Goal: Task Accomplishment & Management: Use online tool/utility

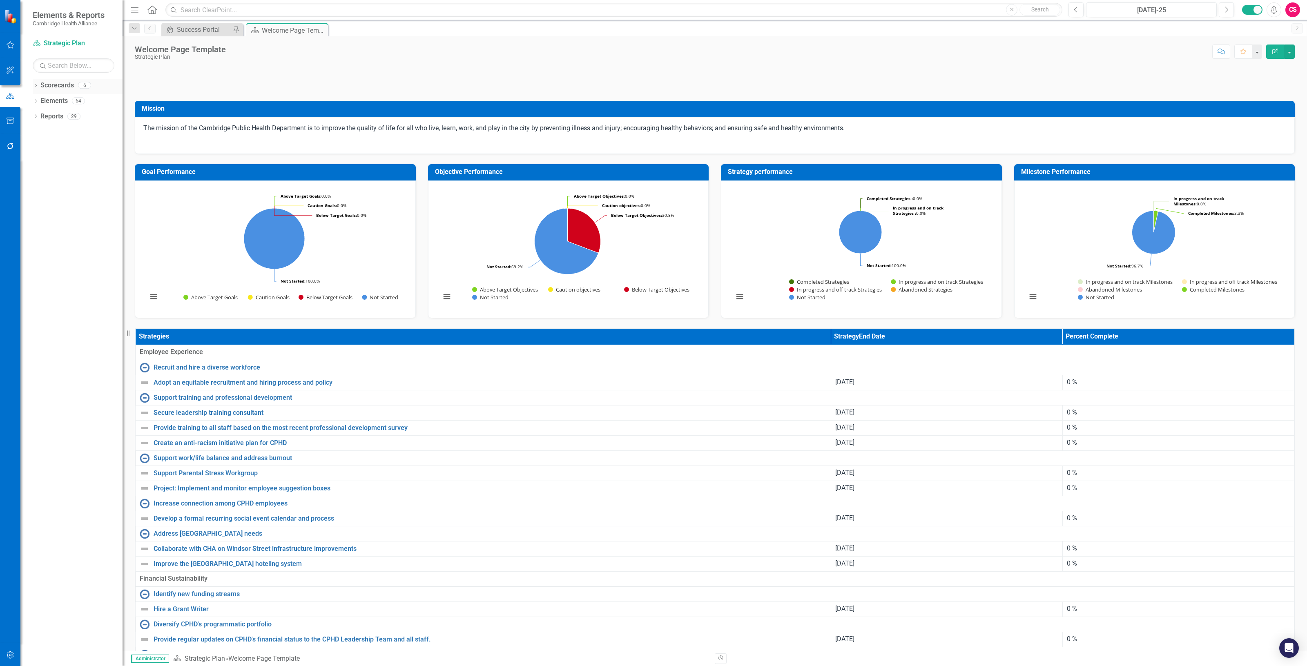
click at [58, 83] on link "Scorecards" at bounding box center [57, 85] width 34 height 9
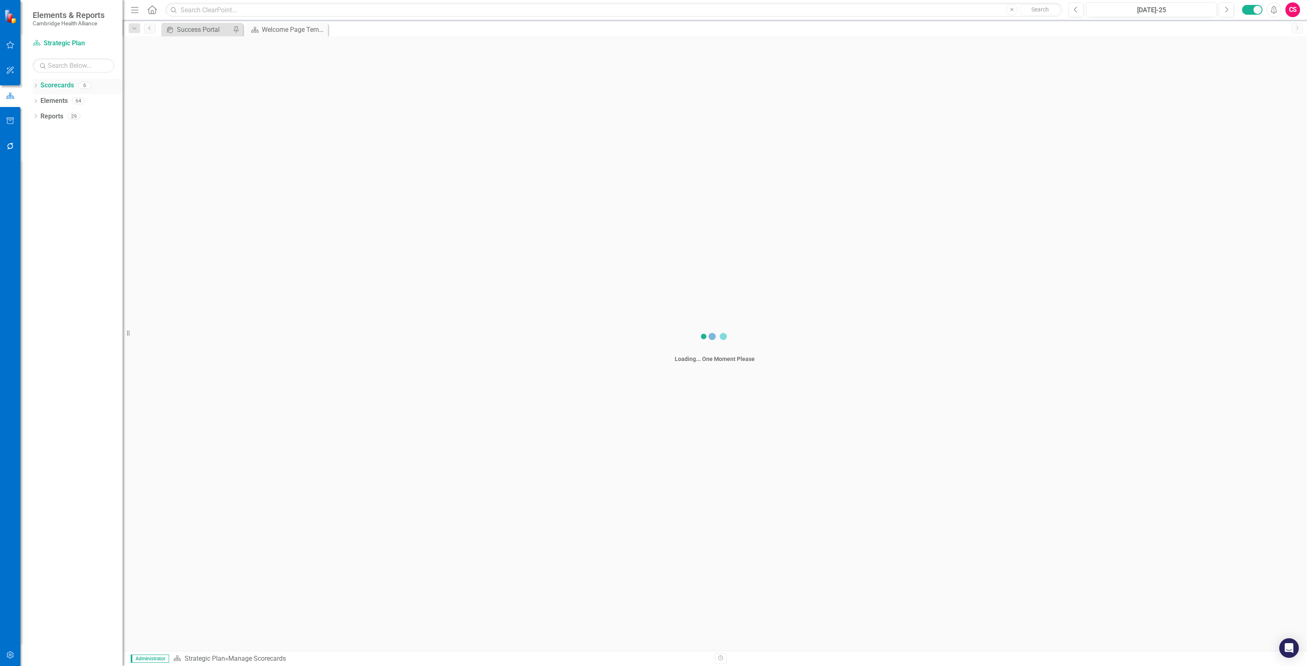
click at [67, 90] on link "Scorecards" at bounding box center [57, 85] width 34 height 9
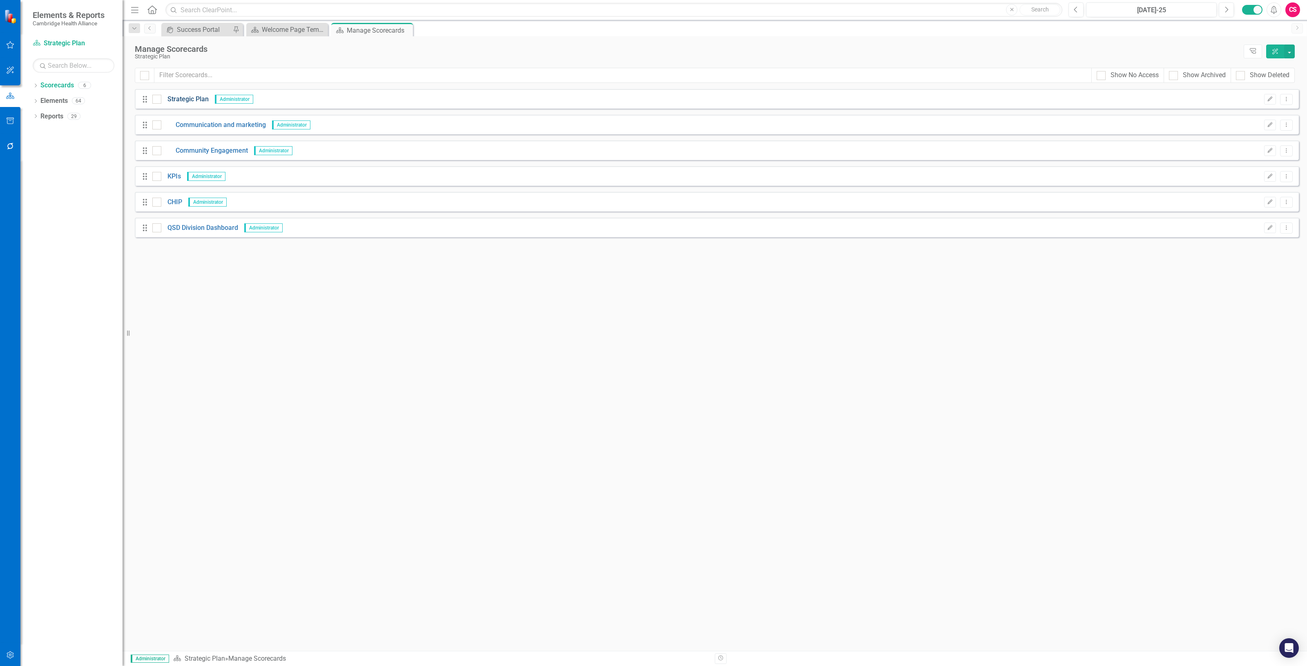
click at [176, 100] on link "Strategic Plan" at bounding box center [184, 99] width 47 height 9
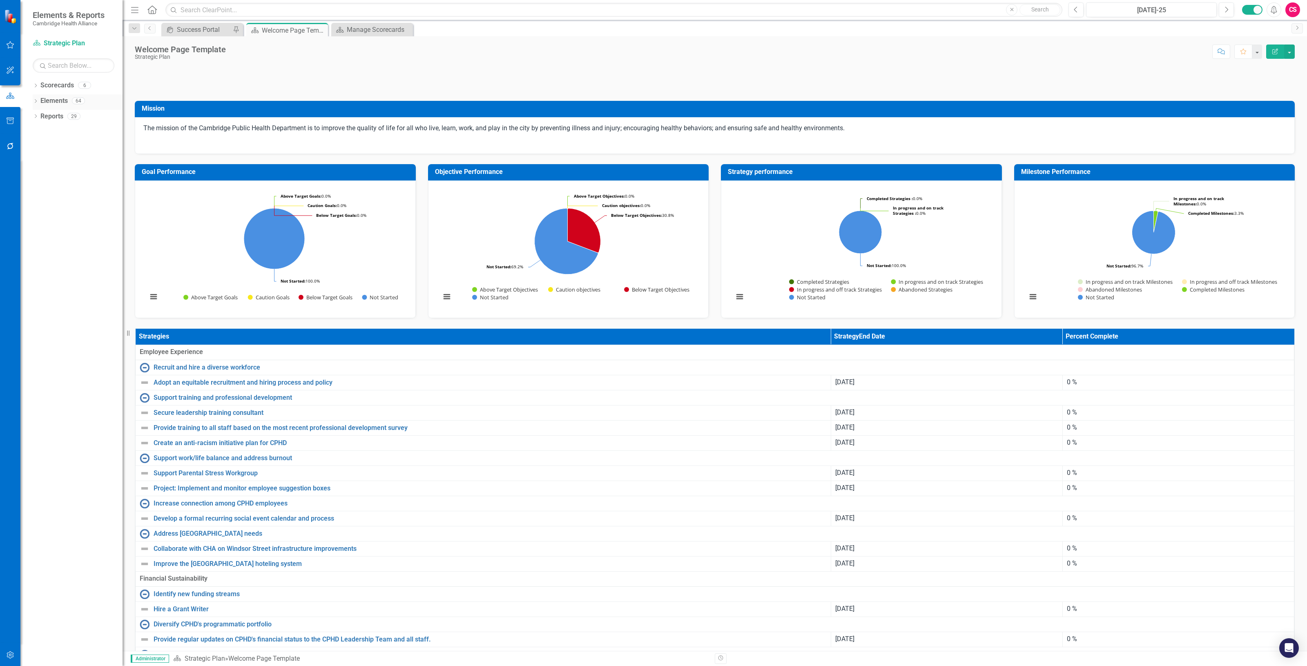
click at [55, 101] on link "Elements" at bounding box center [53, 100] width 27 height 9
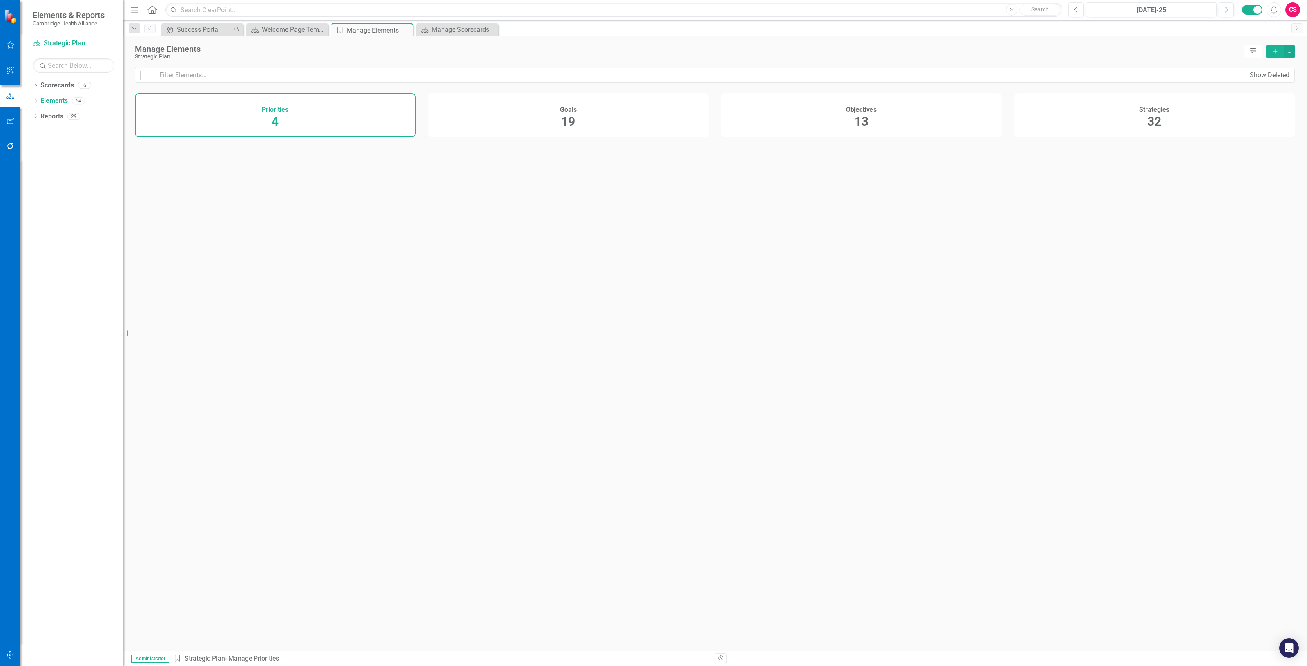
click at [853, 124] on div "Objectives 13" at bounding box center [861, 115] width 281 height 44
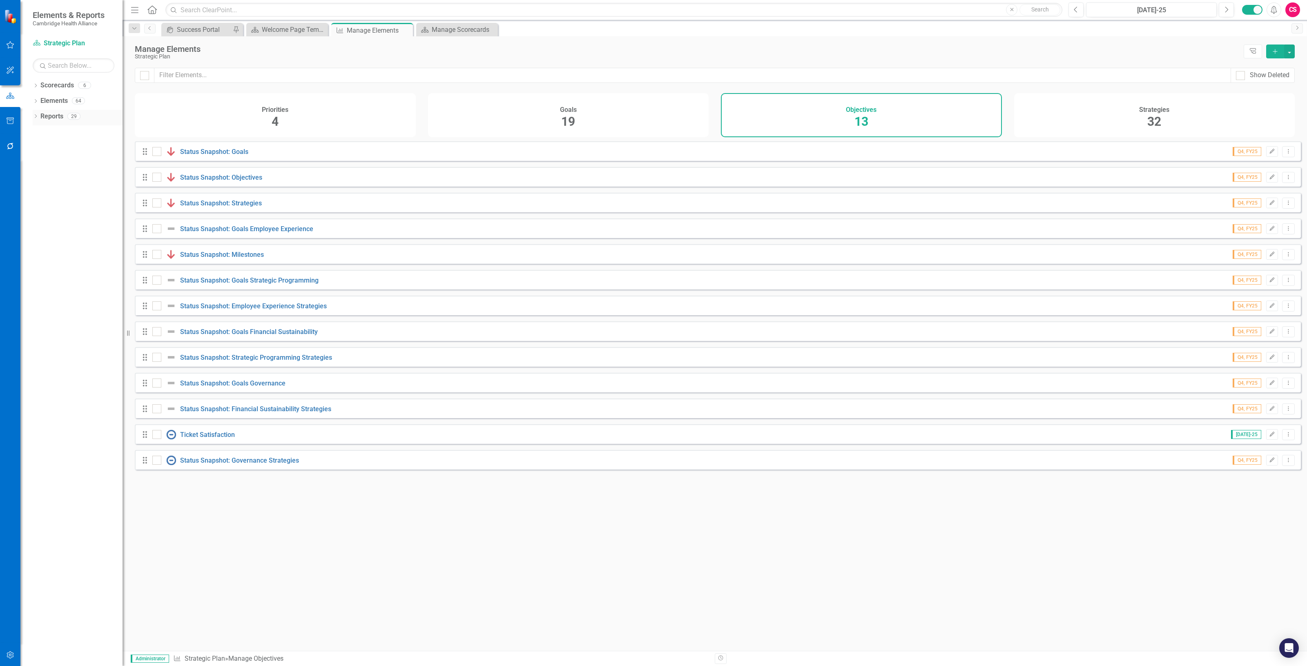
click at [52, 114] on link "Reports" at bounding box center [51, 116] width 23 height 9
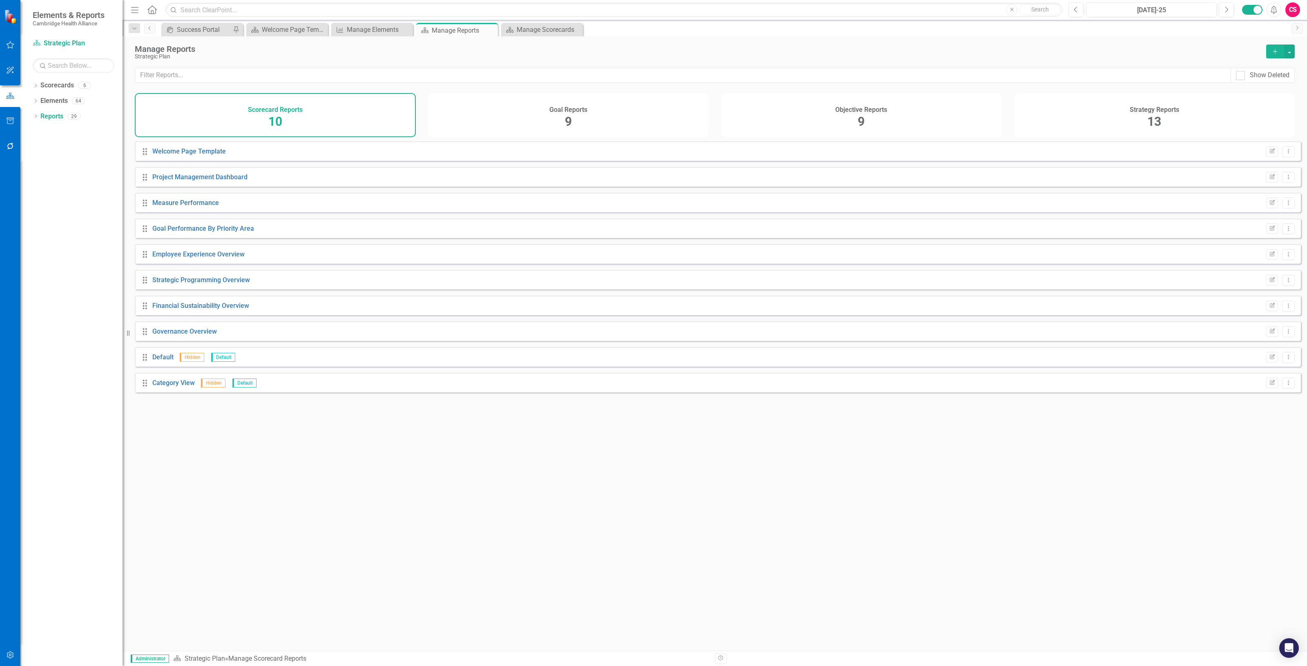
click at [860, 124] on span "9" at bounding box center [861, 121] width 7 height 14
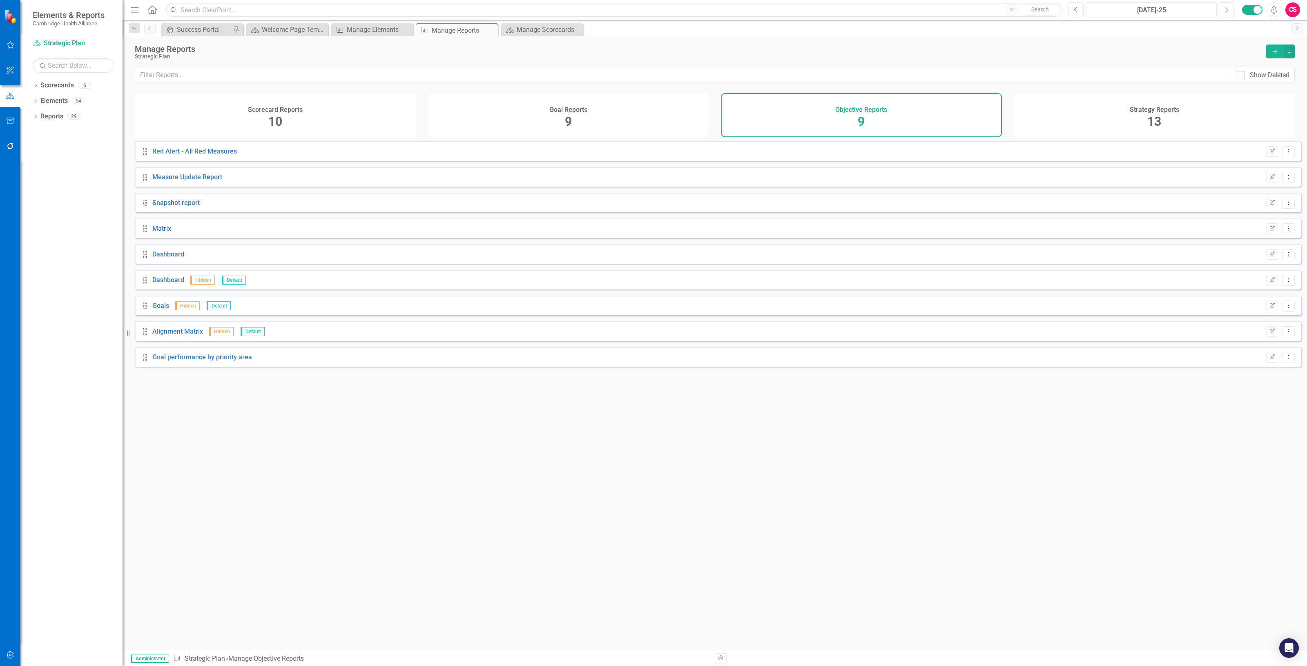
click at [1282, 46] on button "Add" at bounding box center [1276, 52] width 18 height 14
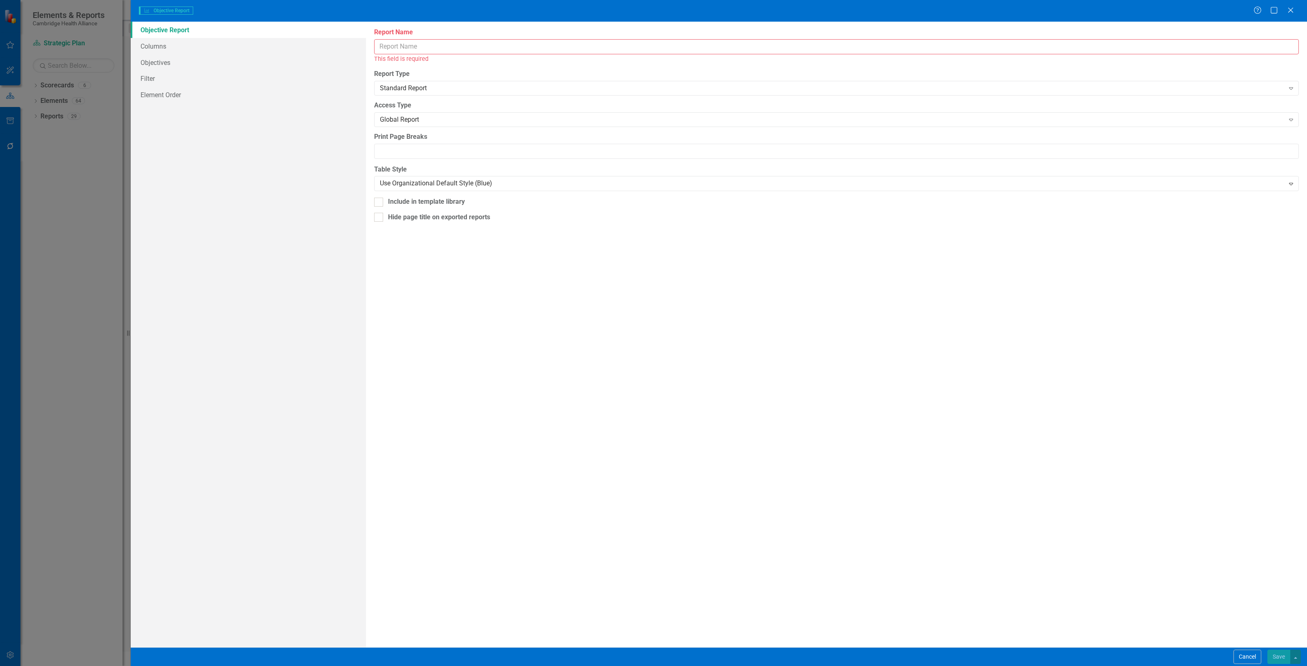
click at [421, 49] on input "Report Name" at bounding box center [836, 46] width 925 height 15
type input "Strategic Plan Data Loader Template"
click at [246, 42] on link "Columns" at bounding box center [248, 46] width 235 height 16
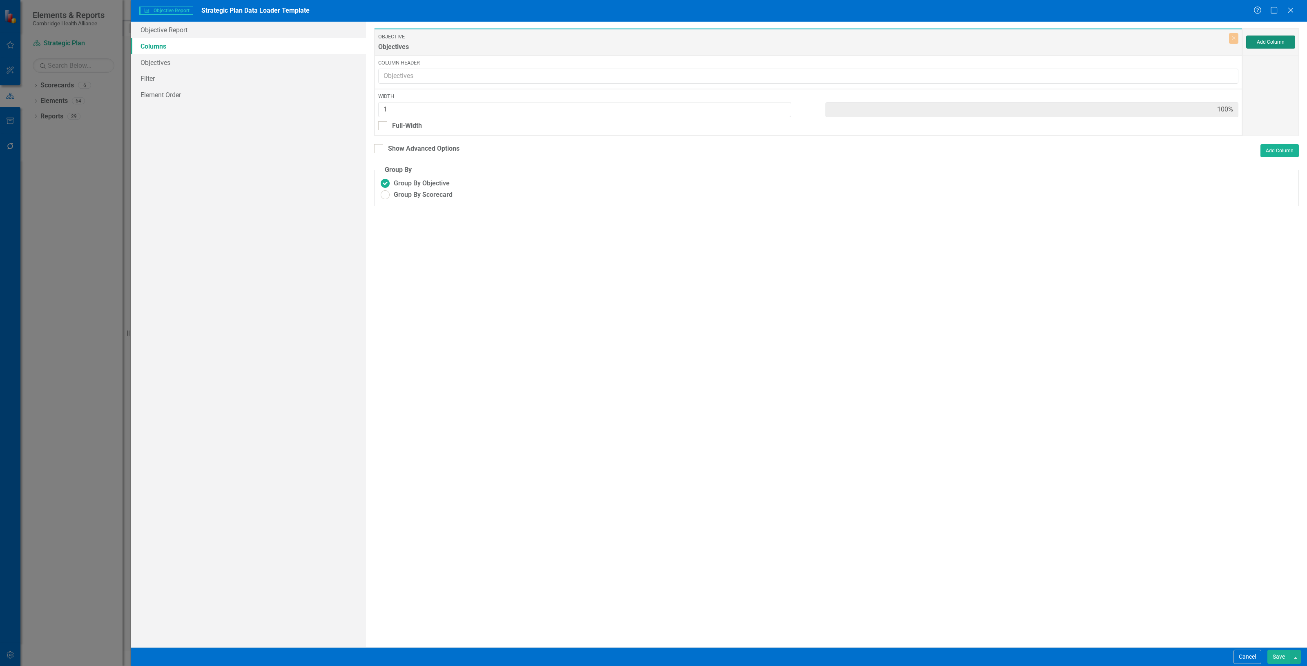
click at [1269, 48] on button "Add Column" at bounding box center [1271, 42] width 49 height 13
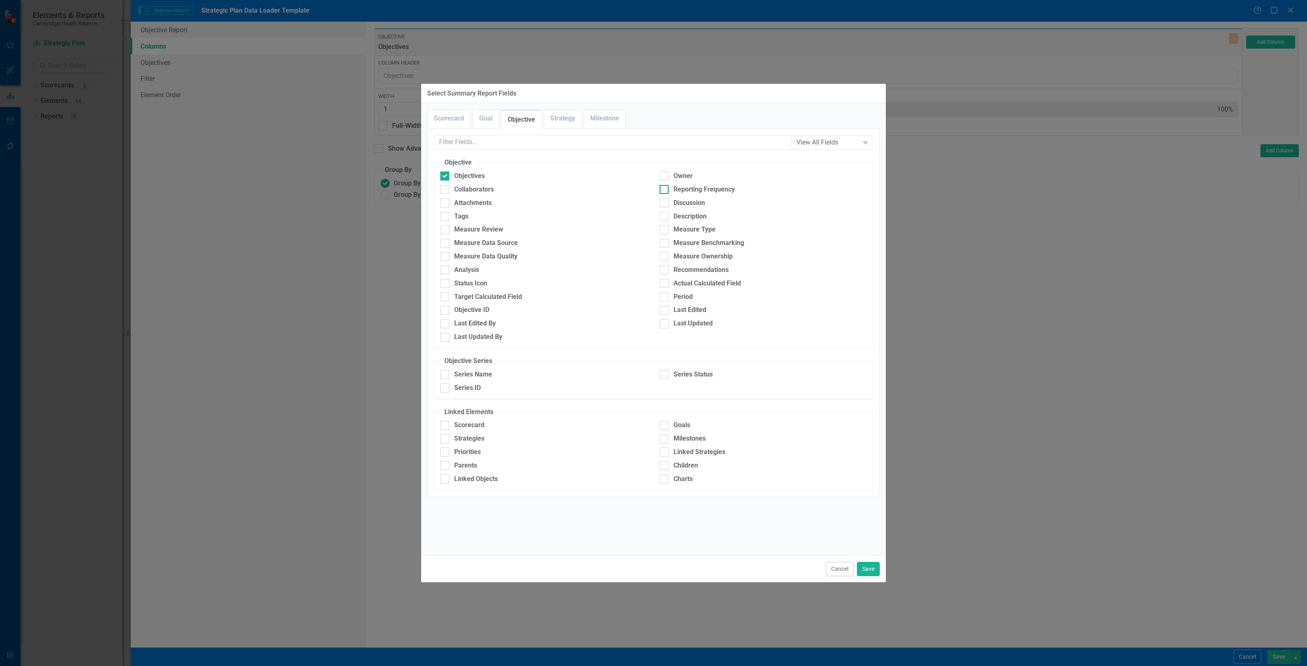
click at [698, 191] on div "Reporting Frequency" at bounding box center [704, 189] width 61 height 9
click at [665, 190] on input "Reporting Frequency" at bounding box center [662, 187] width 5 height 5
checkbox input "true"
click at [495, 377] on div "Series Name" at bounding box center [543, 374] width 207 height 9
click at [446, 375] on input "Series Name" at bounding box center [442, 372] width 5 height 5
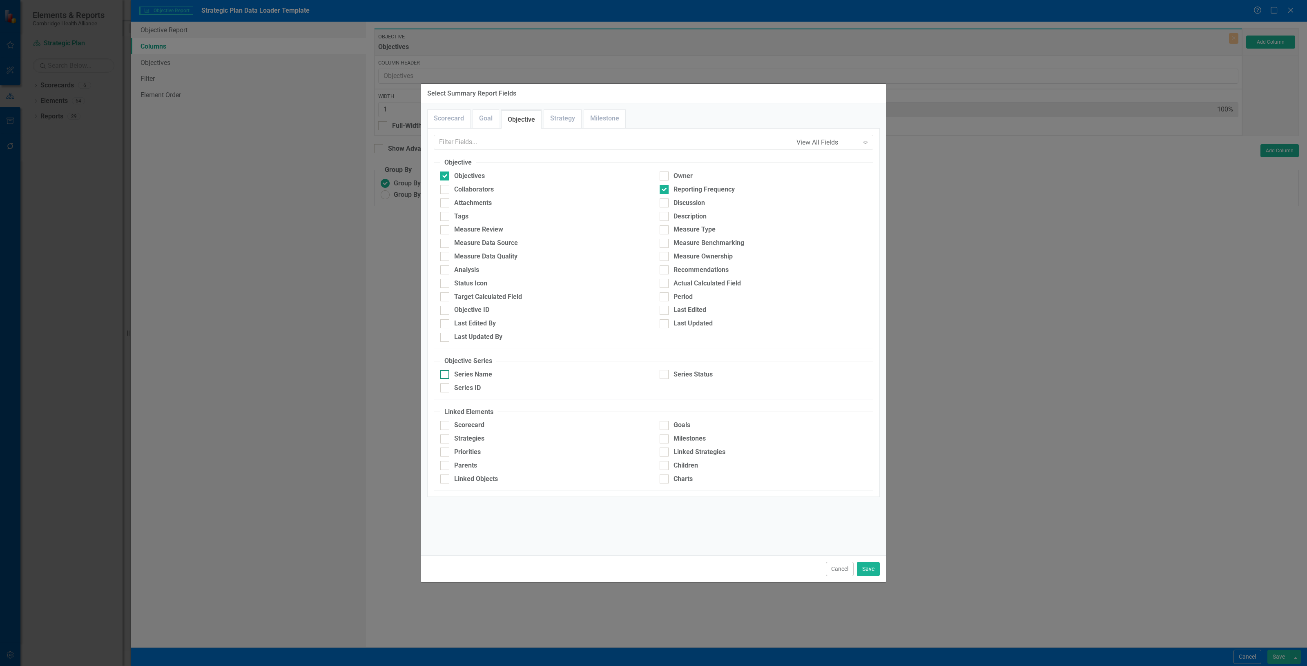
checkbox input "true"
click at [692, 384] on div "Series Name Series Status Series ID" at bounding box center [653, 383] width 439 height 27
click at [684, 372] on div "Series Status" at bounding box center [693, 374] width 39 height 9
click at [665, 372] on input "Series Status" at bounding box center [662, 372] width 5 height 5
checkbox input "true"
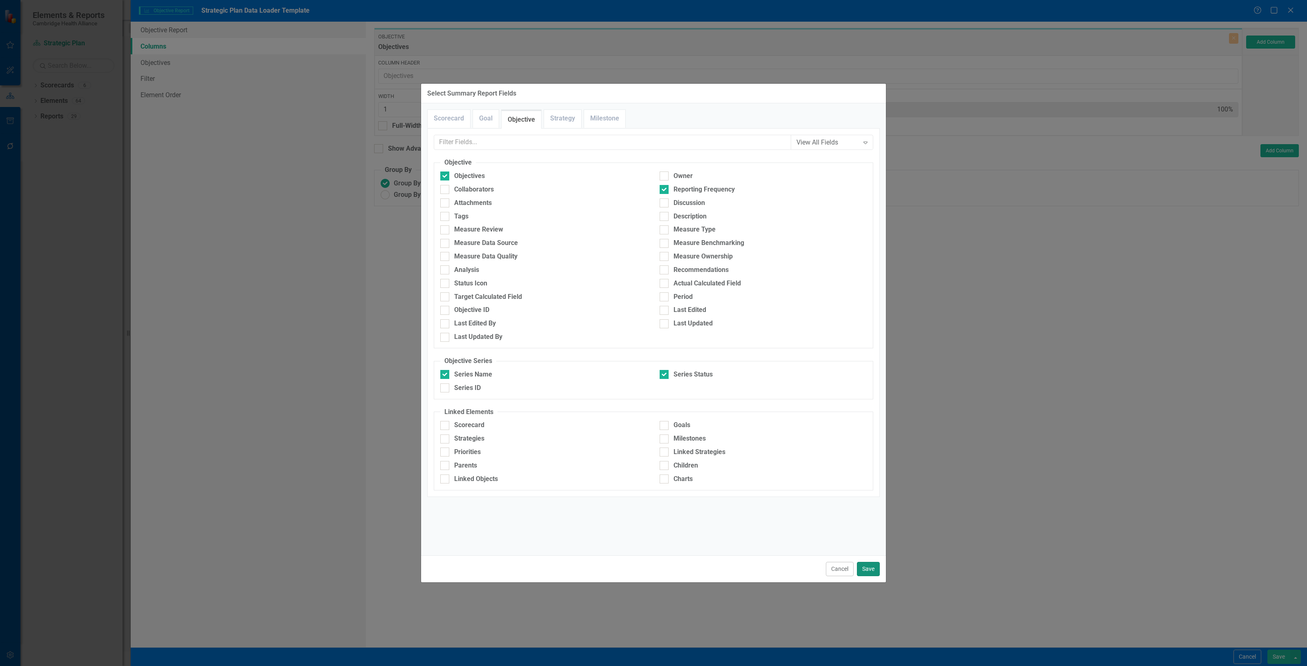
click at [866, 566] on button "Save" at bounding box center [868, 569] width 23 height 14
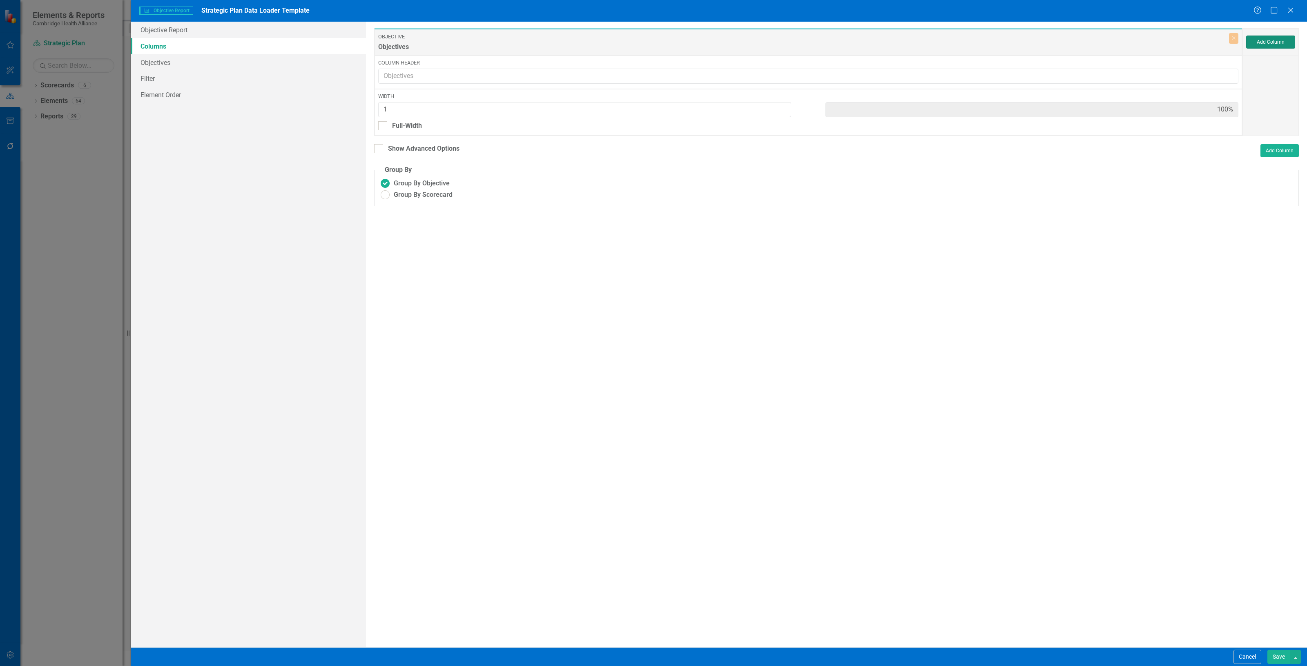
type input "25%"
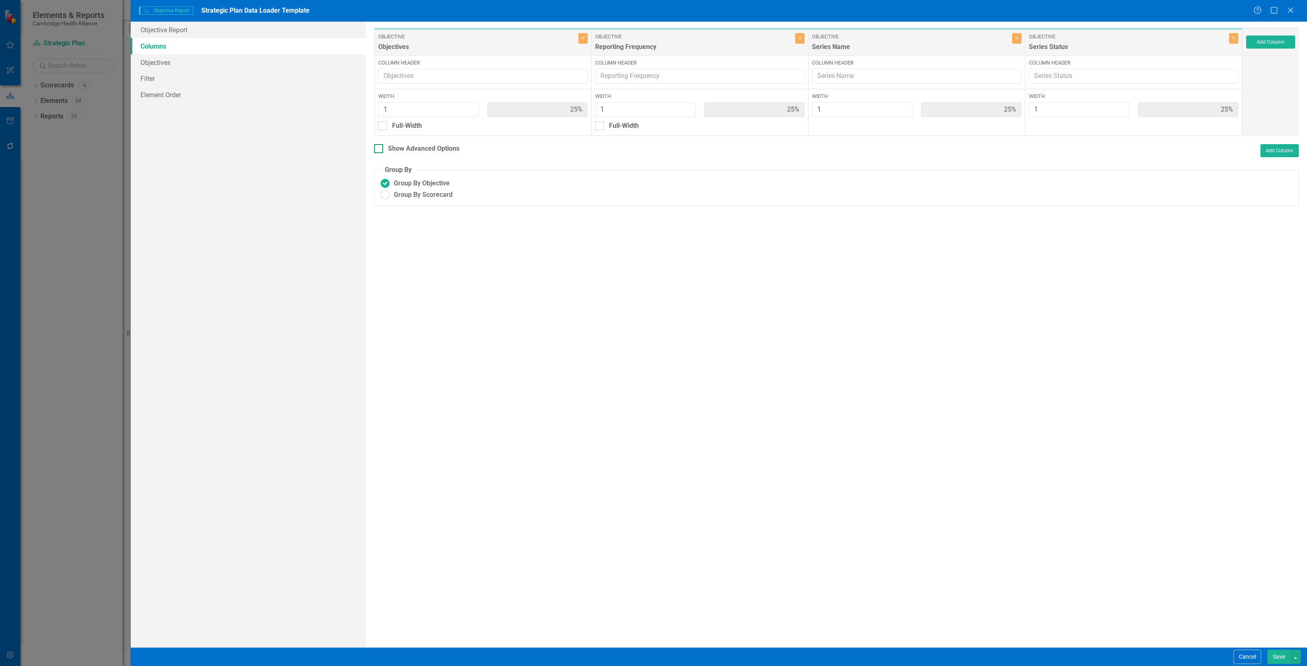
click at [436, 147] on div "Show Advanced Options" at bounding box center [423, 148] width 71 height 9
click at [380, 147] on input "Show Advanced Options" at bounding box center [376, 146] width 5 height 5
checkbox input "true"
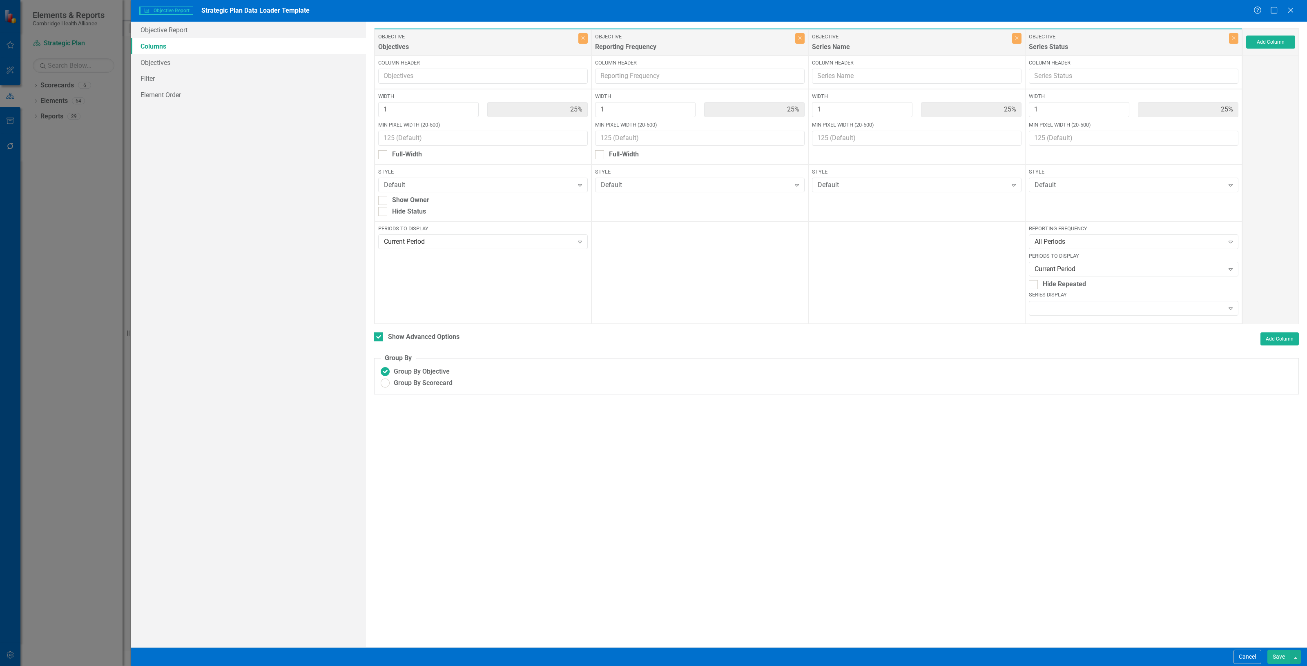
click at [1278, 649] on div "Cancel Save" at bounding box center [719, 657] width 1177 height 19
click at [1278, 663] on button "Save" at bounding box center [1279, 657] width 23 height 14
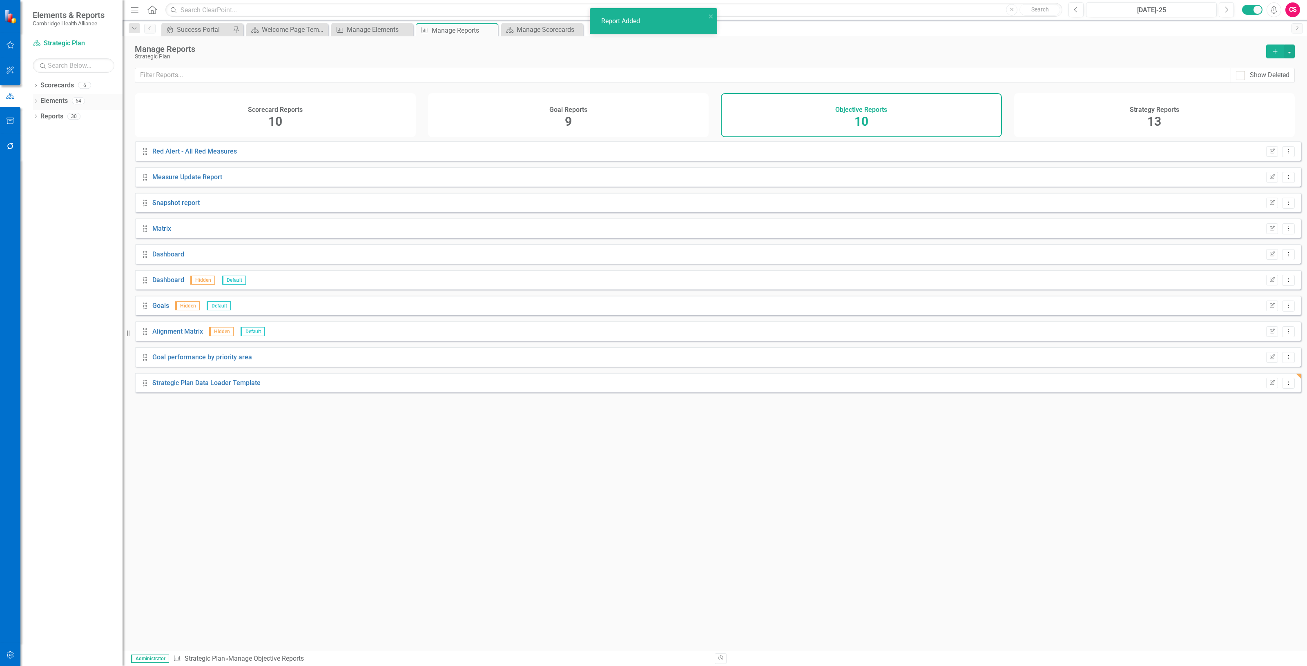
click at [58, 104] on link "Elements" at bounding box center [53, 100] width 27 height 9
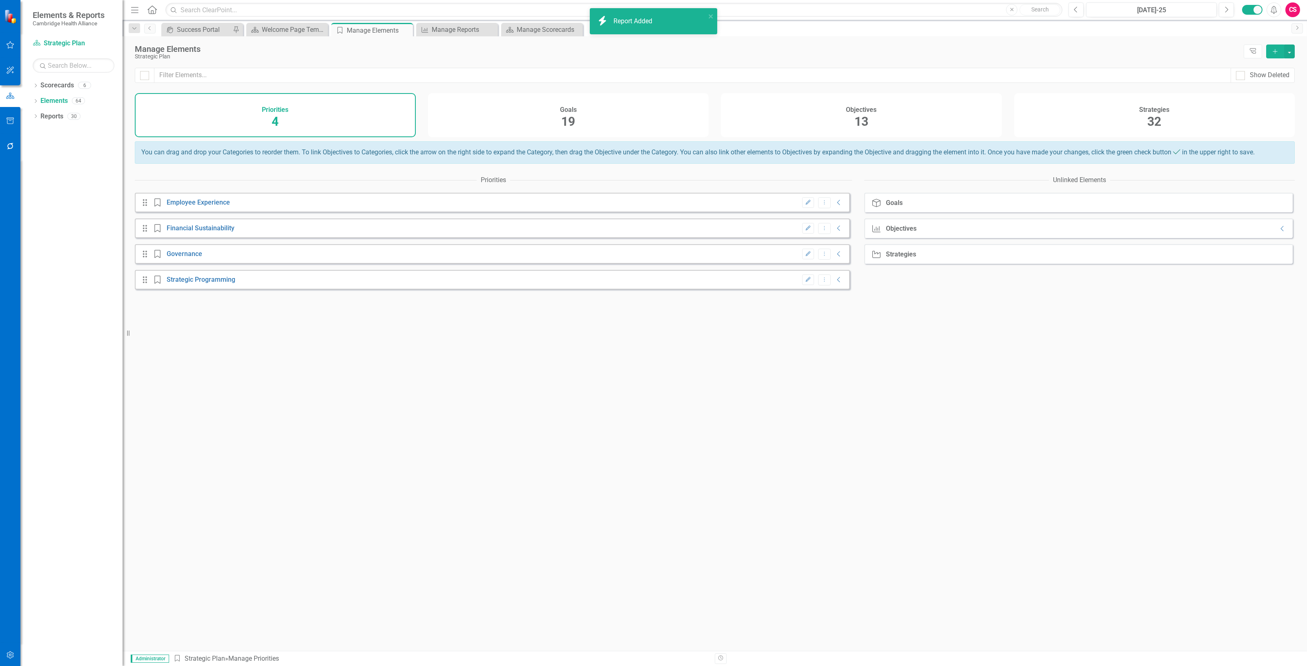
click at [907, 120] on div "Objectives 13" at bounding box center [861, 115] width 281 height 44
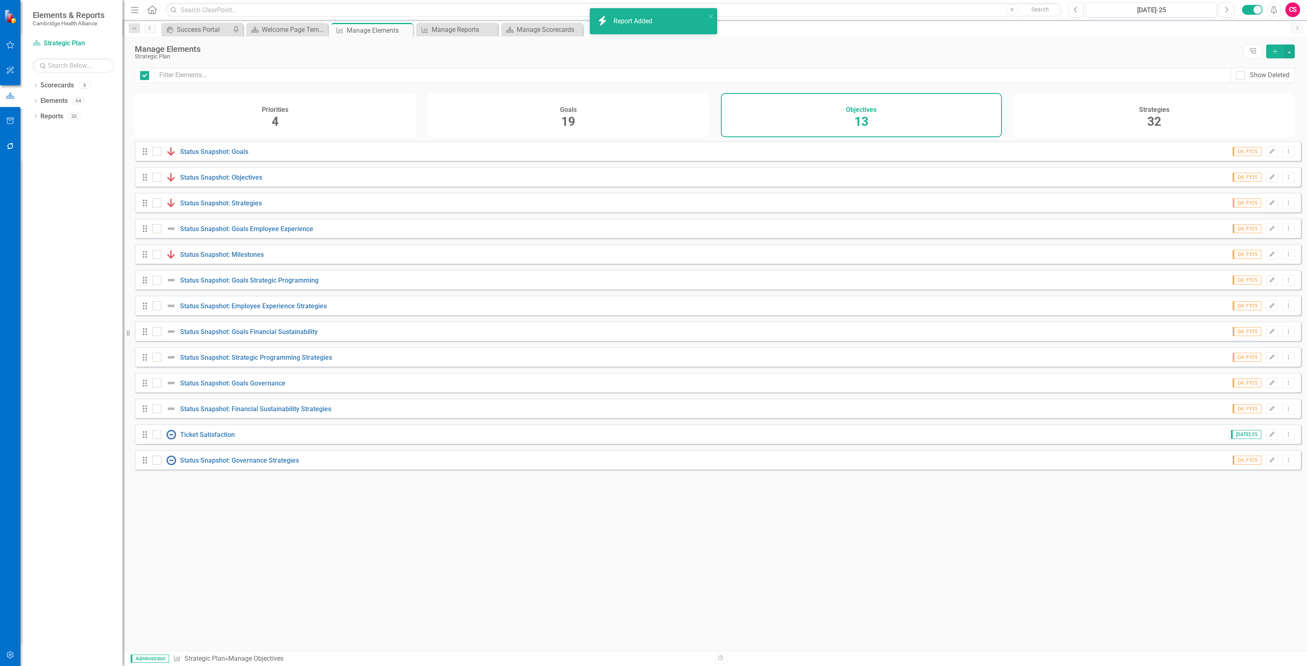
checkbox input "false"
click at [51, 111] on div "Reports" at bounding box center [51, 116] width 23 height 13
click at [54, 115] on link "Reports" at bounding box center [51, 116] width 23 height 9
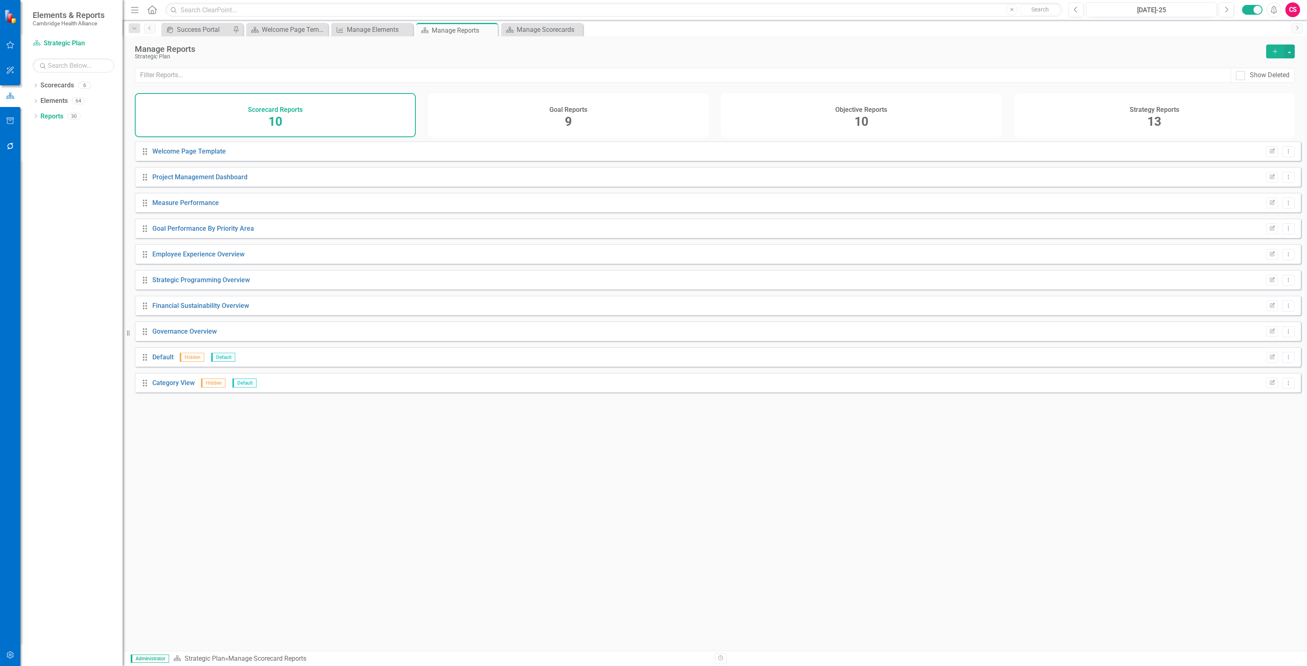
click at [815, 107] on div "Objective Reports 10" at bounding box center [861, 115] width 281 height 44
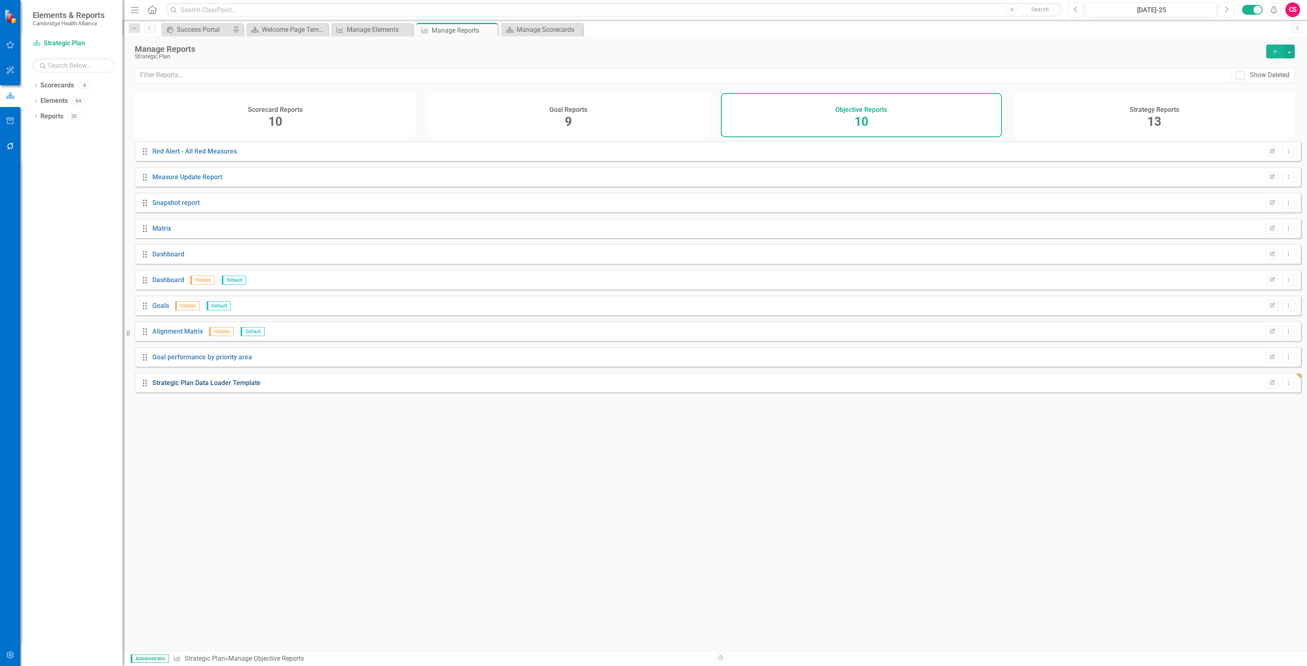
click at [221, 387] on link "Strategic Plan Data Loader Template" at bounding box center [206, 383] width 108 height 8
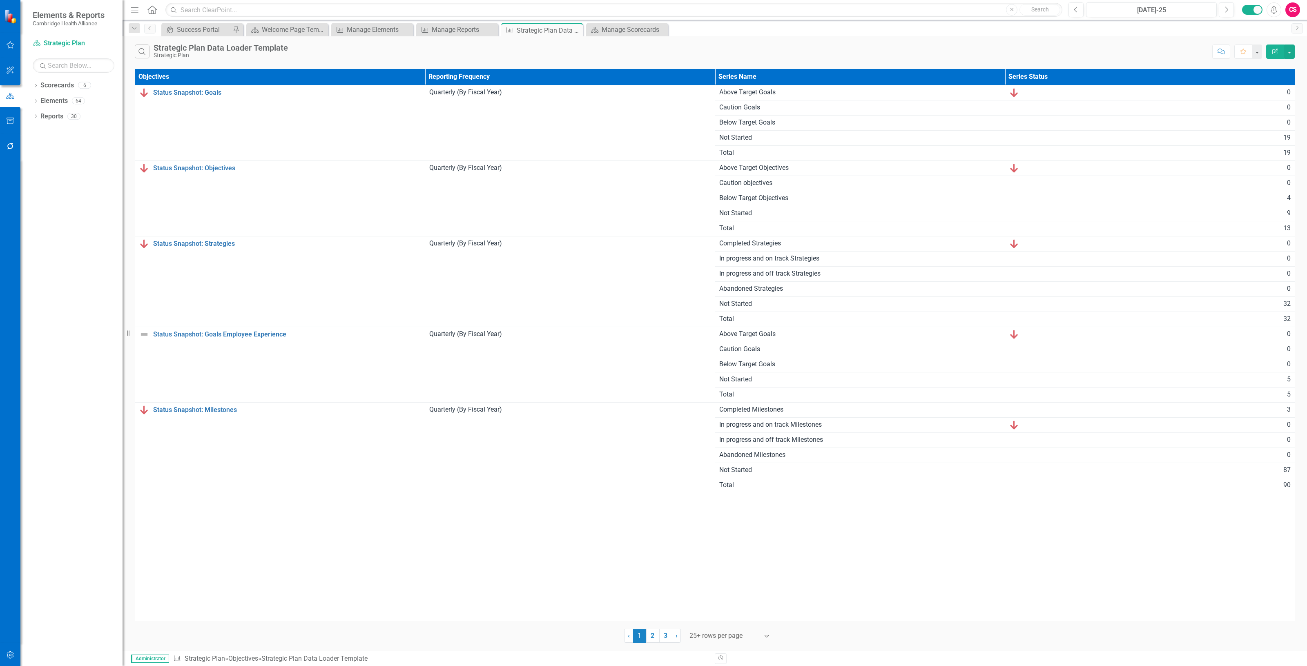
click at [1269, 46] on button "Edit Report" at bounding box center [1276, 52] width 18 height 14
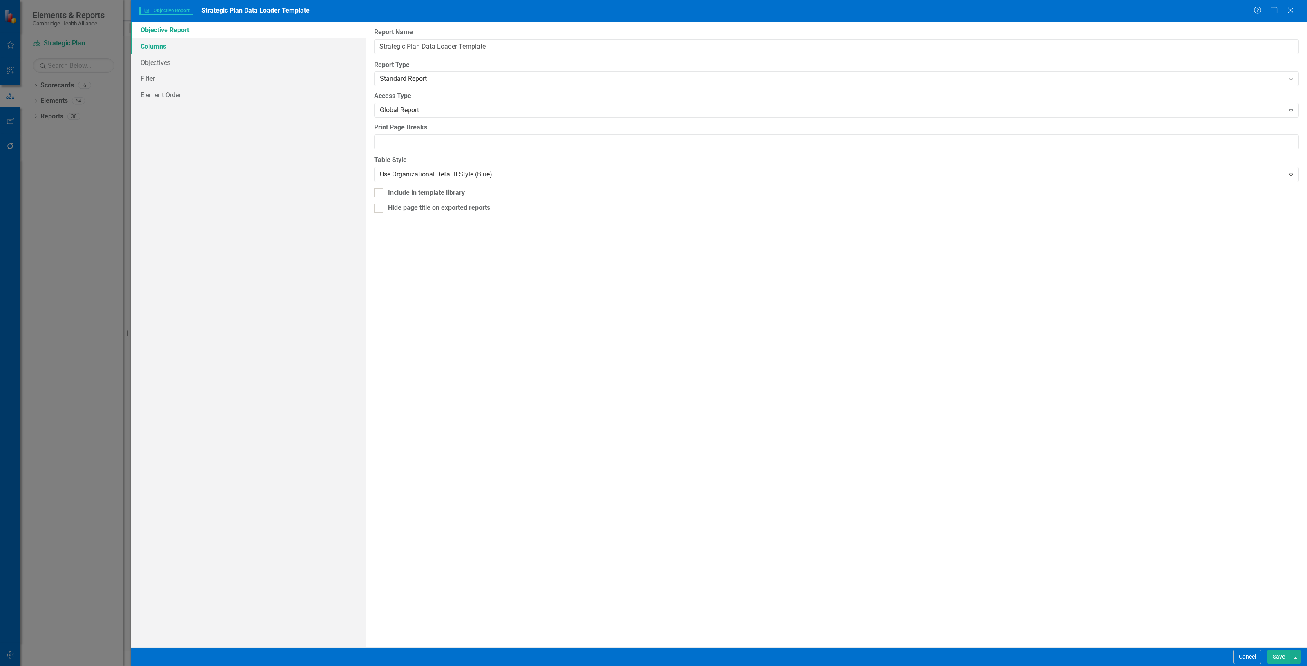
click at [260, 39] on link "Columns" at bounding box center [248, 46] width 235 height 16
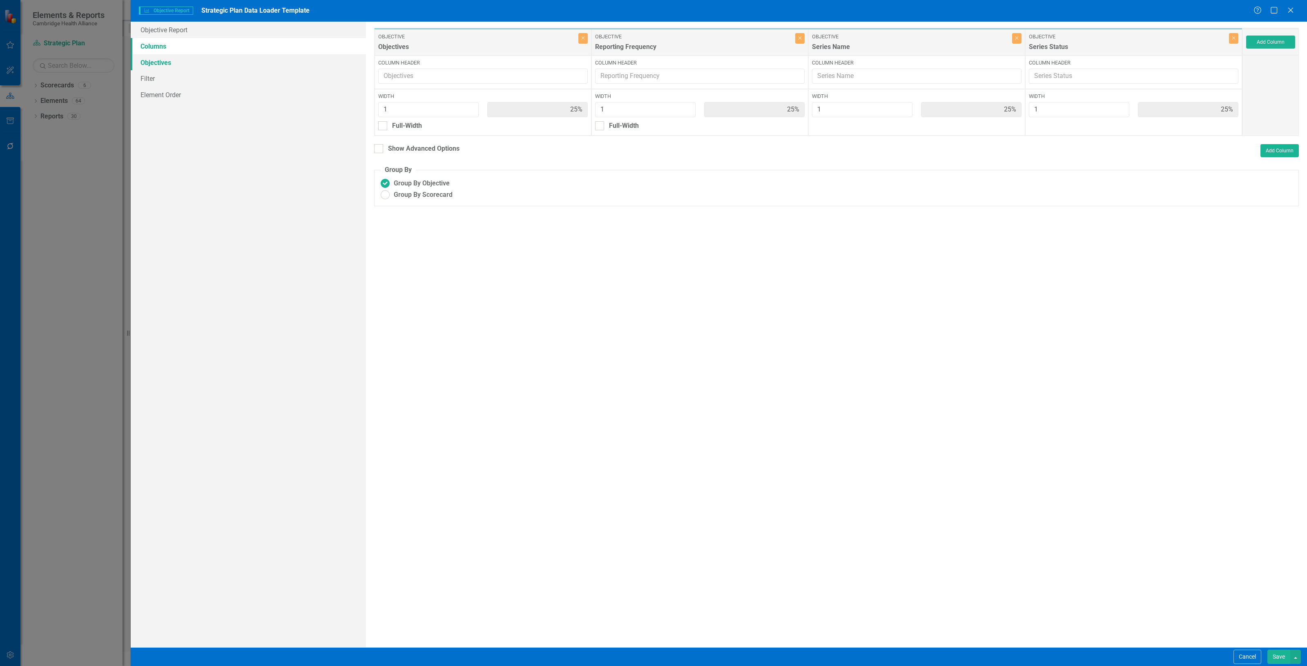
click at [253, 56] on link "Objectives" at bounding box center [248, 62] width 235 height 16
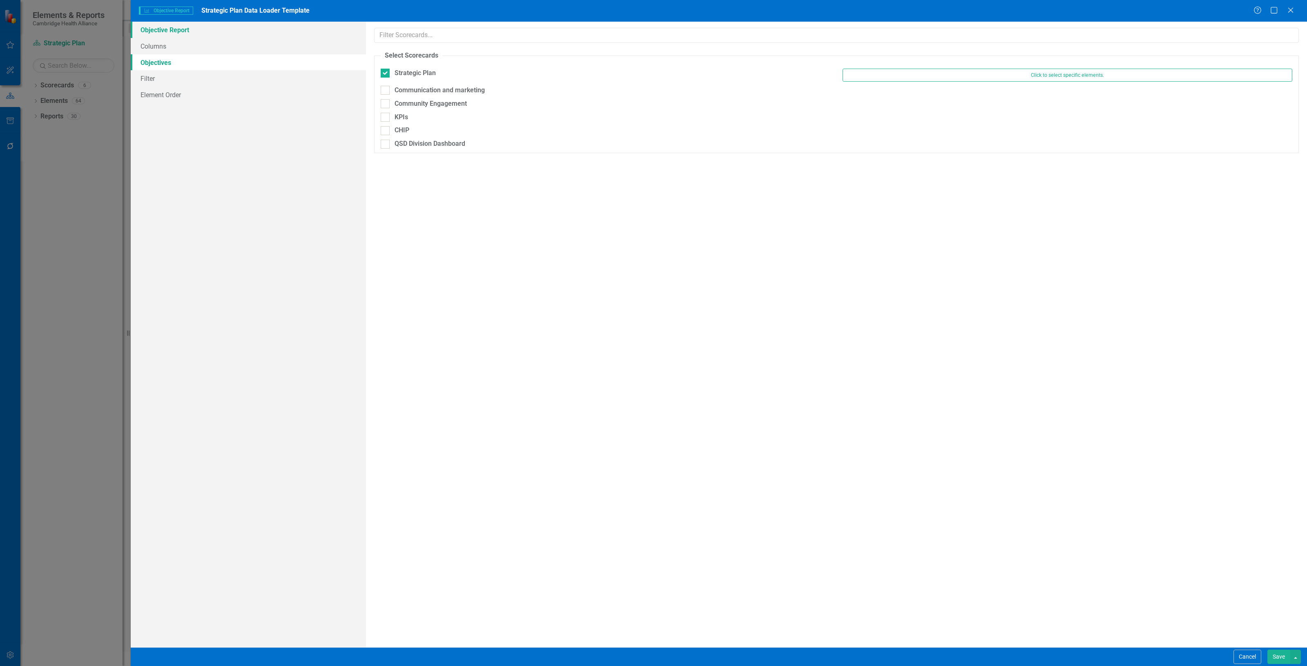
click at [248, 35] on link "Objective Report" at bounding box center [248, 30] width 235 height 16
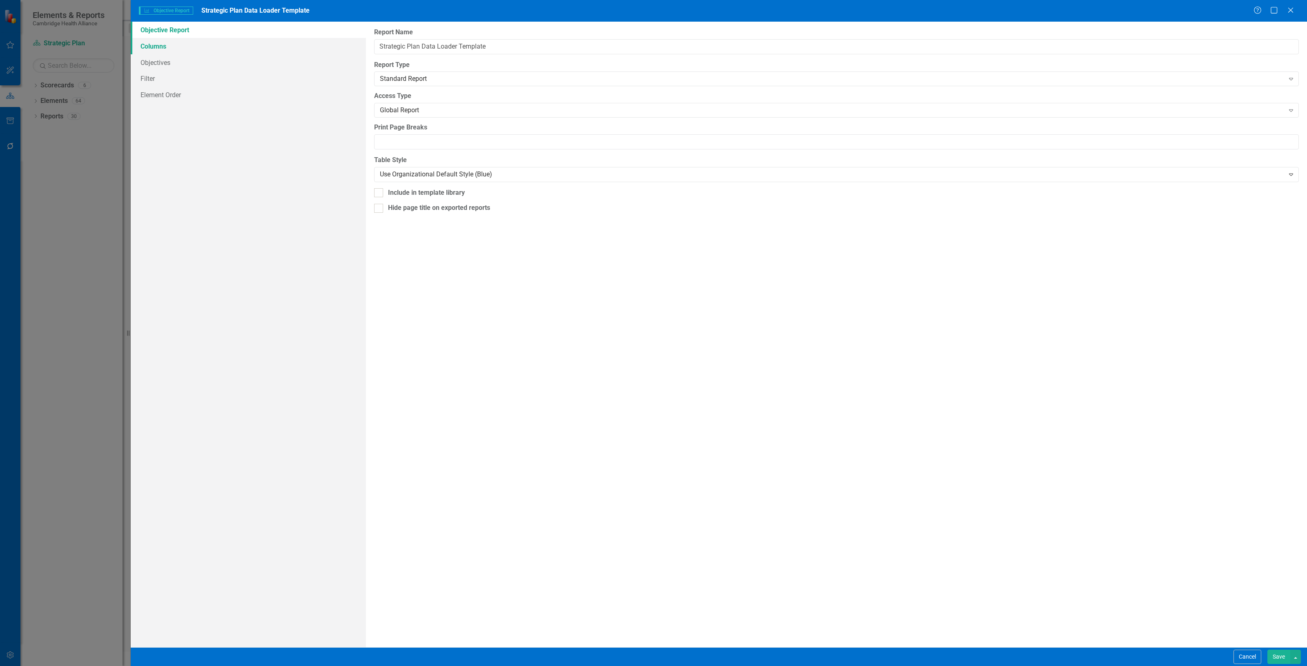
click at [244, 47] on link "Columns" at bounding box center [248, 46] width 235 height 16
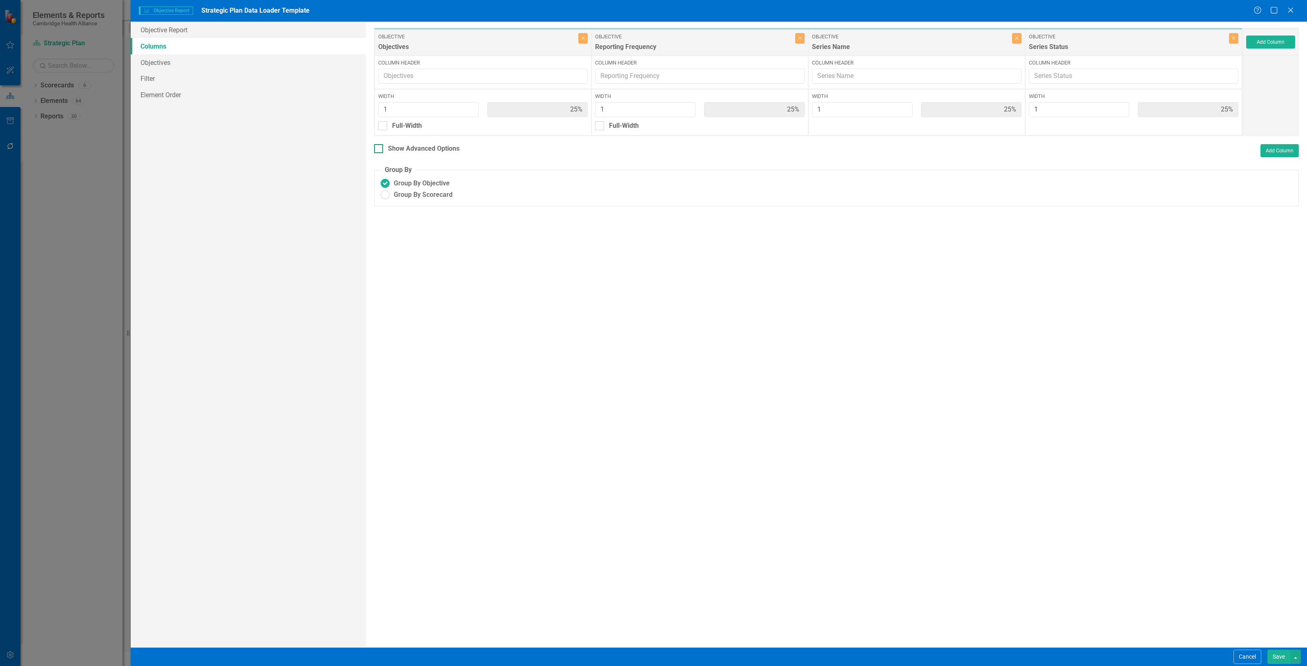
click at [434, 150] on div "Show Advanced Options" at bounding box center [423, 148] width 71 height 9
click at [380, 150] on input "Show Advanced Options" at bounding box center [376, 146] width 5 height 5
checkbox input "true"
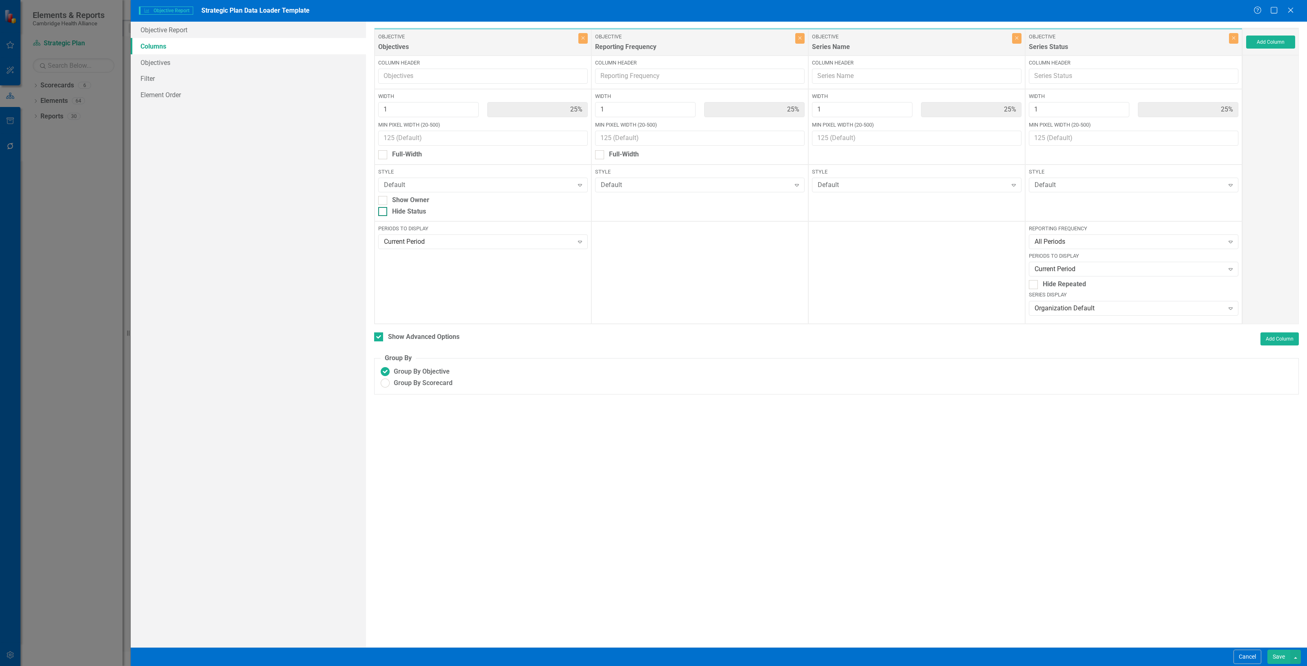
click at [428, 216] on div "Hide Status" at bounding box center [483, 211] width 210 height 9
click at [384, 212] on input "Hide Status" at bounding box center [380, 209] width 5 height 5
checkbox input "true"
click at [1079, 306] on div "Organization Default" at bounding box center [1130, 308] width 190 height 9
click at [1072, 357] on div "None" at bounding box center [1133, 362] width 209 height 13
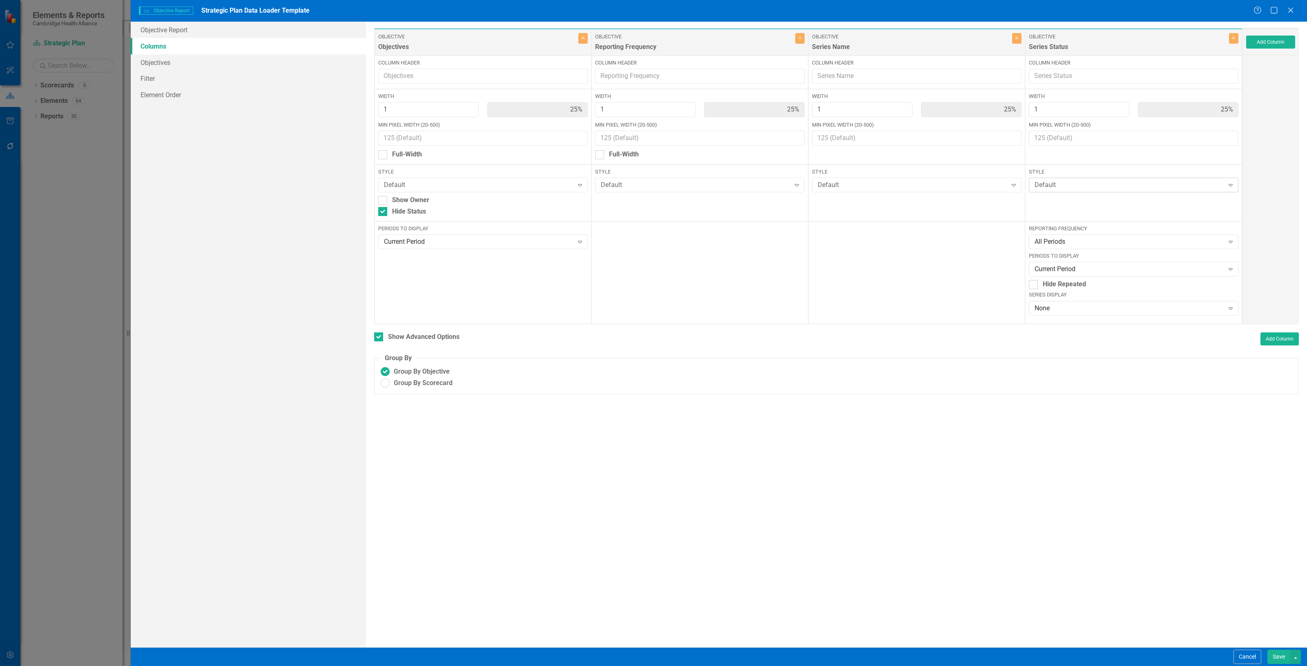
click at [1057, 185] on div "Default" at bounding box center [1130, 185] width 190 height 9
click at [1059, 160] on div "Width 1 25% Min Pixel Width (20-500)" at bounding box center [1134, 127] width 217 height 76
click at [1081, 270] on div "Current Period" at bounding box center [1130, 269] width 190 height 9
click at [1079, 328] on div "Current Fiscal Year" at bounding box center [1135, 323] width 196 height 9
click at [1276, 661] on button "Save" at bounding box center [1279, 657] width 23 height 14
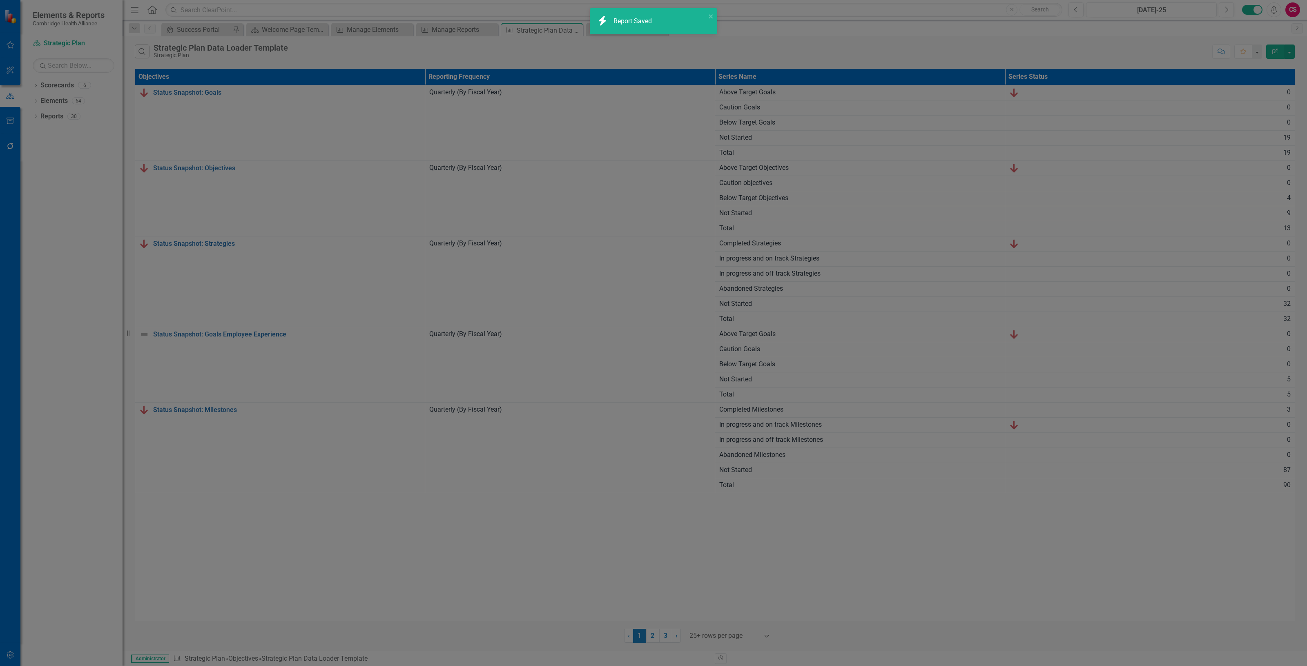
checkbox input "false"
radio input "true"
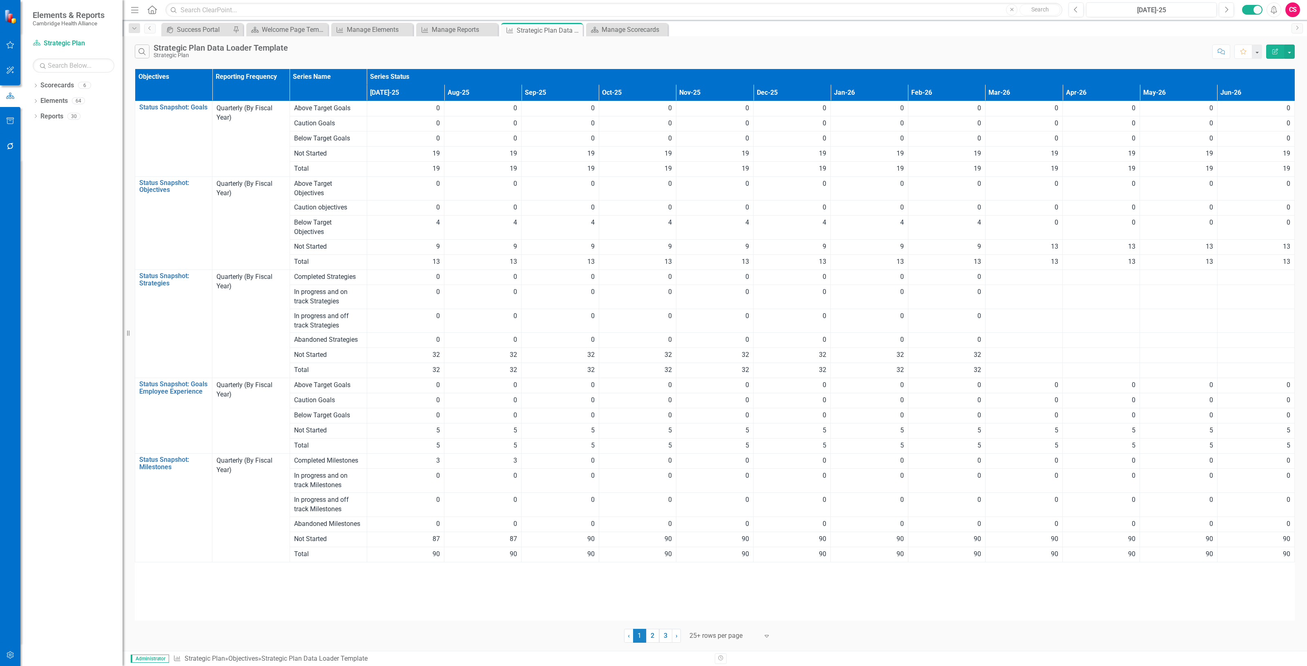
click at [1276, 50] on icon "Edit Report" at bounding box center [1275, 52] width 7 height 6
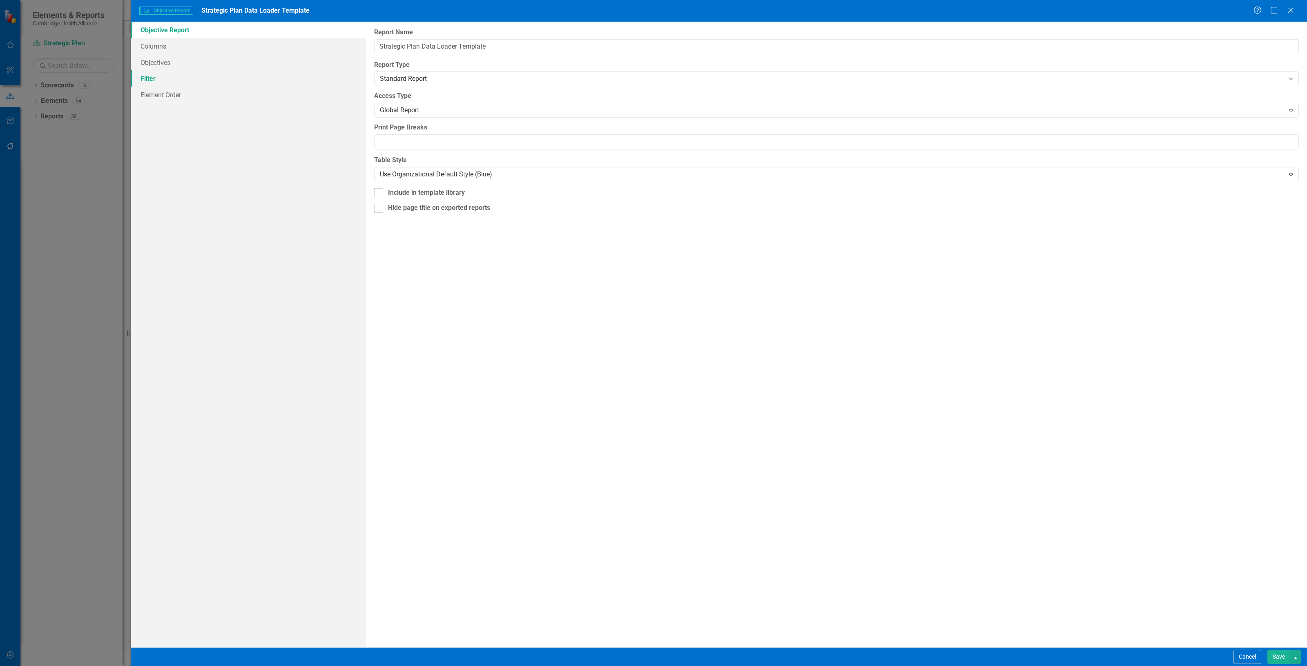
click at [180, 80] on link "Filter" at bounding box center [248, 78] width 235 height 16
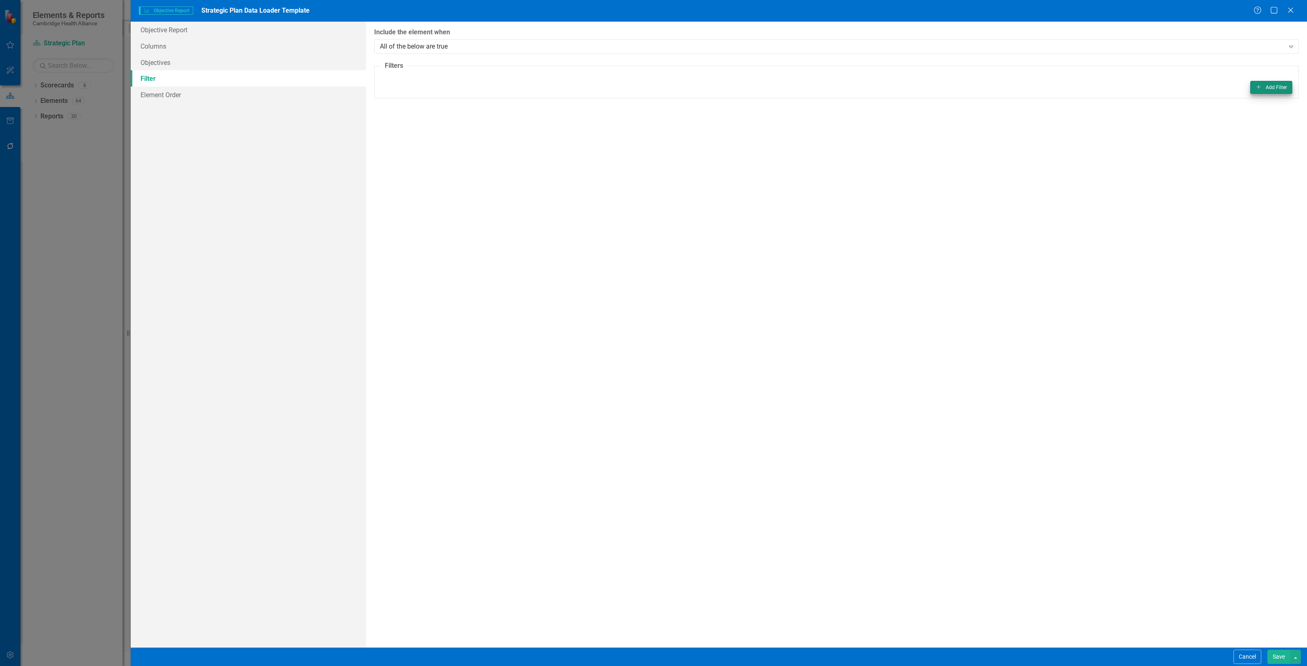
click at [1263, 86] on fieldset "Filters Add Add Filter" at bounding box center [836, 79] width 925 height 37
click at [1263, 86] on button "Add Add Filter" at bounding box center [1272, 87] width 42 height 13
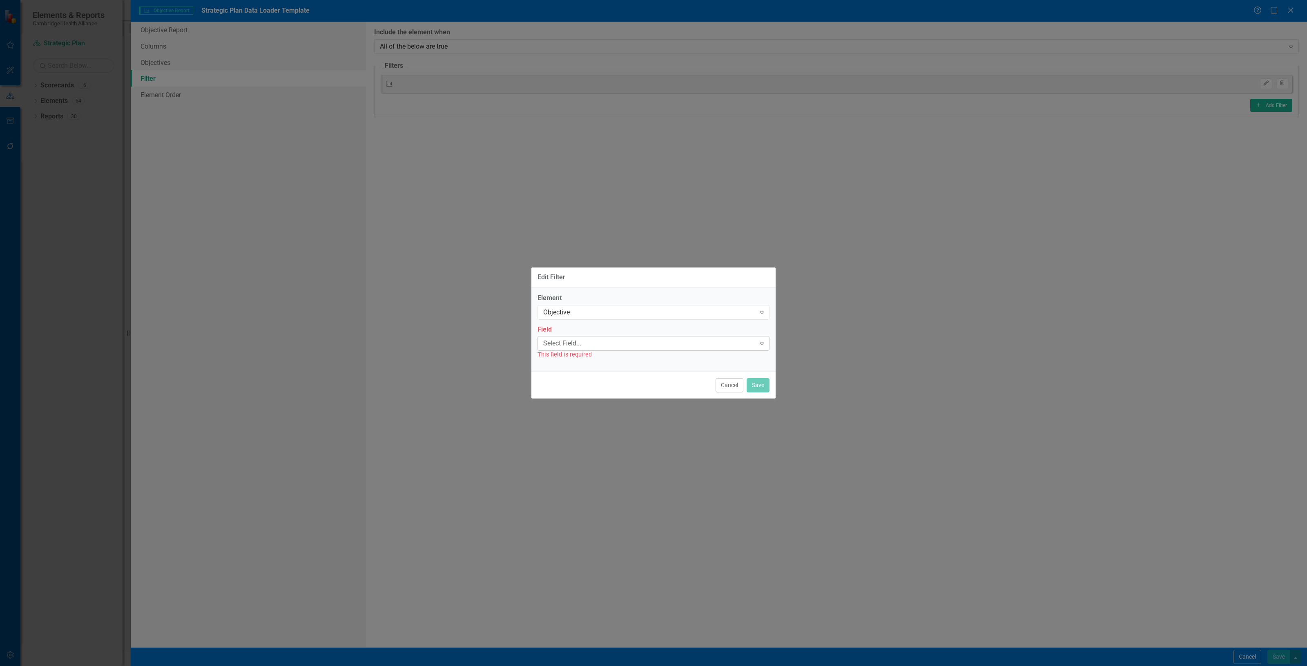
click at [630, 347] on div "Select Field..." at bounding box center [649, 343] width 212 height 9
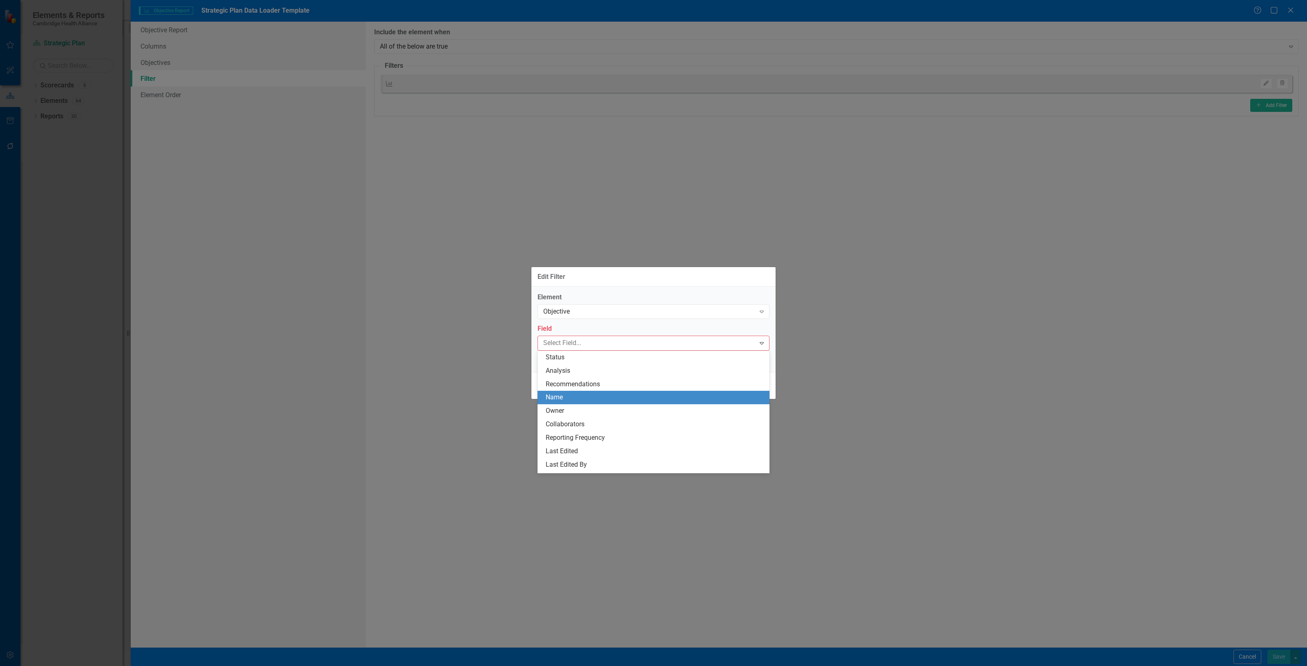
click at [607, 401] on div "Name" at bounding box center [655, 397] width 219 height 9
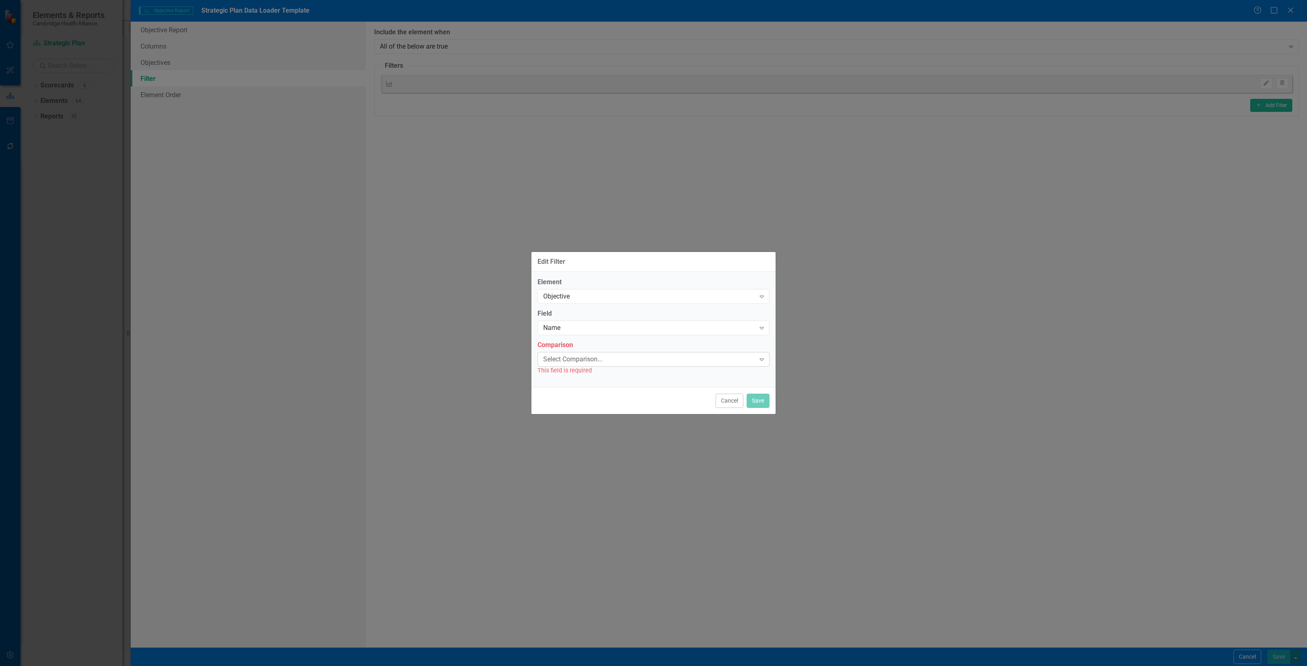
click at [574, 363] on div "Select Comparison..." at bounding box center [649, 359] width 212 height 9
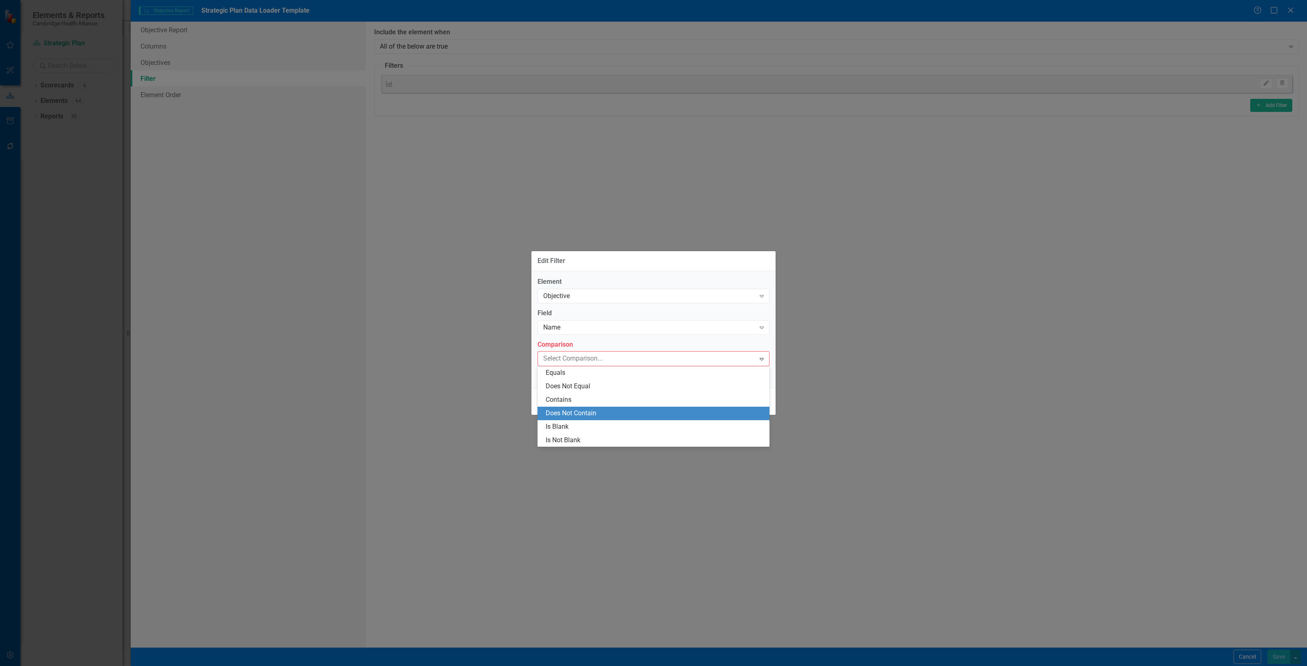
click at [581, 413] on div "Does Not Contain" at bounding box center [655, 413] width 219 height 9
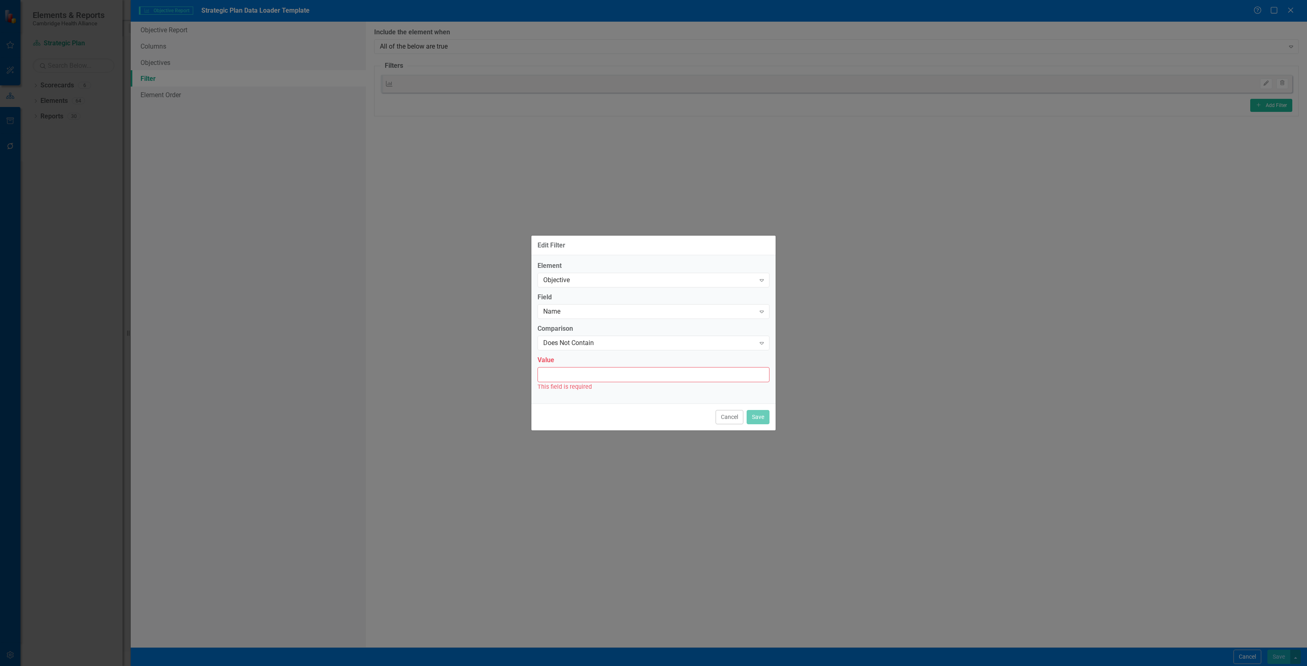
click at [572, 375] on input "Value" at bounding box center [654, 374] width 232 height 15
type input "snapshot"
click at [768, 415] on button "Save" at bounding box center [758, 413] width 23 height 14
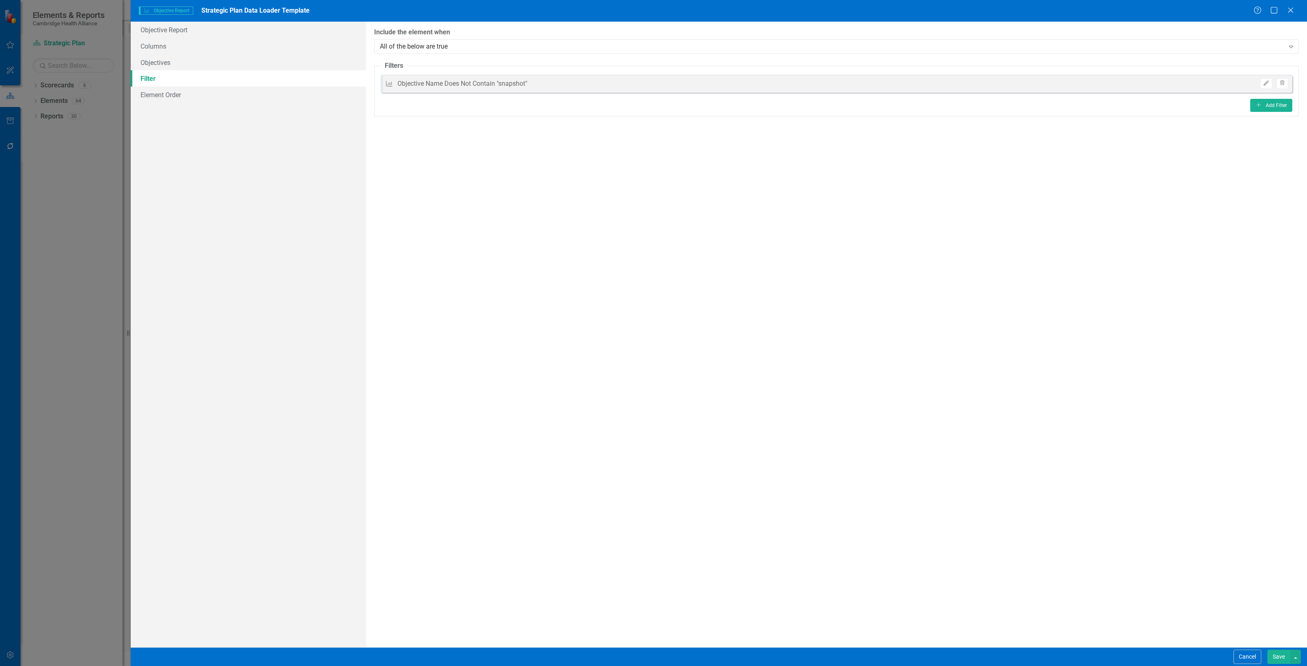
click at [1273, 650] on button "Save" at bounding box center [1279, 657] width 23 height 14
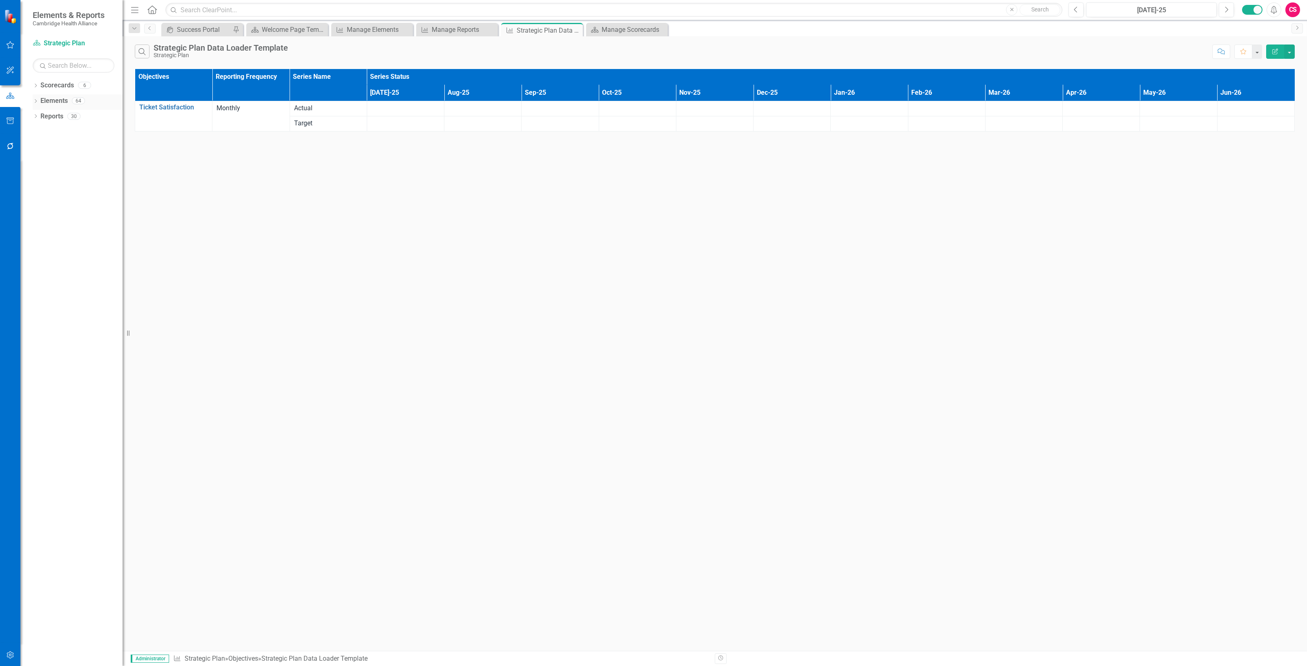
click at [59, 100] on link "Elements" at bounding box center [53, 100] width 27 height 9
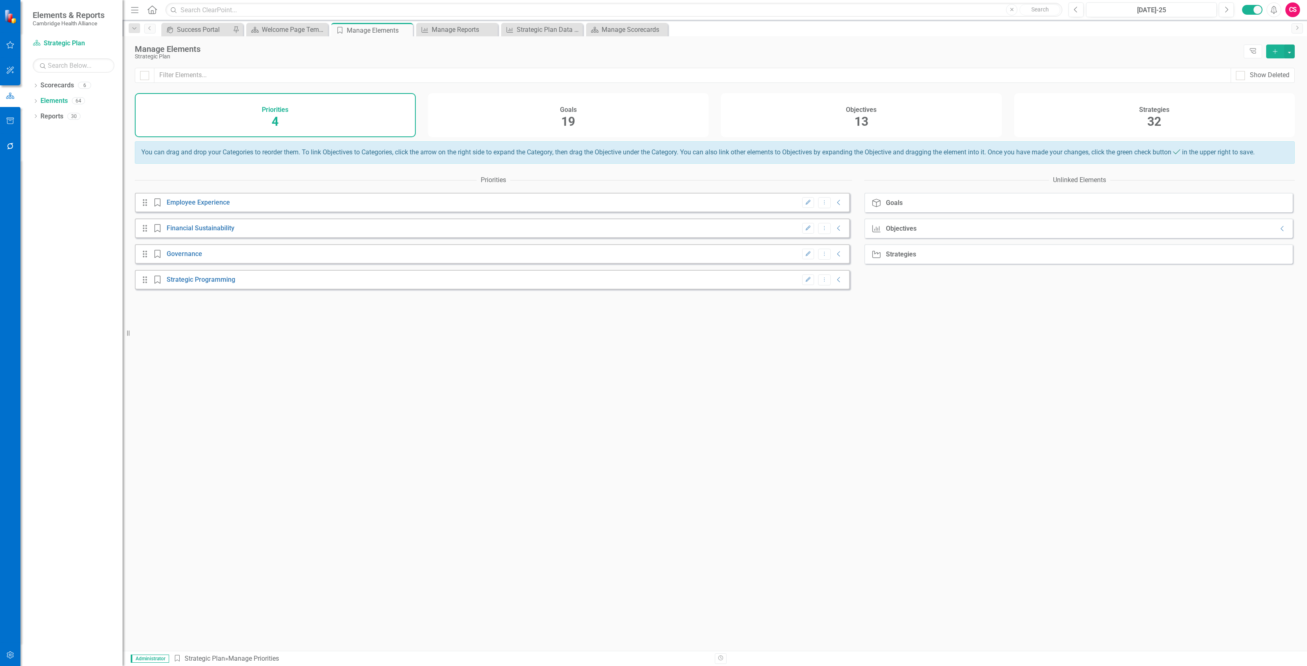
click at [832, 109] on div "Objectives 13" at bounding box center [861, 115] width 281 height 44
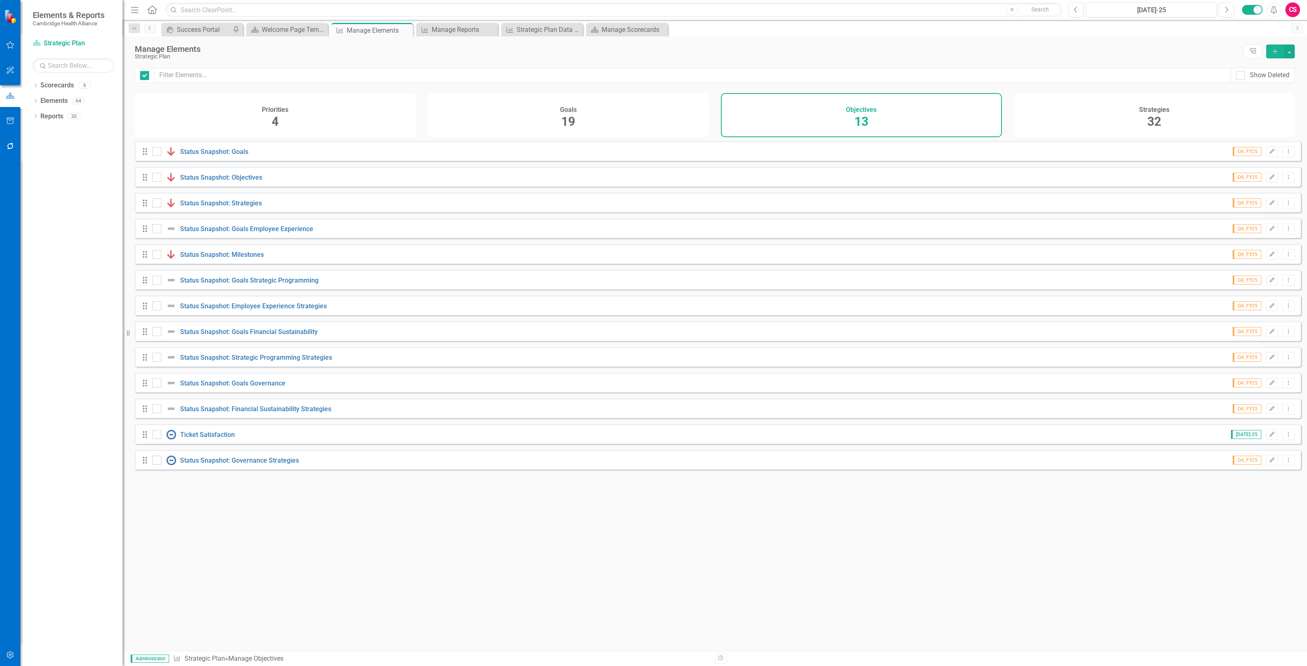
checkbox input "false"
click at [63, 95] on div "Elements" at bounding box center [53, 100] width 27 height 13
click at [61, 99] on link "Elements" at bounding box center [53, 100] width 27 height 9
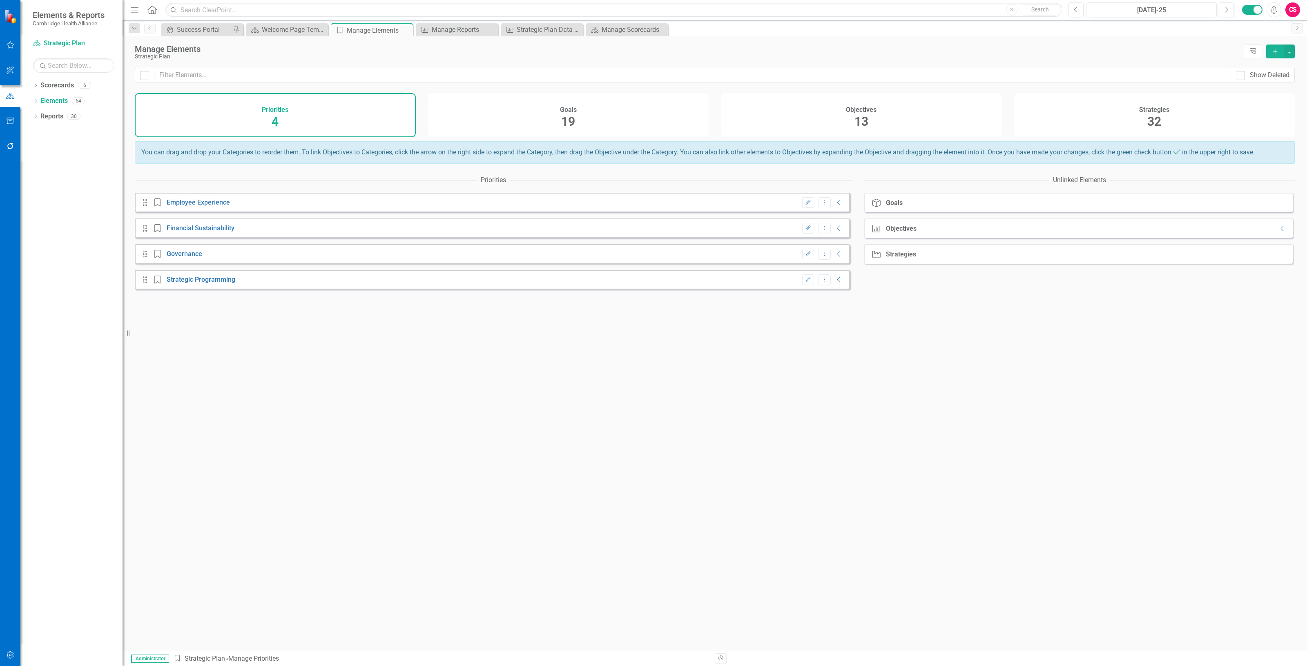
click at [916, 105] on div "Objectives 13" at bounding box center [861, 115] width 281 height 44
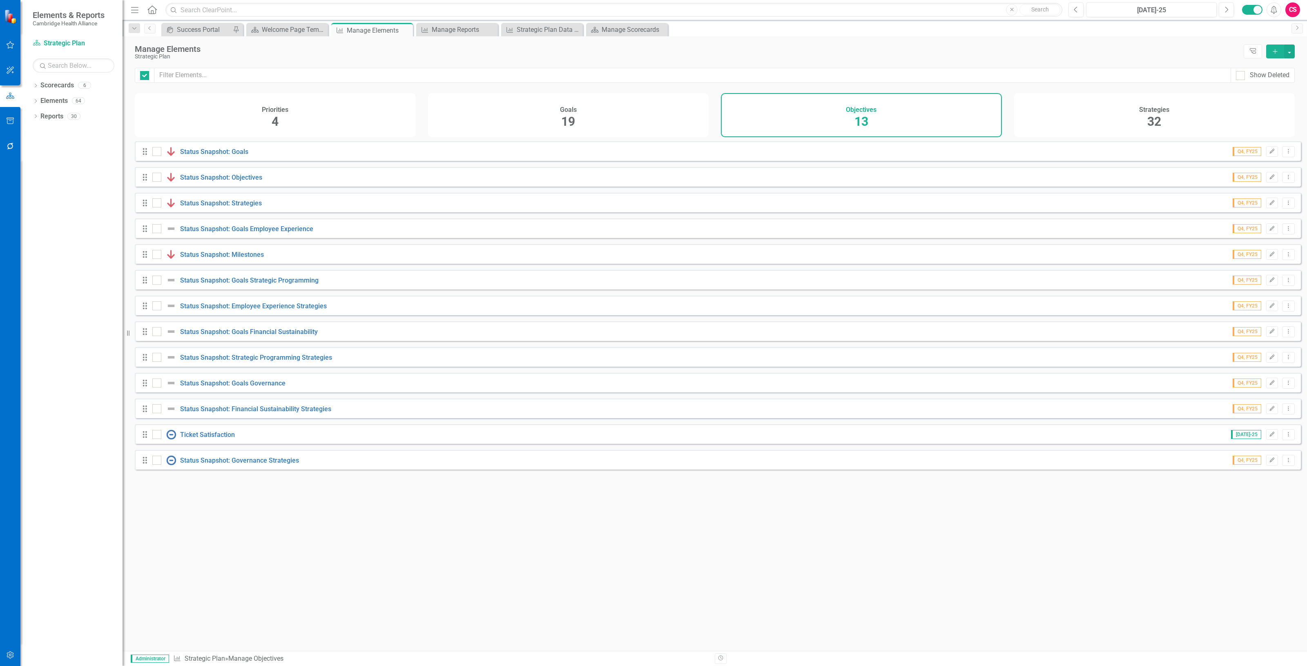
checkbox input "false"
click at [54, 117] on link "Reports" at bounding box center [51, 116] width 23 height 9
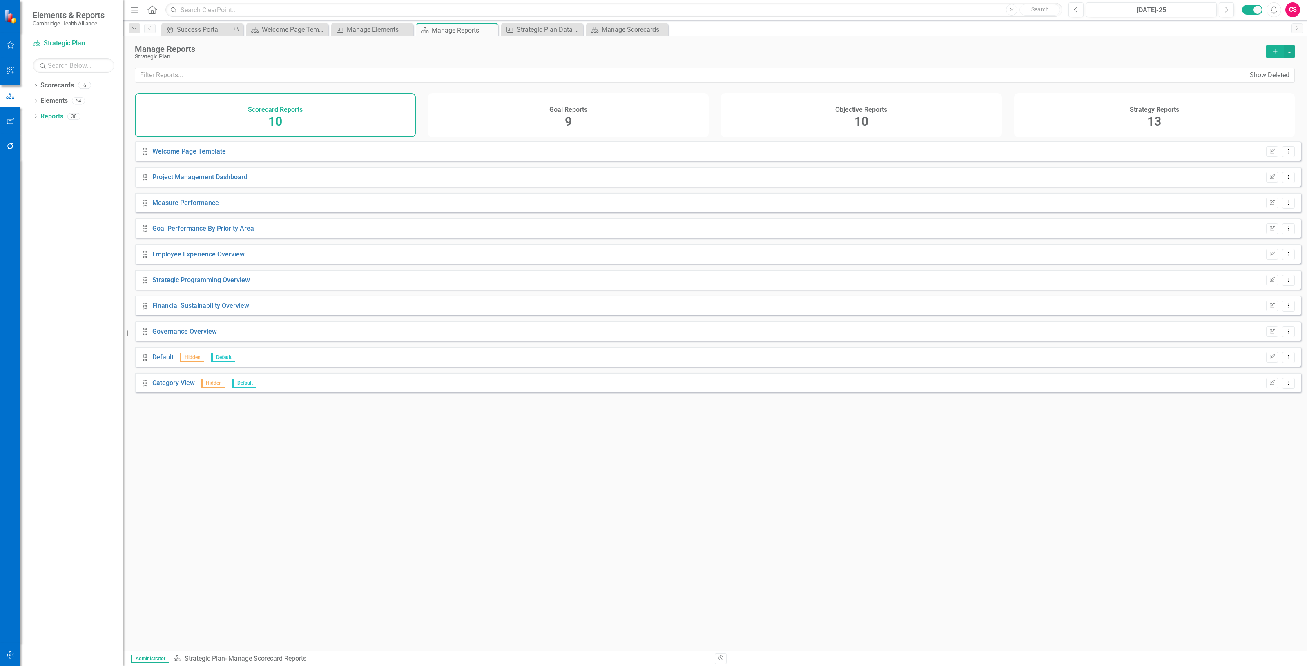
click at [893, 131] on div "Objective Reports 10" at bounding box center [861, 115] width 281 height 44
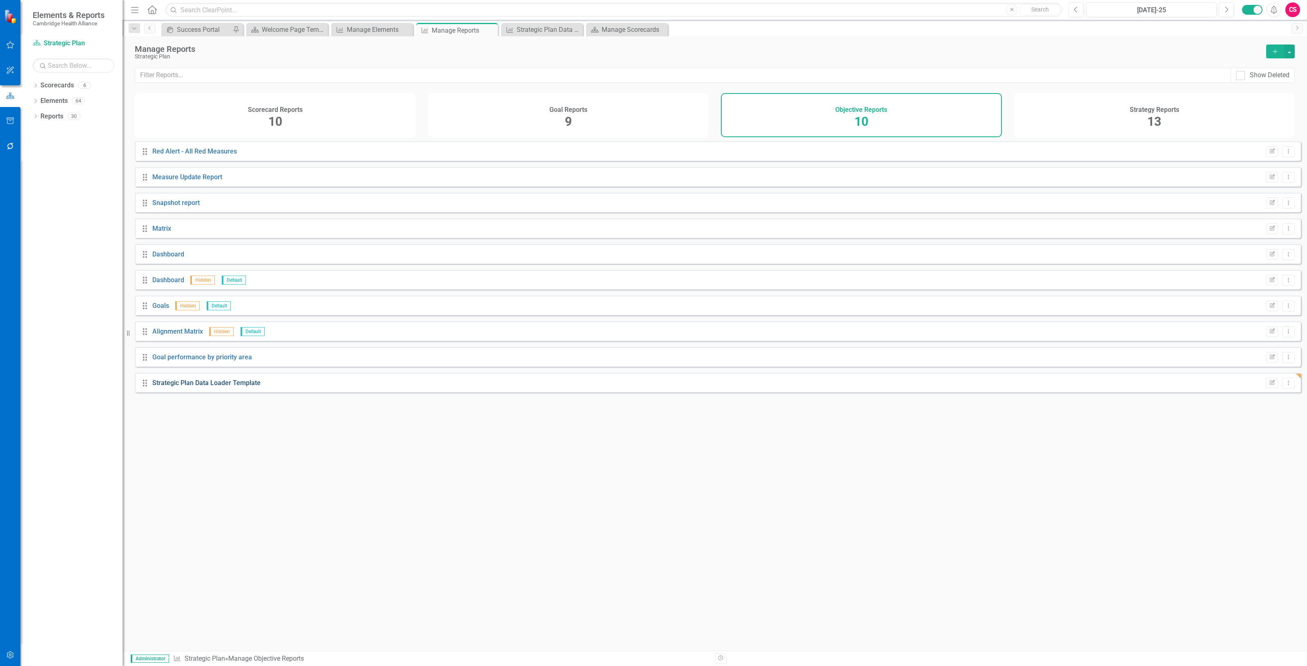
click at [208, 387] on link "Strategic Plan Data Loader Template" at bounding box center [206, 383] width 108 height 8
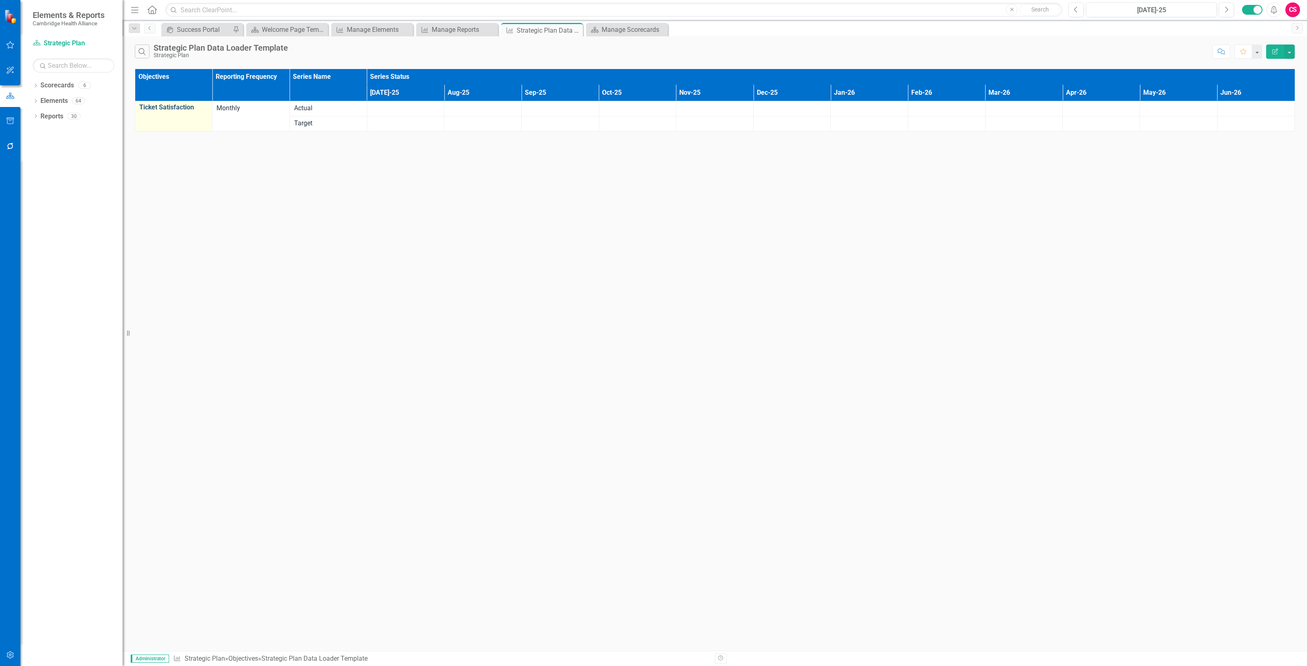
click at [172, 105] on link "Ticket Satisfaction" at bounding box center [173, 107] width 69 height 7
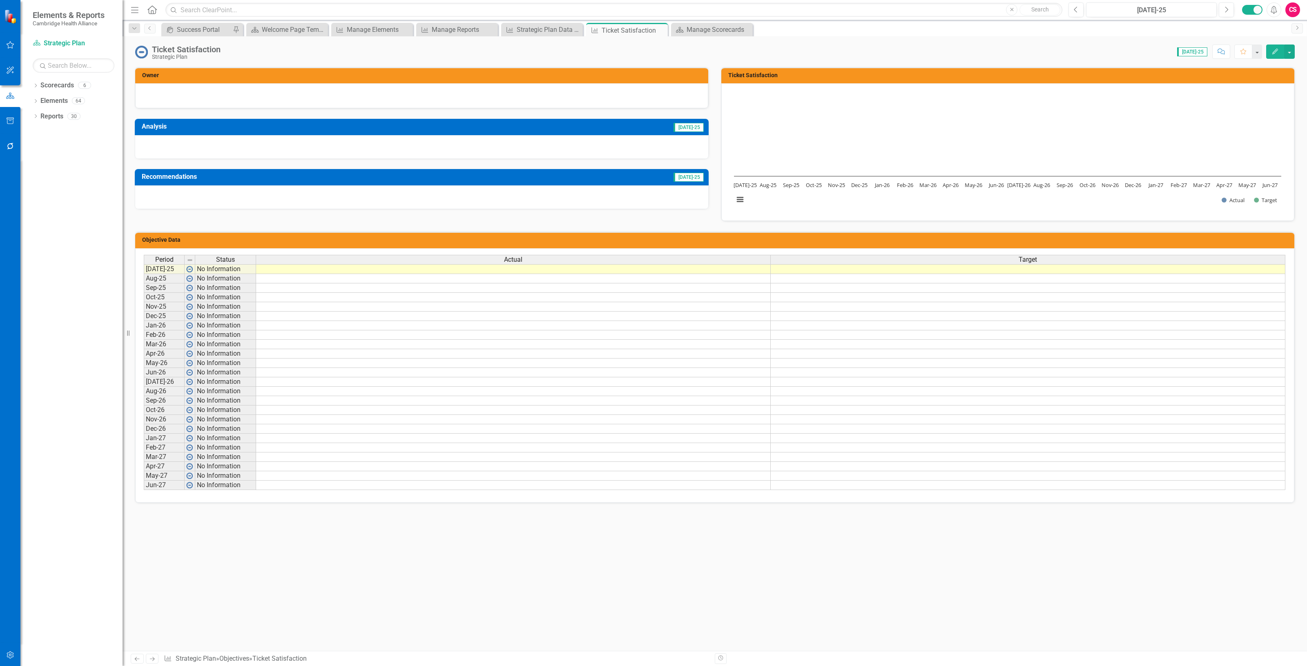
click at [433, 270] on td at bounding box center [513, 269] width 515 height 10
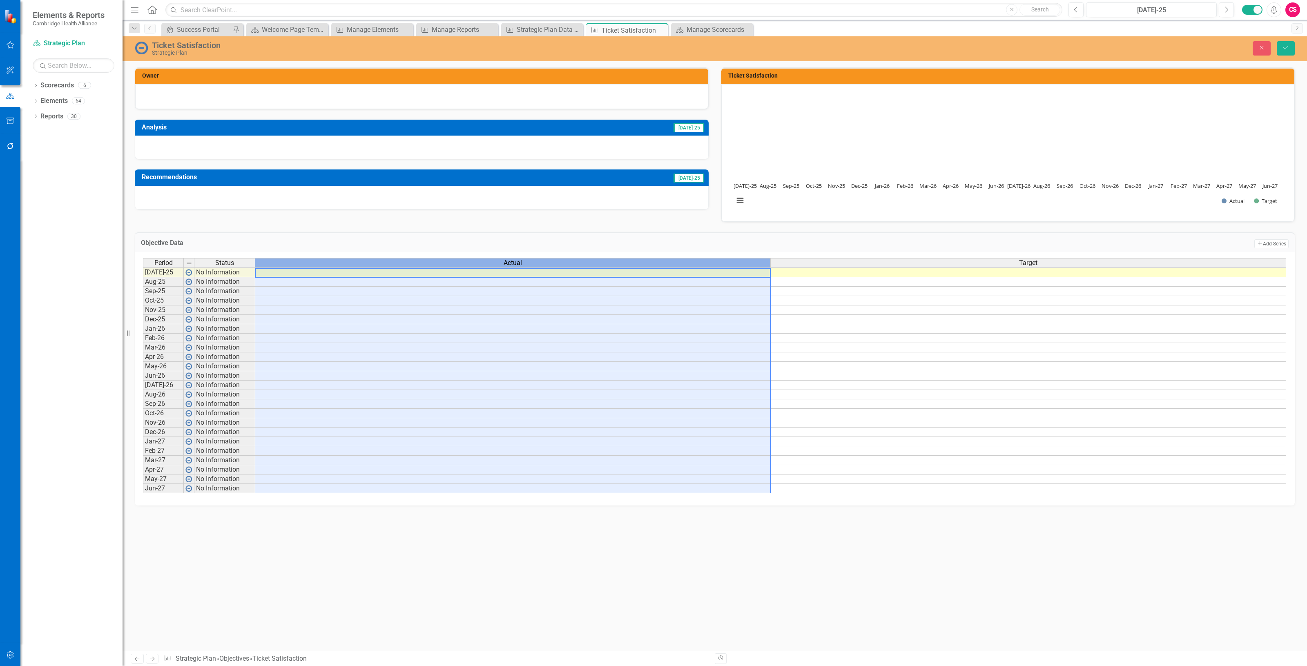
click at [430, 262] on div "Actual" at bounding box center [512, 263] width 515 height 9
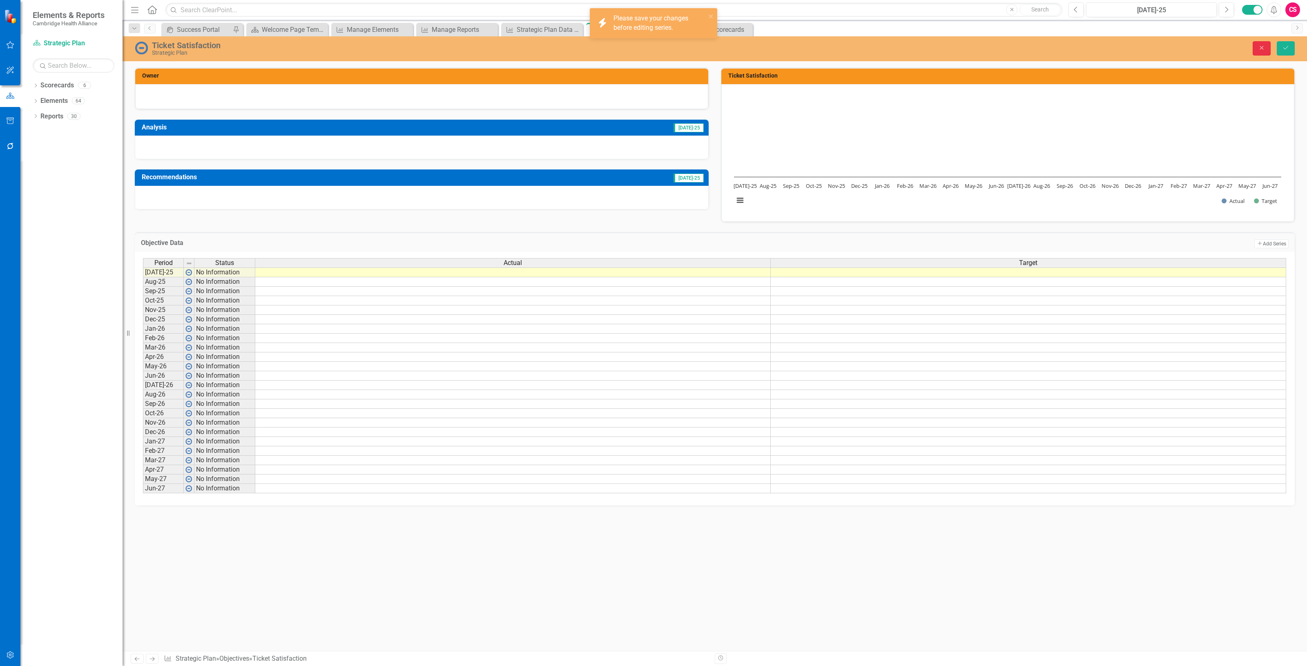
click at [1261, 42] on button "Close" at bounding box center [1262, 48] width 18 height 14
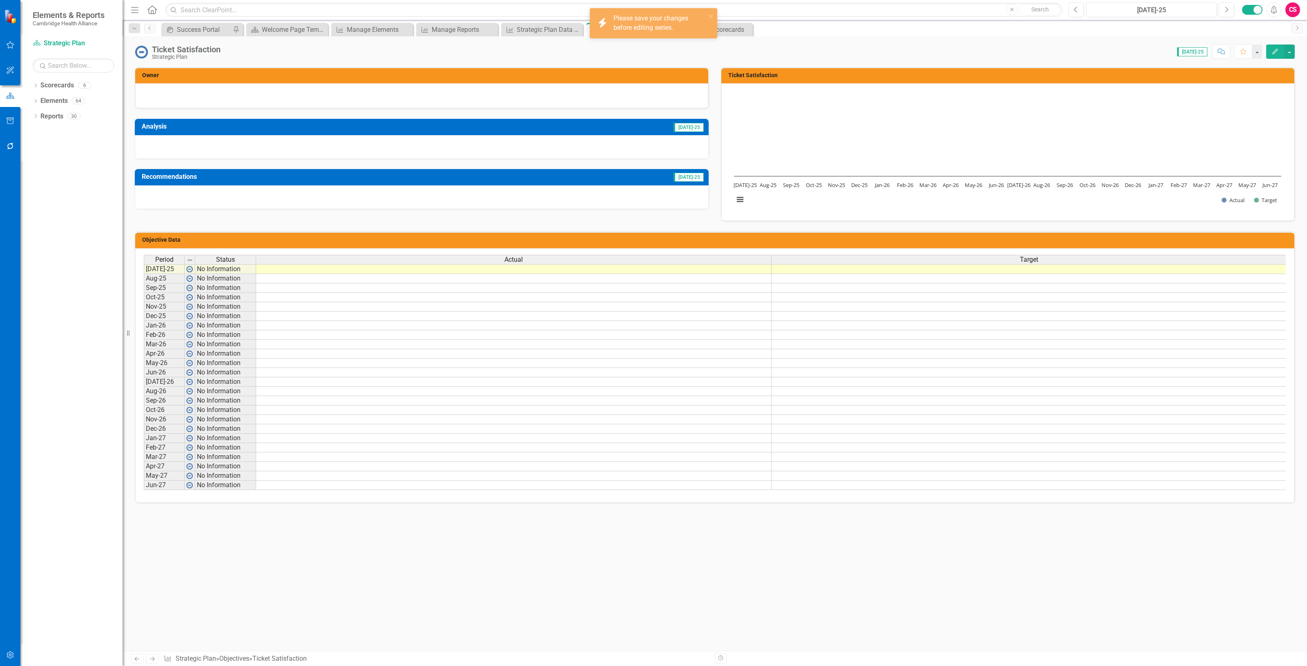
click at [1272, 55] on button "Edit" at bounding box center [1276, 52] width 18 height 14
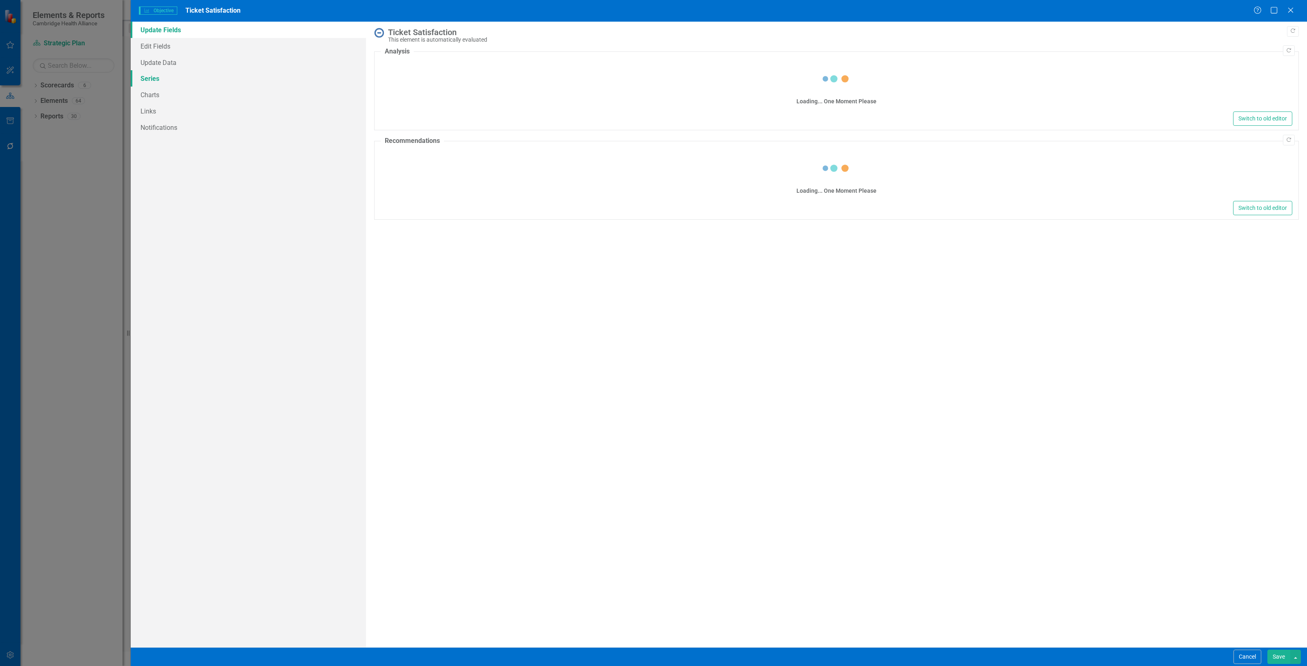
click at [164, 83] on link "Series" at bounding box center [248, 78] width 235 height 16
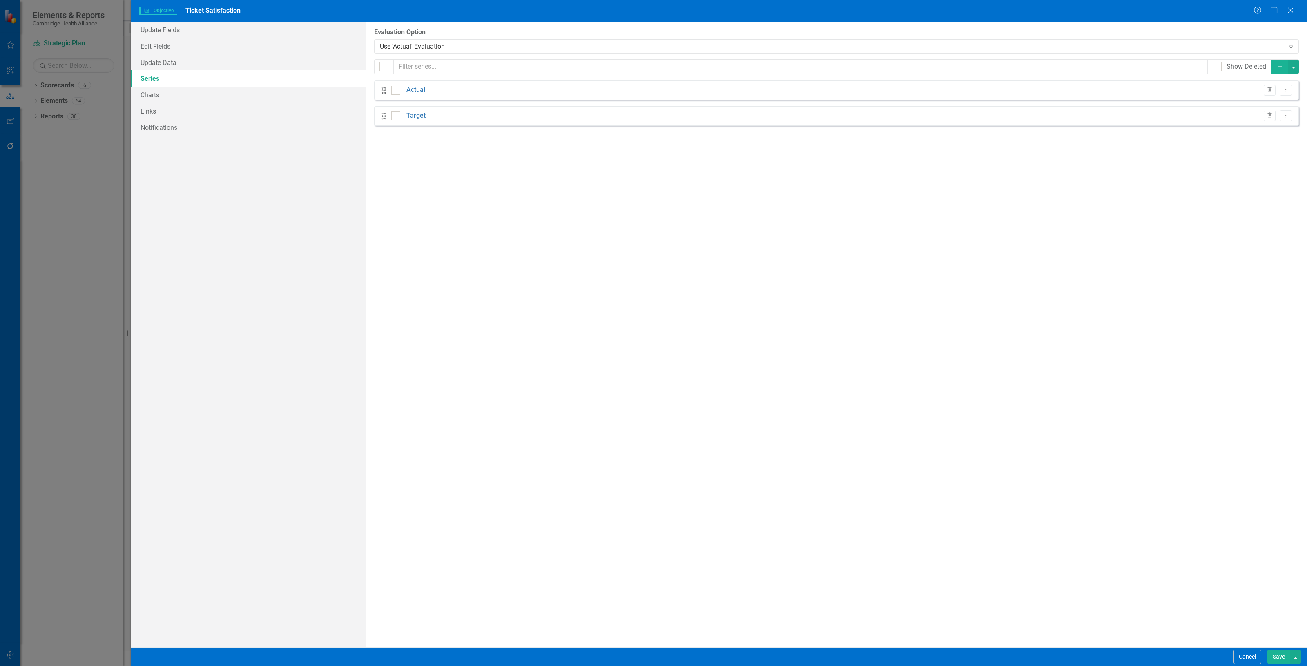
checkbox input "false"
click at [1285, 92] on icon "Dropdown Menu" at bounding box center [1286, 89] width 7 height 5
click at [1228, 104] on link "Edit Edit Measure Series" at bounding box center [1246, 103] width 93 height 15
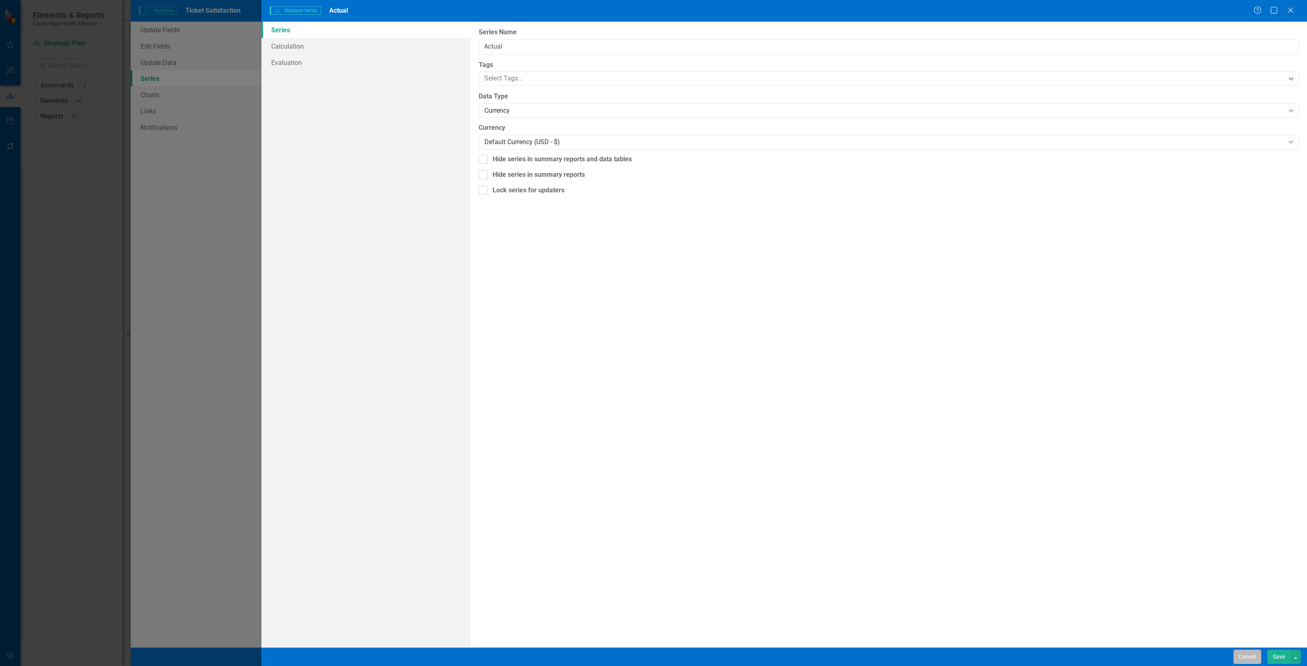
click at [1256, 654] on button "Cancel" at bounding box center [1248, 657] width 28 height 14
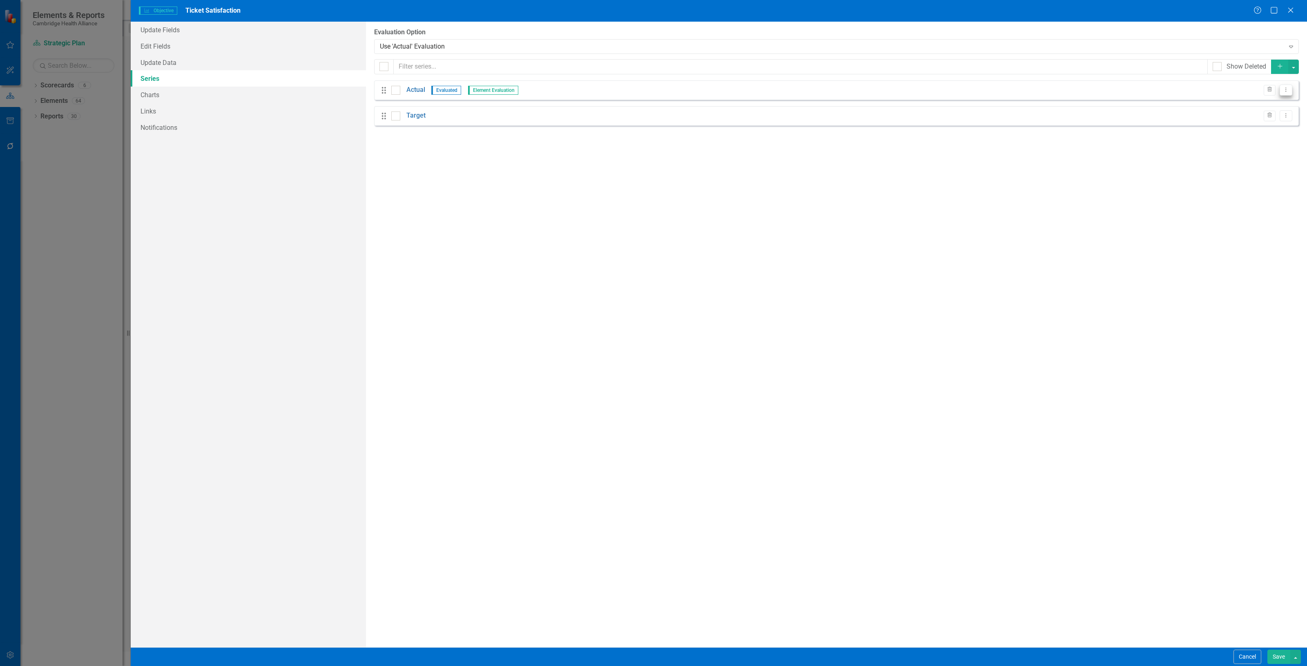
click at [1283, 91] on icon "Dropdown Menu" at bounding box center [1286, 89] width 7 height 5
click at [1226, 105] on link "Edit Edit Measure Series" at bounding box center [1246, 103] width 93 height 15
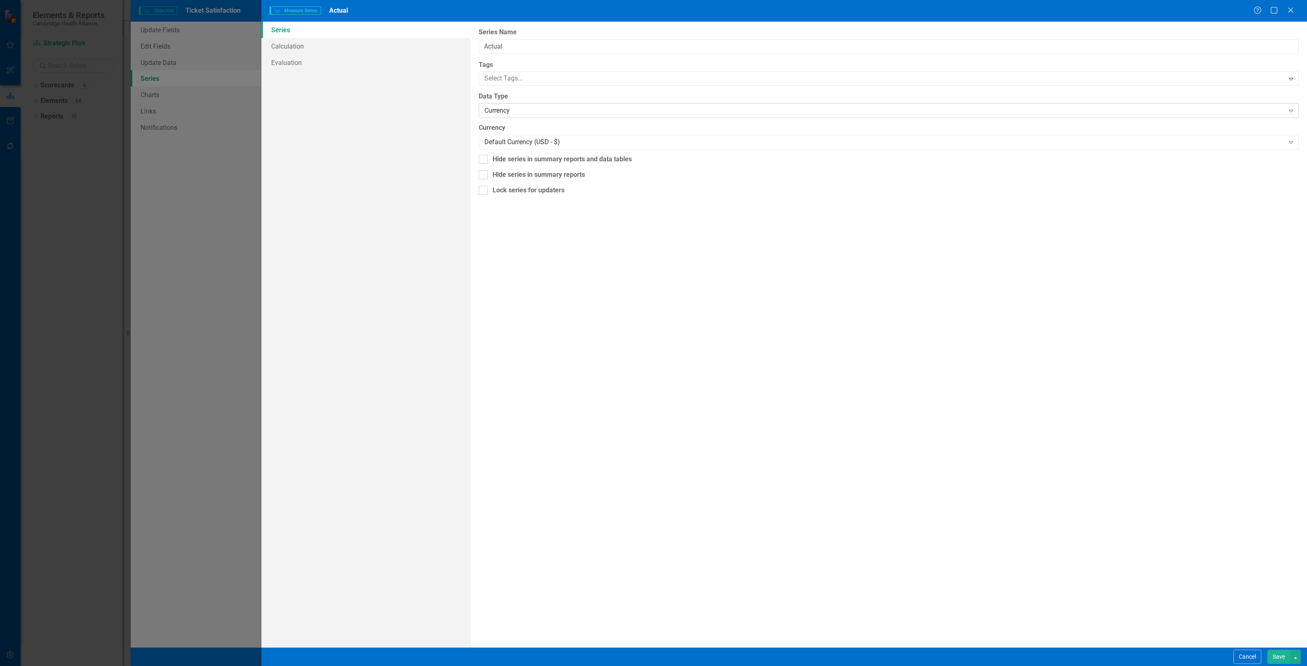
click at [516, 105] on div "Currency Expand" at bounding box center [889, 110] width 820 height 15
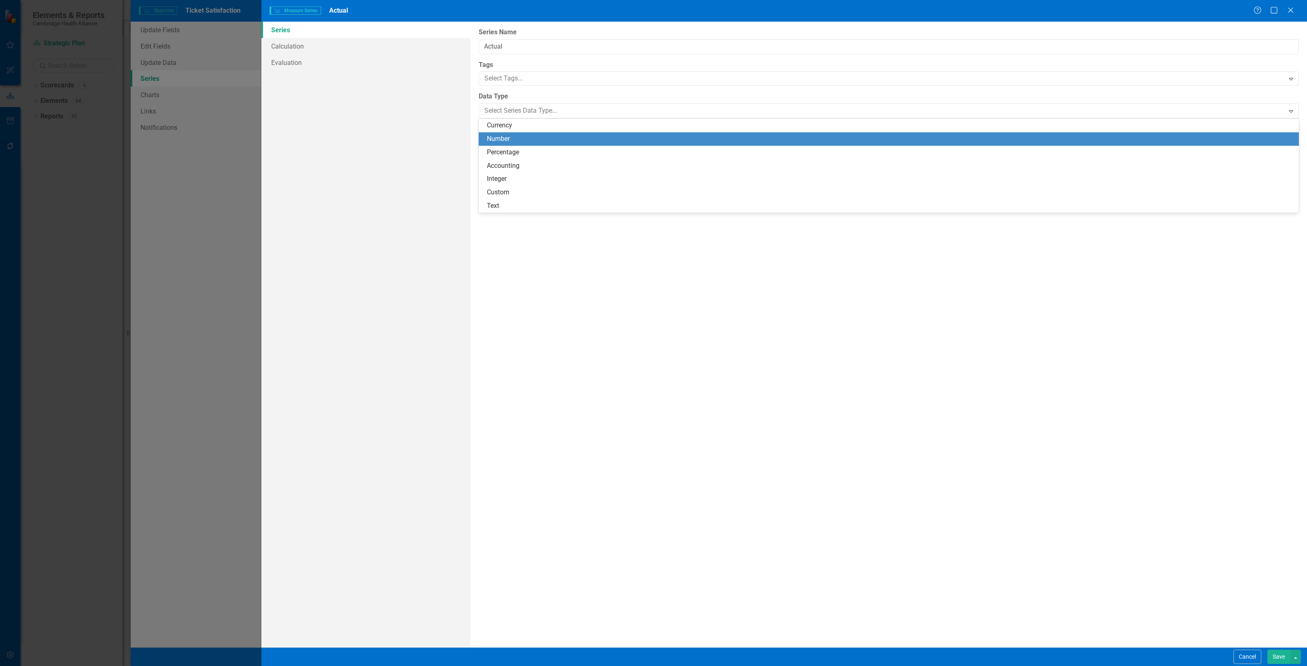
click at [513, 135] on div "Number" at bounding box center [890, 138] width 807 height 9
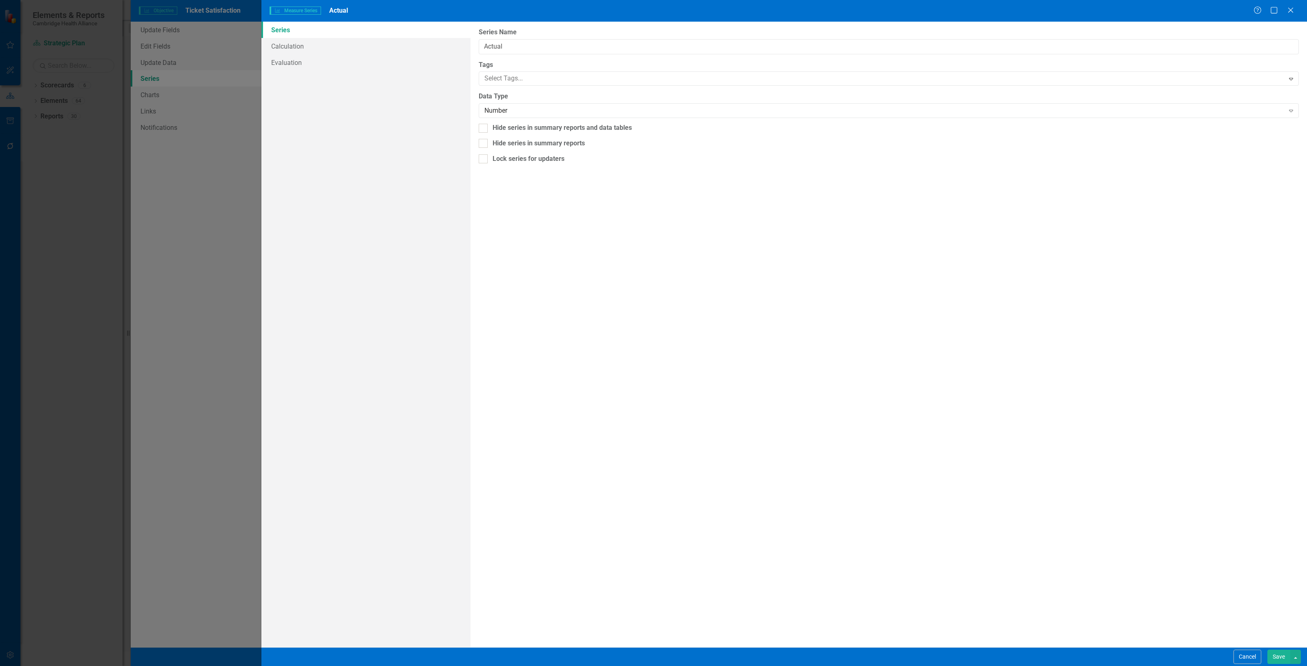
click at [1273, 654] on button "Save" at bounding box center [1279, 657] width 23 height 14
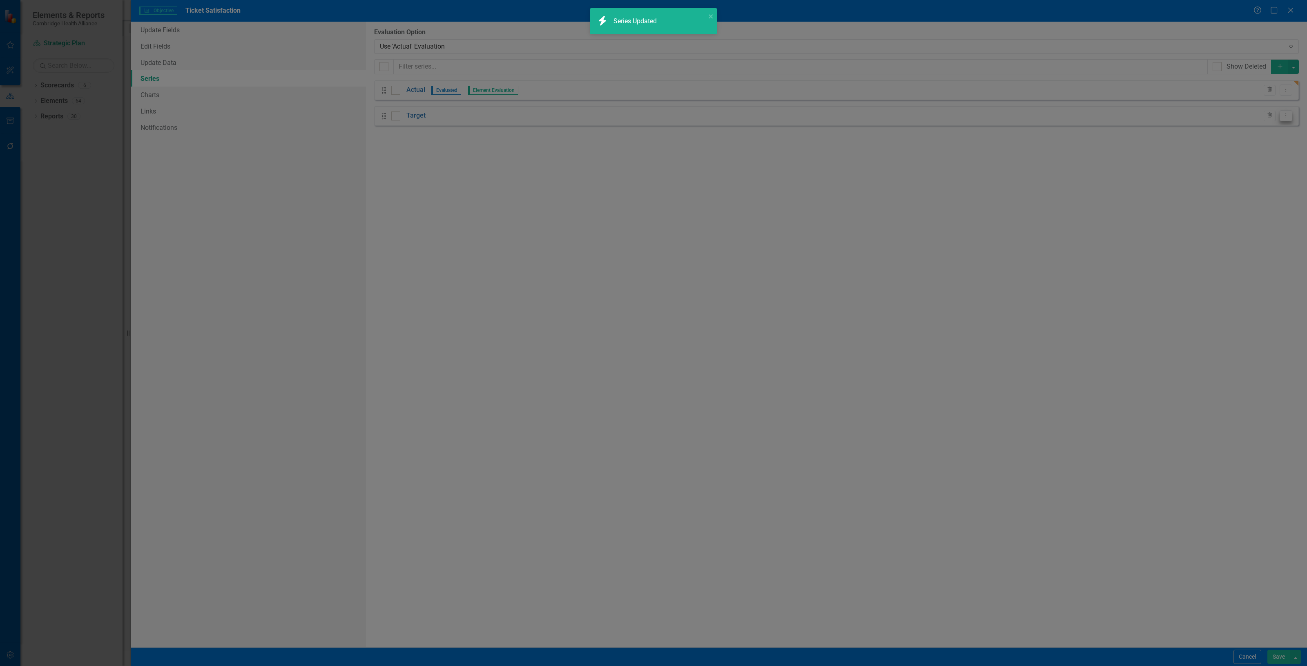
click at [1286, 118] on button "Dropdown Menu" at bounding box center [1286, 115] width 13 height 11
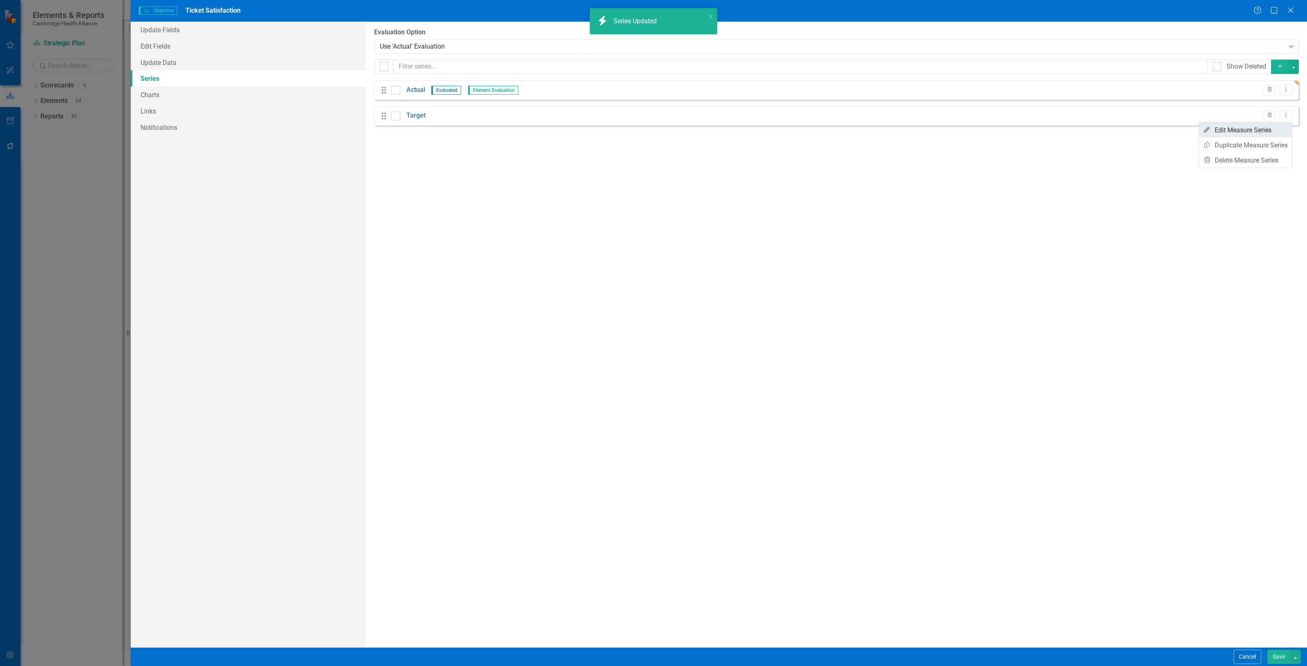
click at [1236, 132] on link "Edit Edit Measure Series" at bounding box center [1246, 130] width 93 height 15
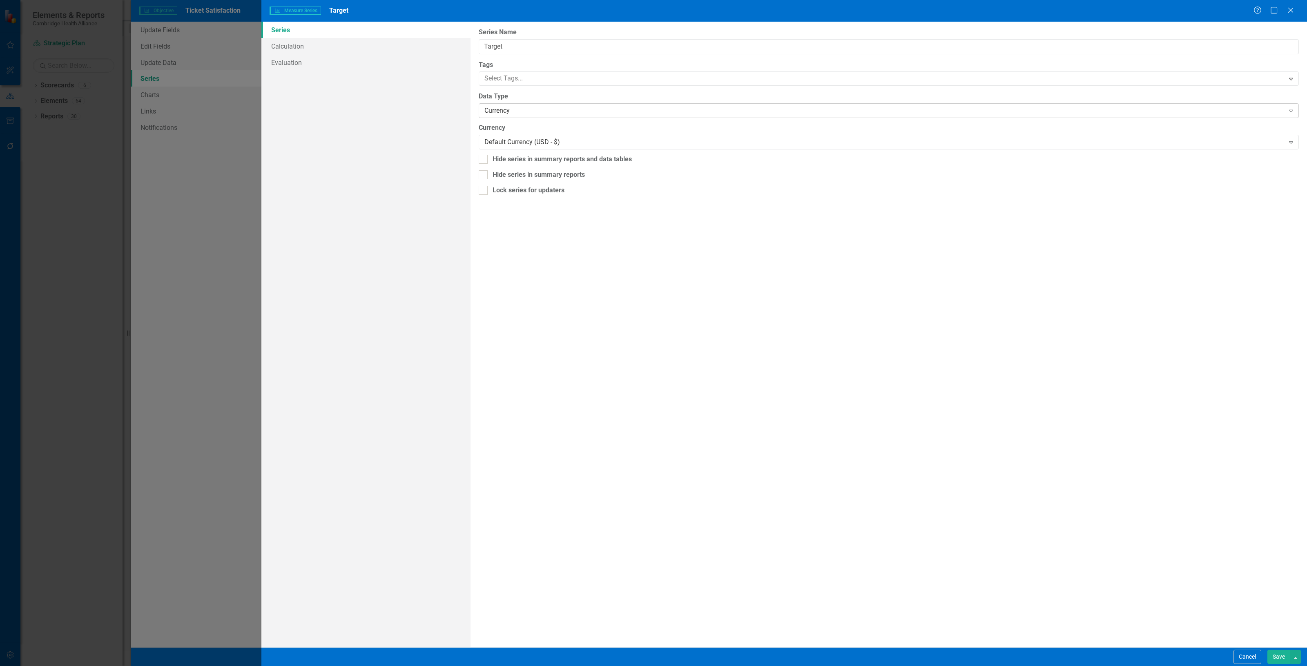
click at [498, 112] on div "Currency" at bounding box center [885, 110] width 800 height 9
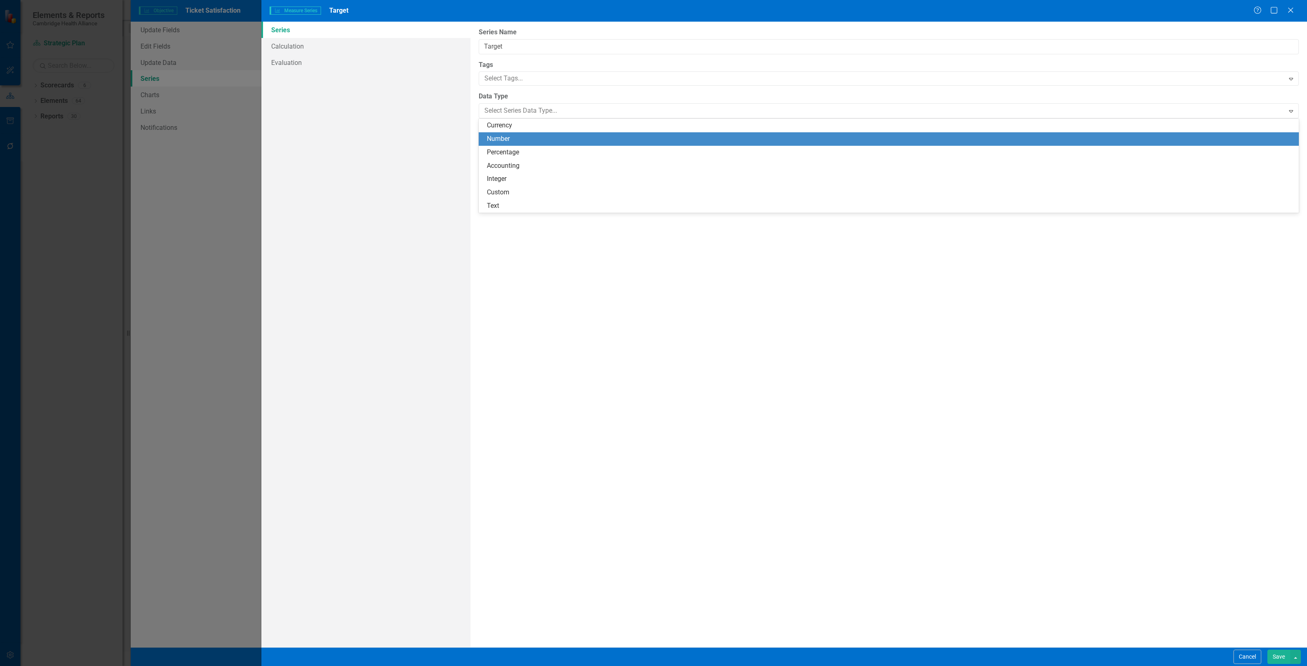
click at [511, 142] on div "Number" at bounding box center [890, 138] width 807 height 9
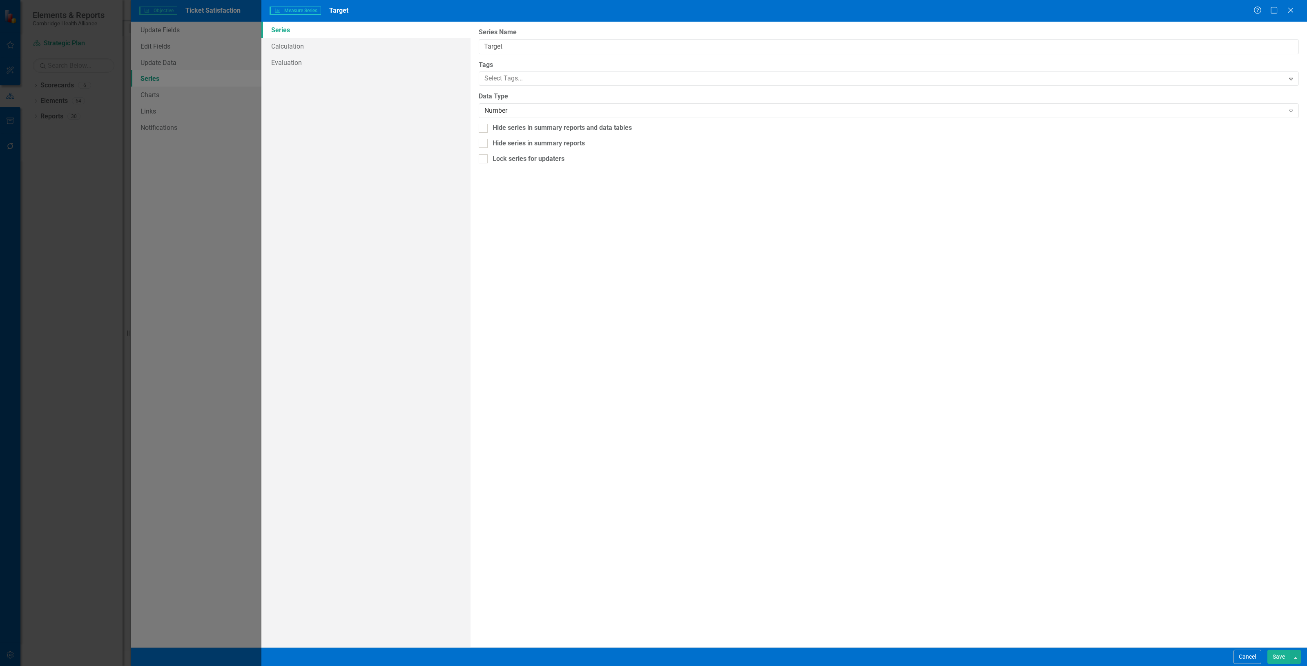
click at [1281, 657] on button "Save" at bounding box center [1279, 657] width 23 height 14
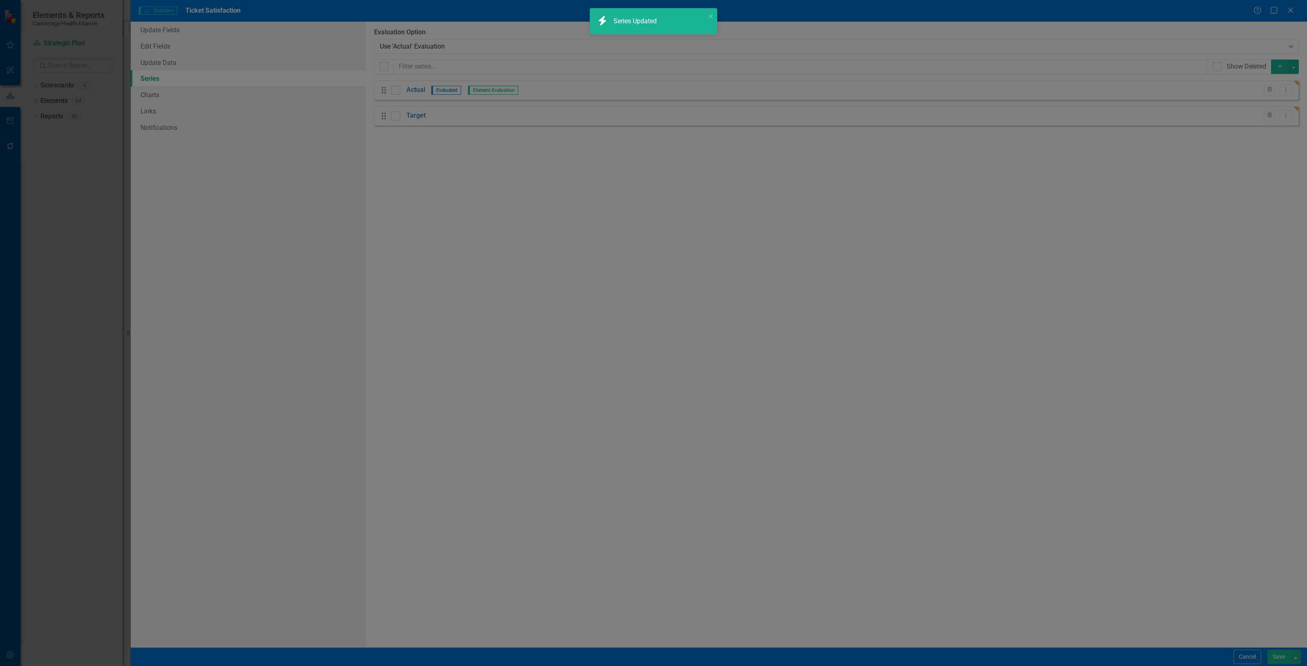
click at [1275, 657] on button "Save" at bounding box center [1279, 657] width 23 height 14
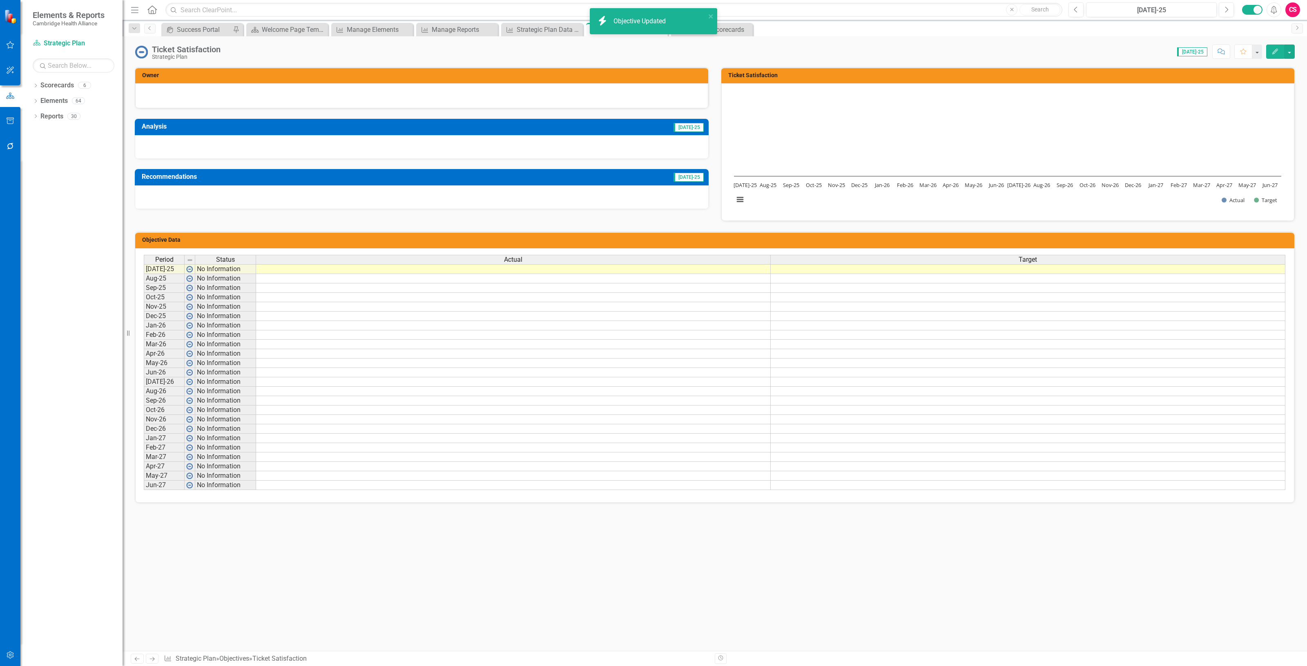
click at [657, 22] on div "Objective Updated" at bounding box center [641, 21] width 54 height 9
click at [549, 29] on div "Strategic Plan Data Loader Template" at bounding box center [544, 30] width 54 height 10
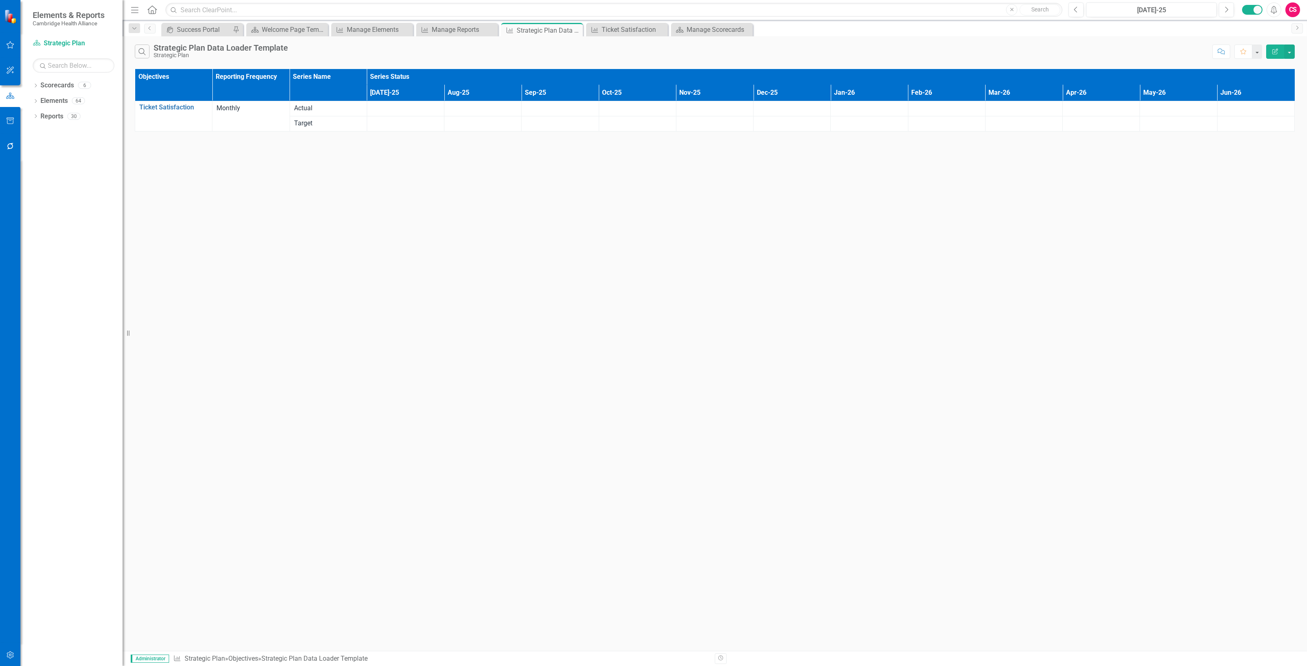
click at [1276, 54] on icon "Edit Report" at bounding box center [1275, 52] width 7 height 6
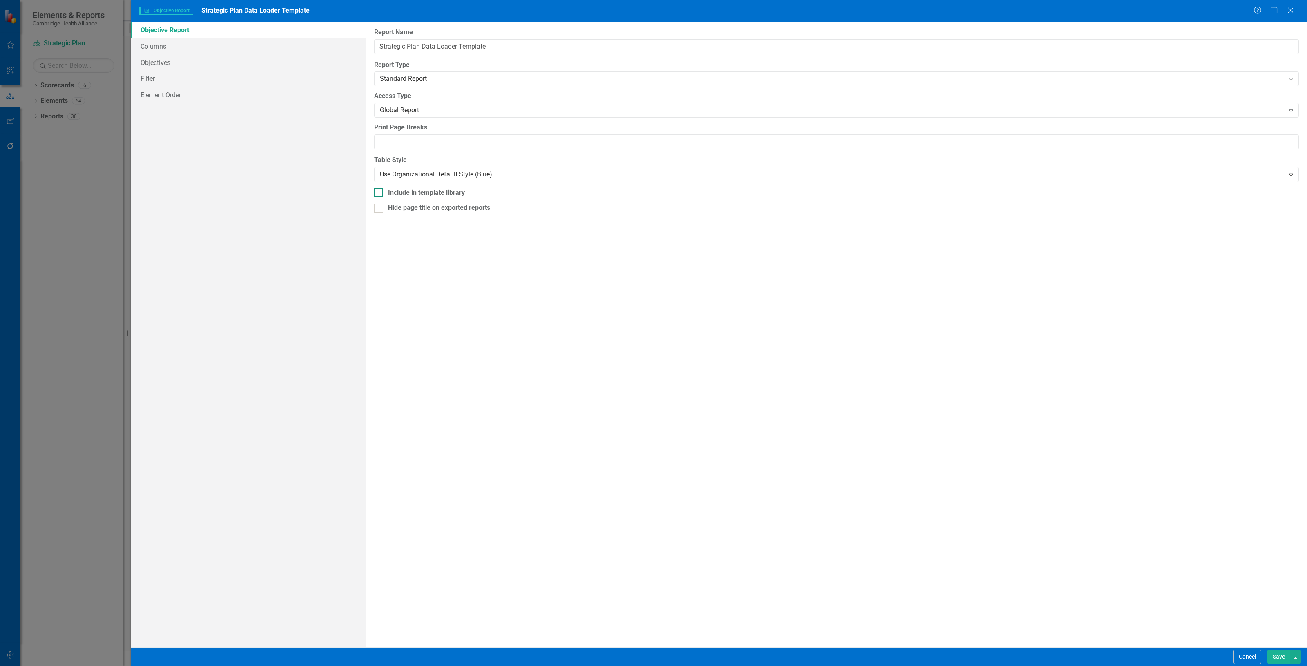
click at [432, 197] on div "Include in template library" at bounding box center [426, 192] width 77 height 9
click at [380, 194] on input "Include in template library" at bounding box center [376, 190] width 5 height 5
checkbox input "true"
click at [1275, 660] on button "Save" at bounding box center [1279, 657] width 23 height 14
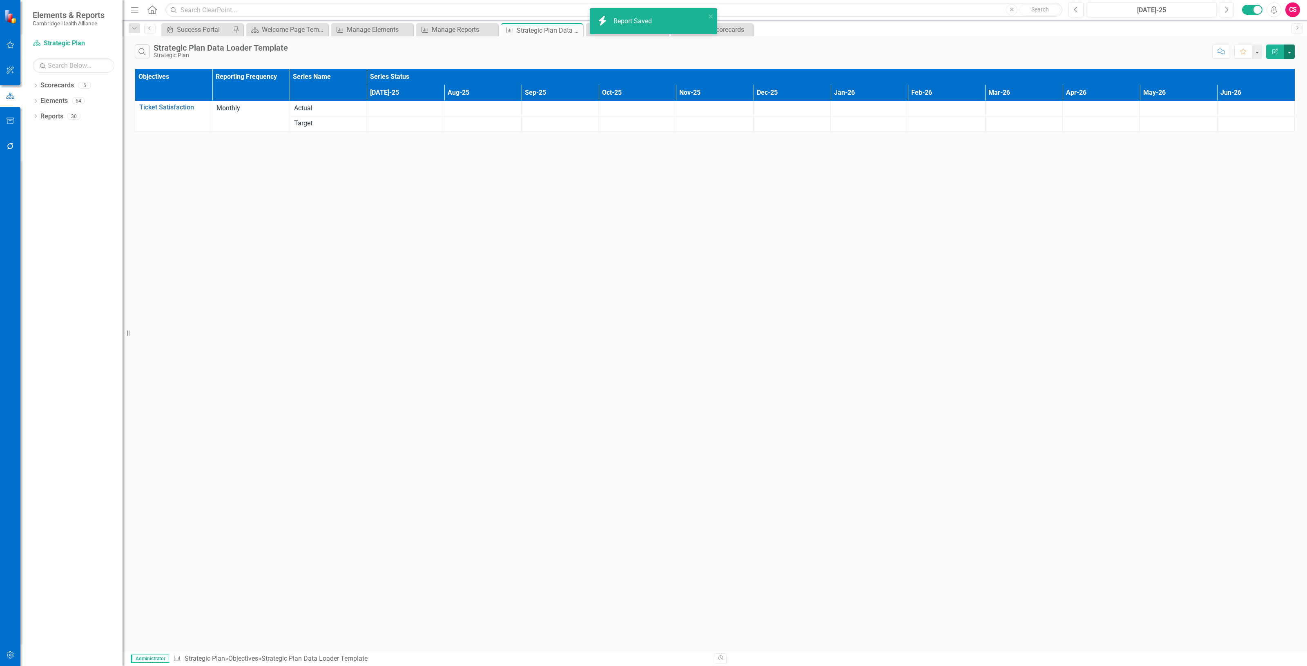
click at [1290, 54] on button "button" at bounding box center [1290, 52] width 11 height 14
click at [1263, 102] on link "Excel Export to Excel" at bounding box center [1262, 98] width 65 height 15
click at [630, 20] on div "Your export is generating and you will be notified when complete." at bounding box center [660, 28] width 92 height 28
click at [55, 84] on link "Scorecards" at bounding box center [57, 85] width 34 height 9
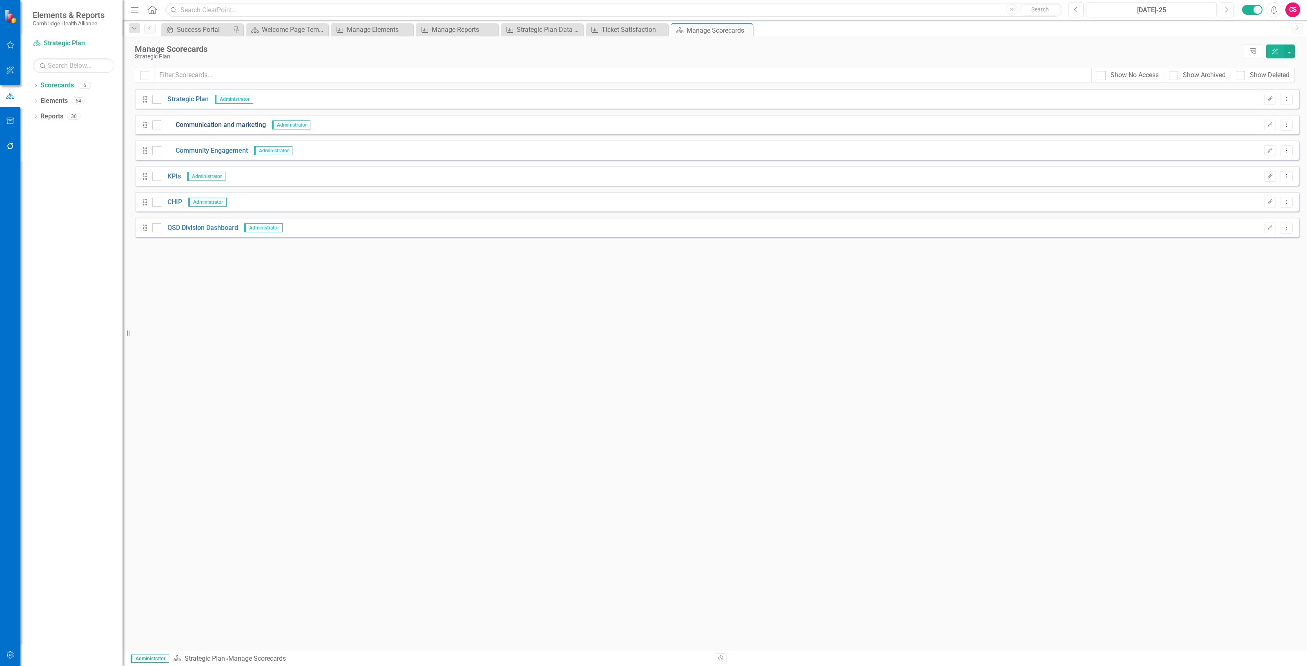
click at [227, 123] on link "Communication and marketing" at bounding box center [213, 125] width 105 height 9
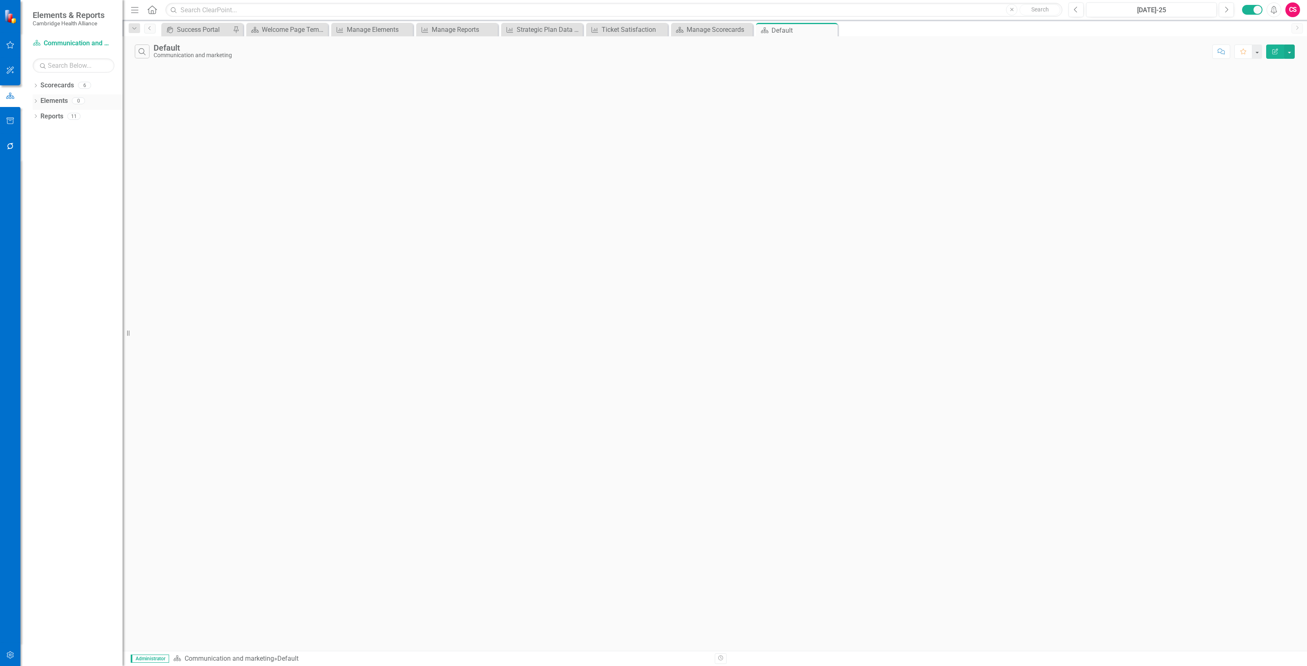
click at [60, 103] on link "Elements" at bounding box center [53, 100] width 27 height 9
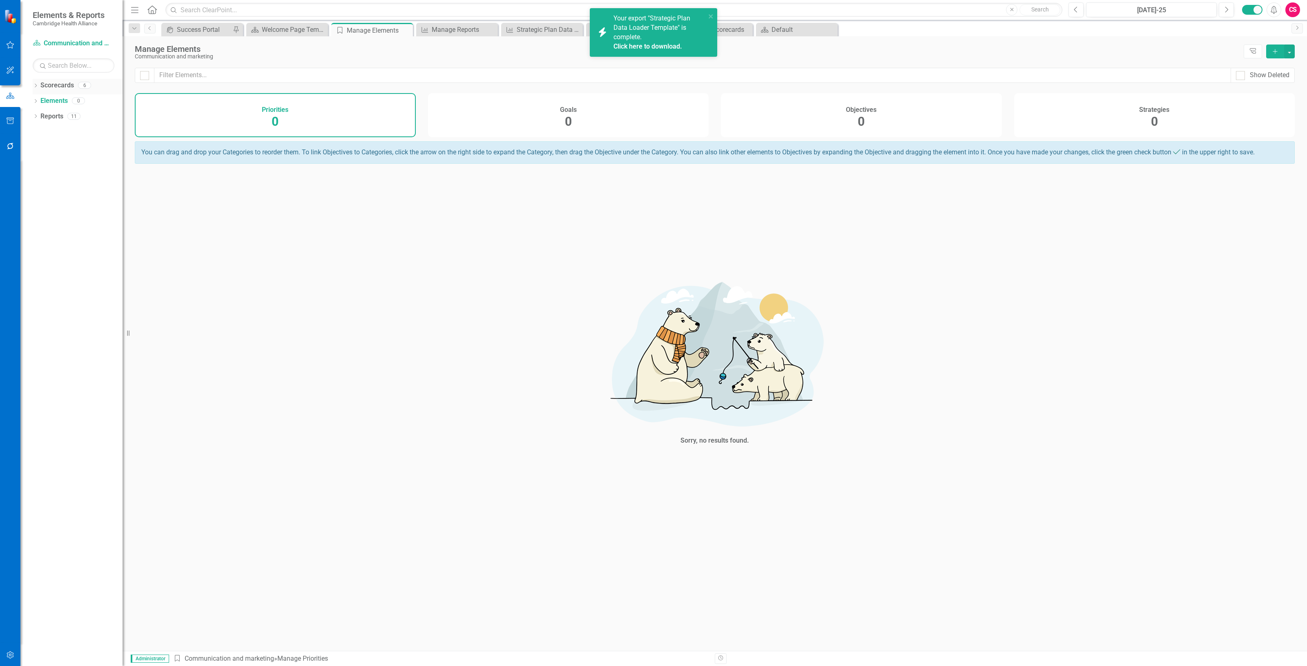
click at [63, 88] on link "Scorecards" at bounding box center [57, 85] width 34 height 9
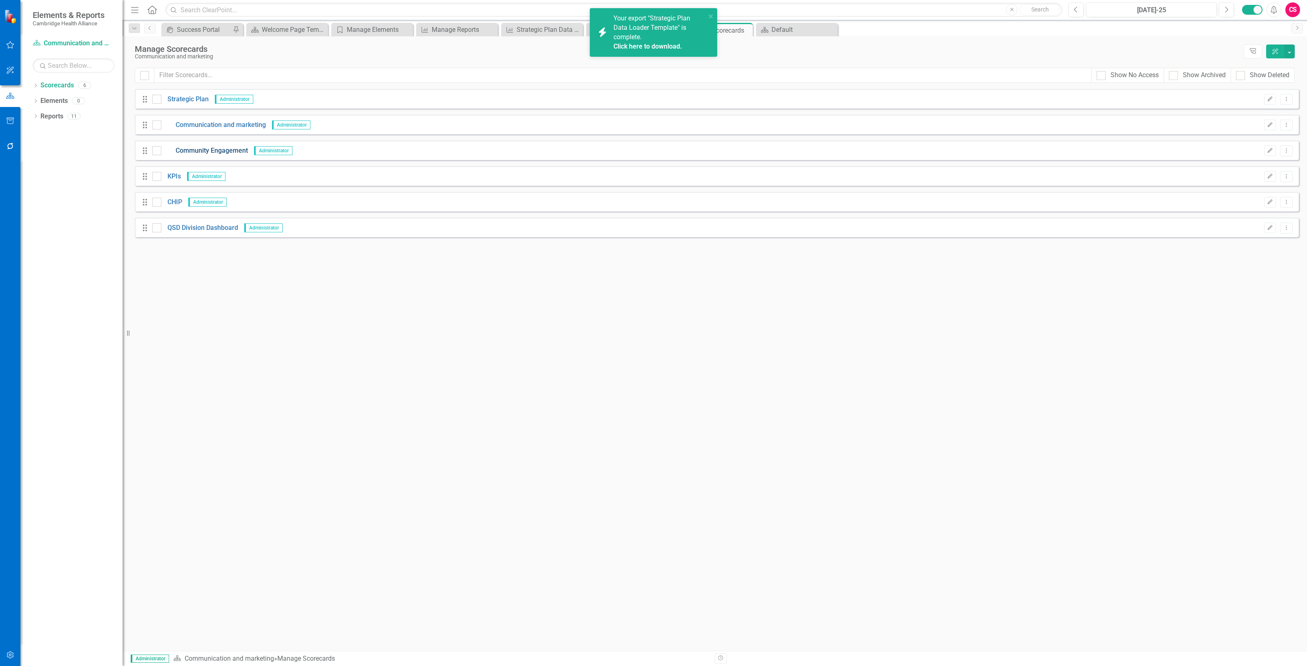
click at [199, 147] on link "Community Engagement" at bounding box center [204, 150] width 87 height 9
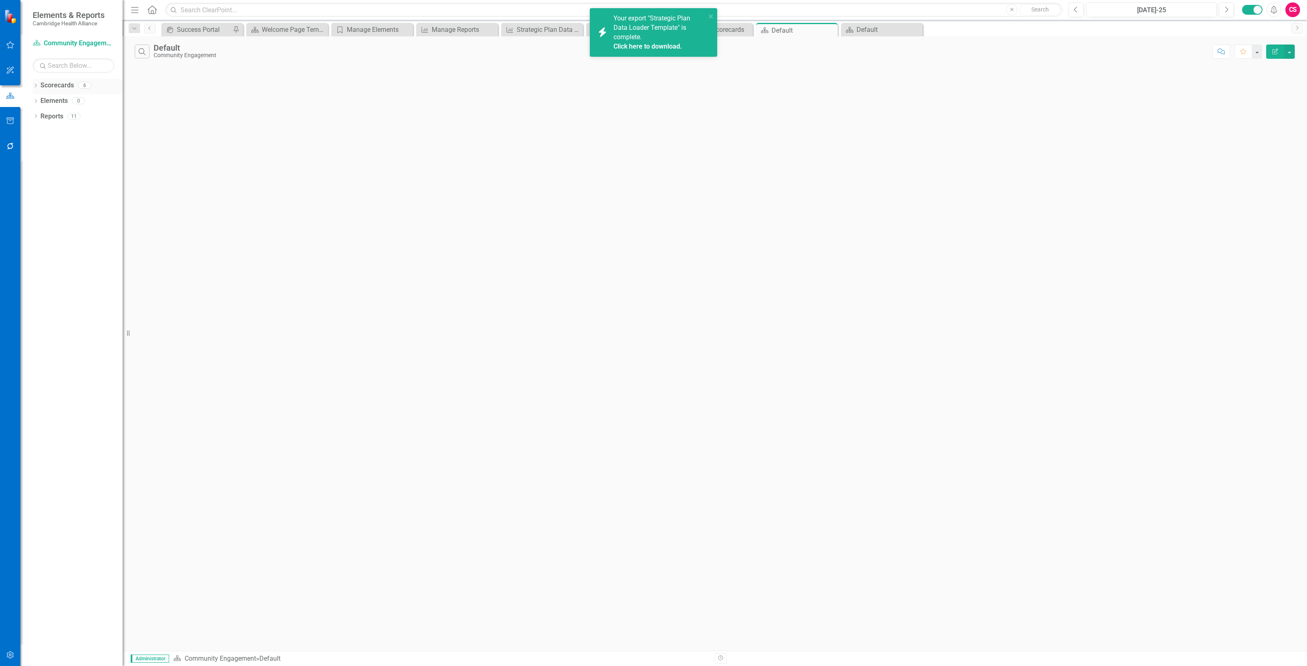
click at [62, 85] on link "Scorecards" at bounding box center [57, 85] width 34 height 9
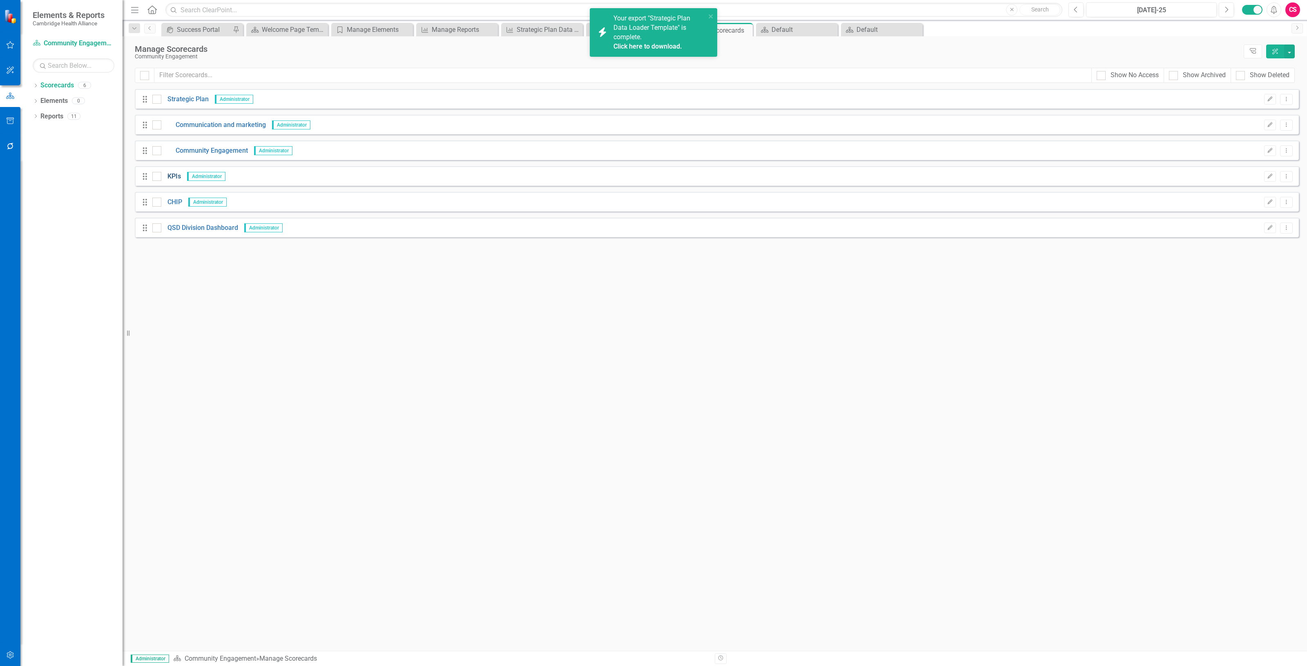
click at [172, 176] on link "KPIs" at bounding box center [171, 176] width 20 height 9
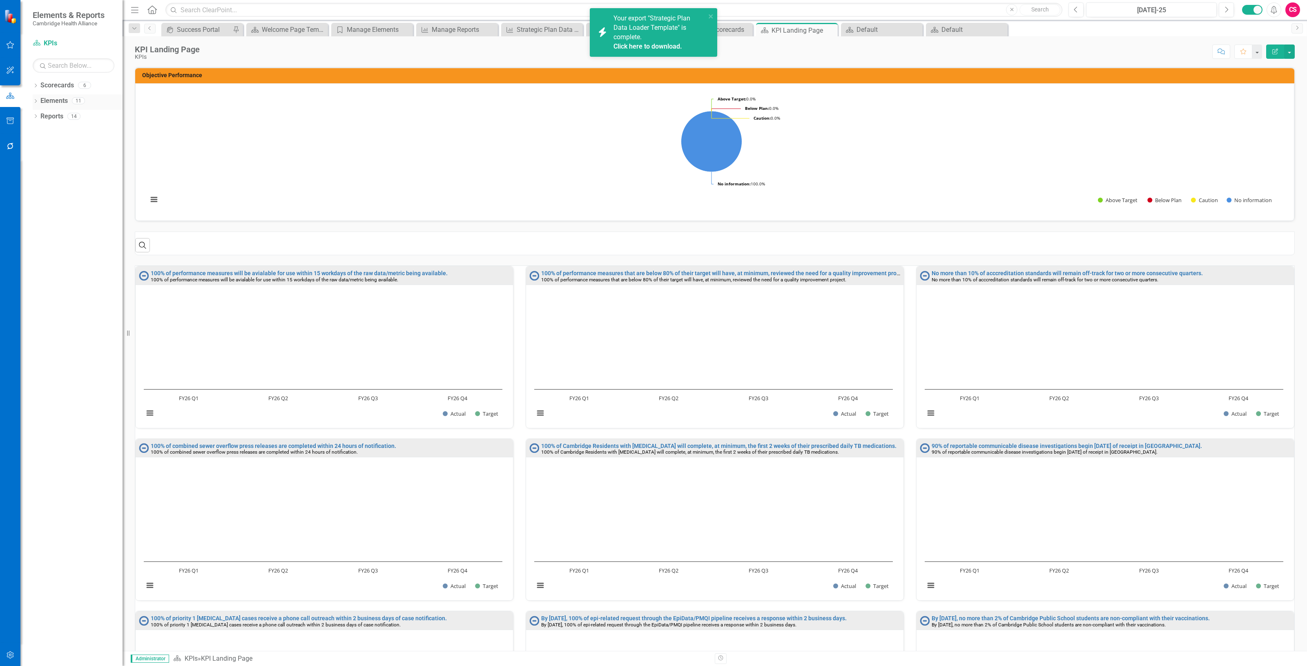
click at [53, 105] on div "Elements" at bounding box center [53, 100] width 27 height 13
click at [60, 94] on div "Elements" at bounding box center [53, 100] width 27 height 13
click at [60, 102] on link "Elements" at bounding box center [53, 100] width 27 height 9
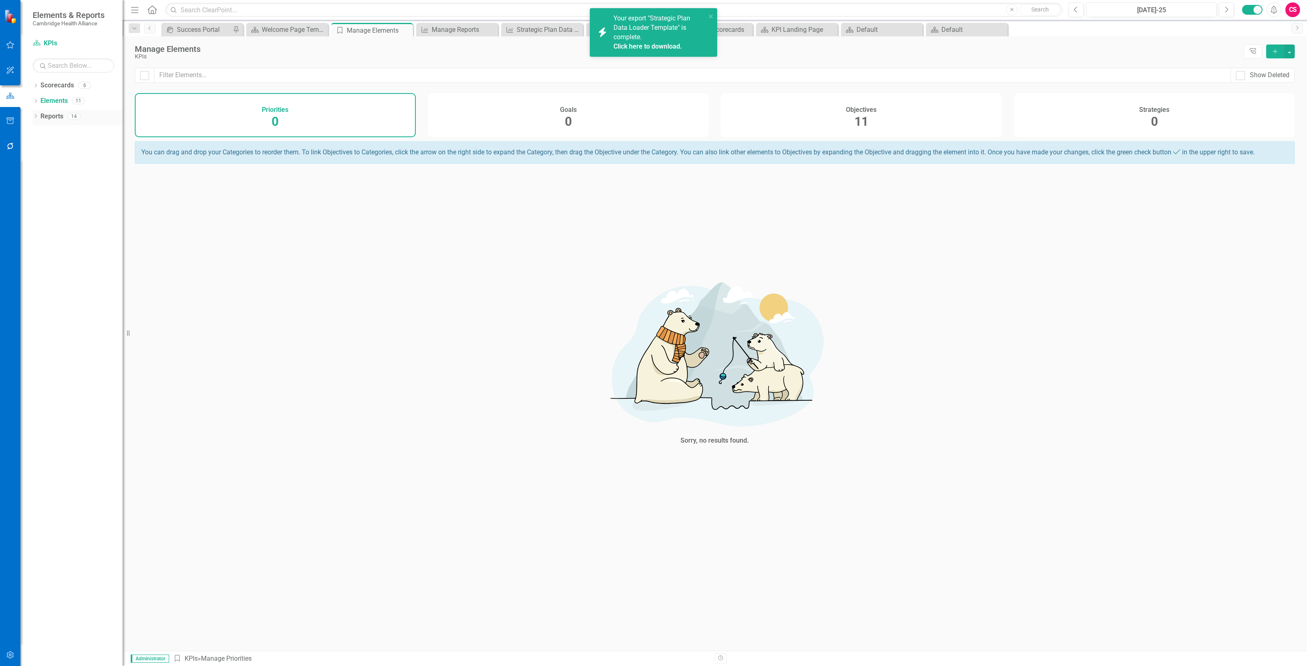
click at [60, 116] on link "Reports" at bounding box center [51, 116] width 23 height 9
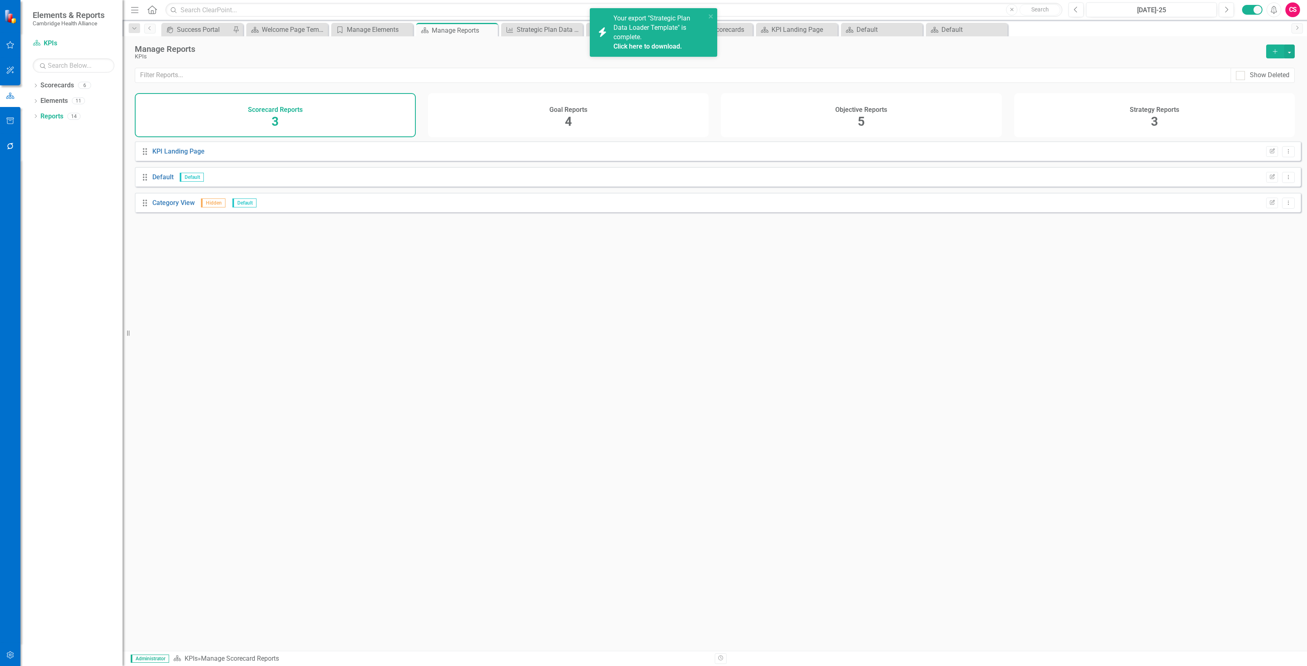
click at [654, 48] on link "Click here to download." at bounding box center [648, 46] width 69 height 8
click at [845, 112] on h4 "Objective Reports" at bounding box center [862, 109] width 52 height 7
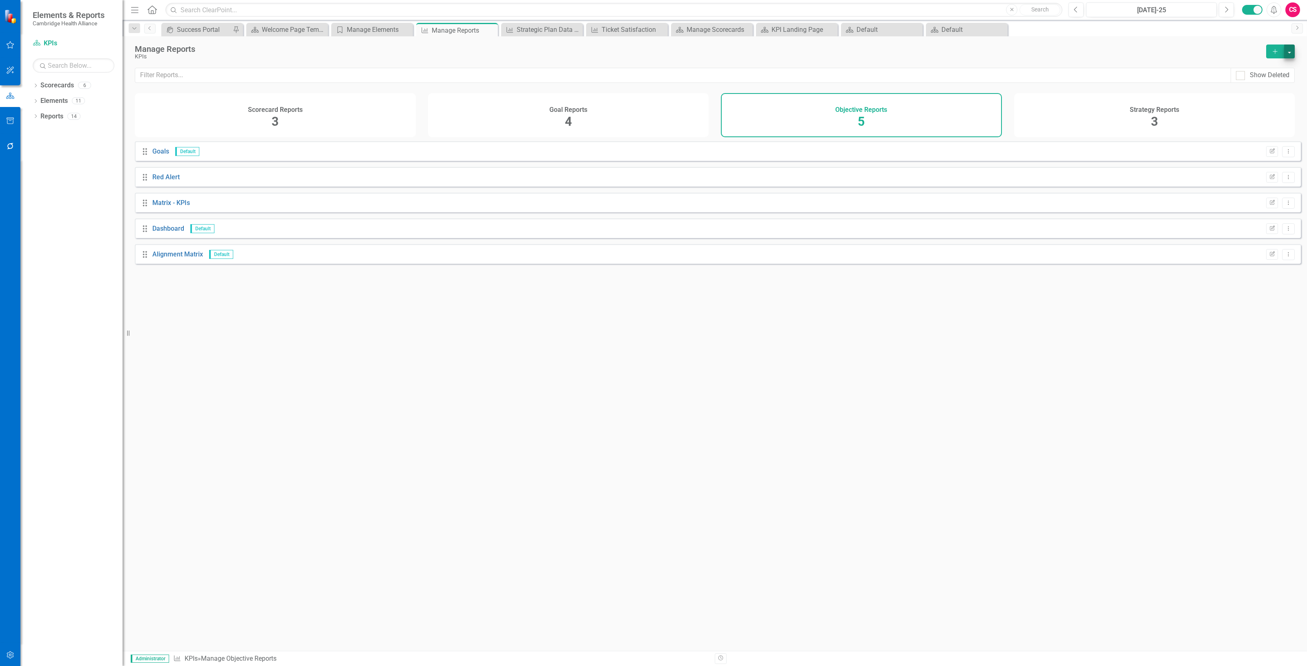
click at [1287, 58] on div "Manage Reports KPIs Add" at bounding box center [715, 51] width 1185 height 31
click at [1288, 58] on button "button" at bounding box center [1290, 52] width 11 height 14
click at [1277, 86] on link "Copy Add From Template" at bounding box center [1256, 81] width 76 height 15
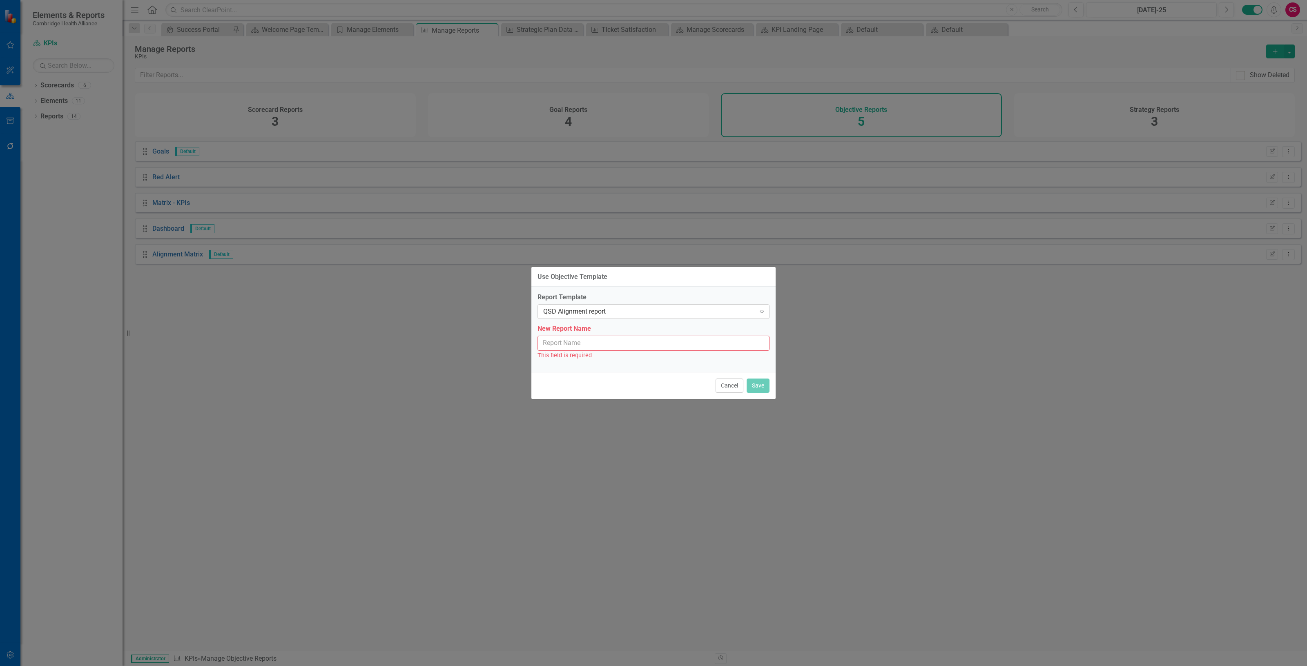
click at [594, 315] on div "QSD Alignment report" at bounding box center [649, 311] width 212 height 9
click at [595, 340] on div "Strategic Plan Data Loader Template" at bounding box center [655, 338] width 219 height 9
click at [588, 338] on input "New Report Name" at bounding box center [654, 343] width 232 height 15
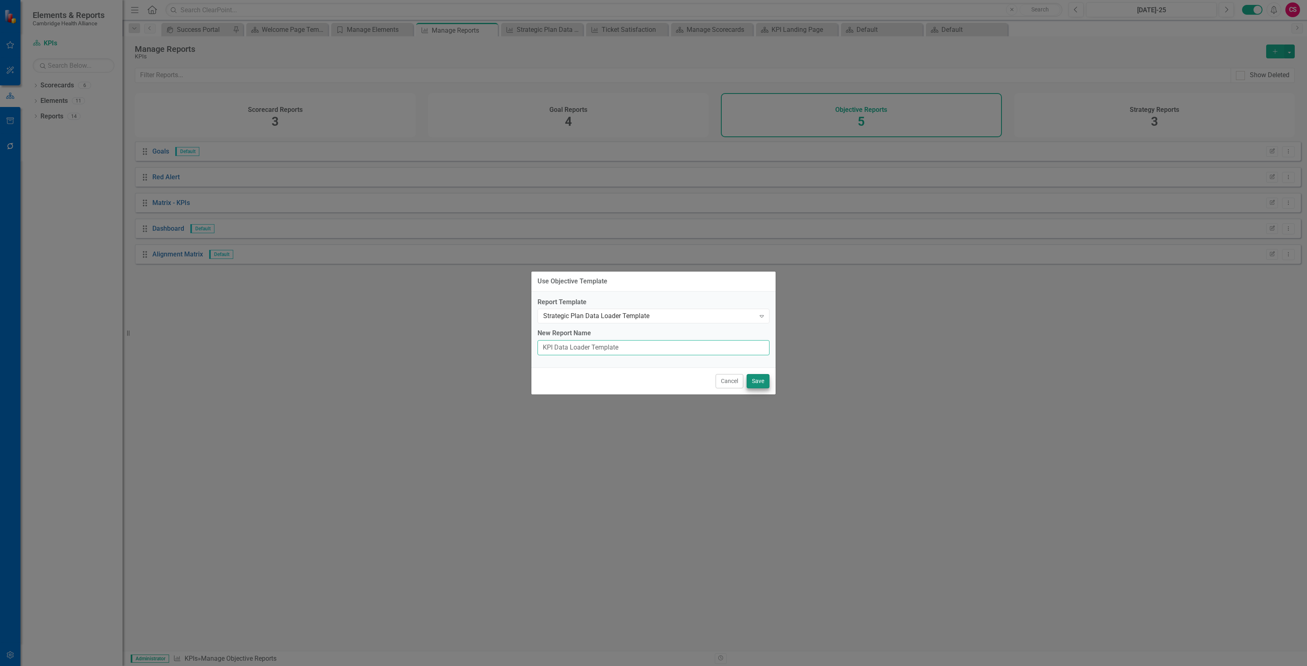
type input "KPI Data Loader Template"
click at [756, 380] on button "Save" at bounding box center [758, 381] width 23 height 14
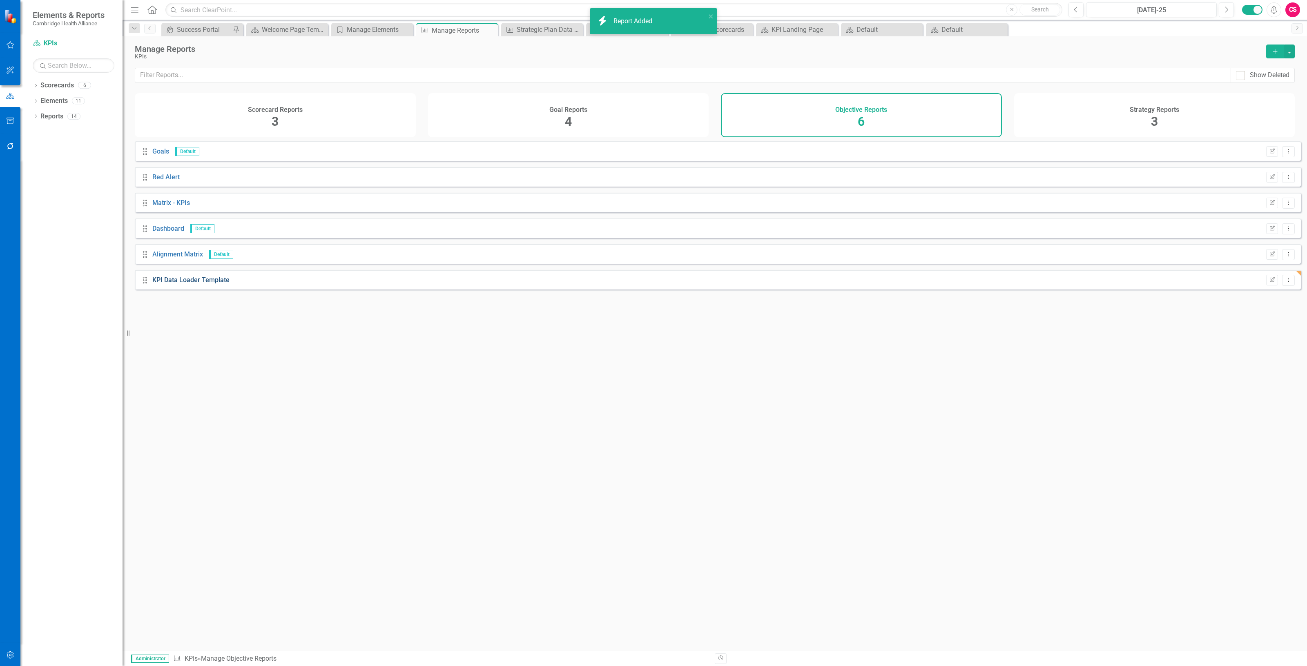
click at [188, 284] on link "KPI Data Loader Template" at bounding box center [190, 280] width 77 height 8
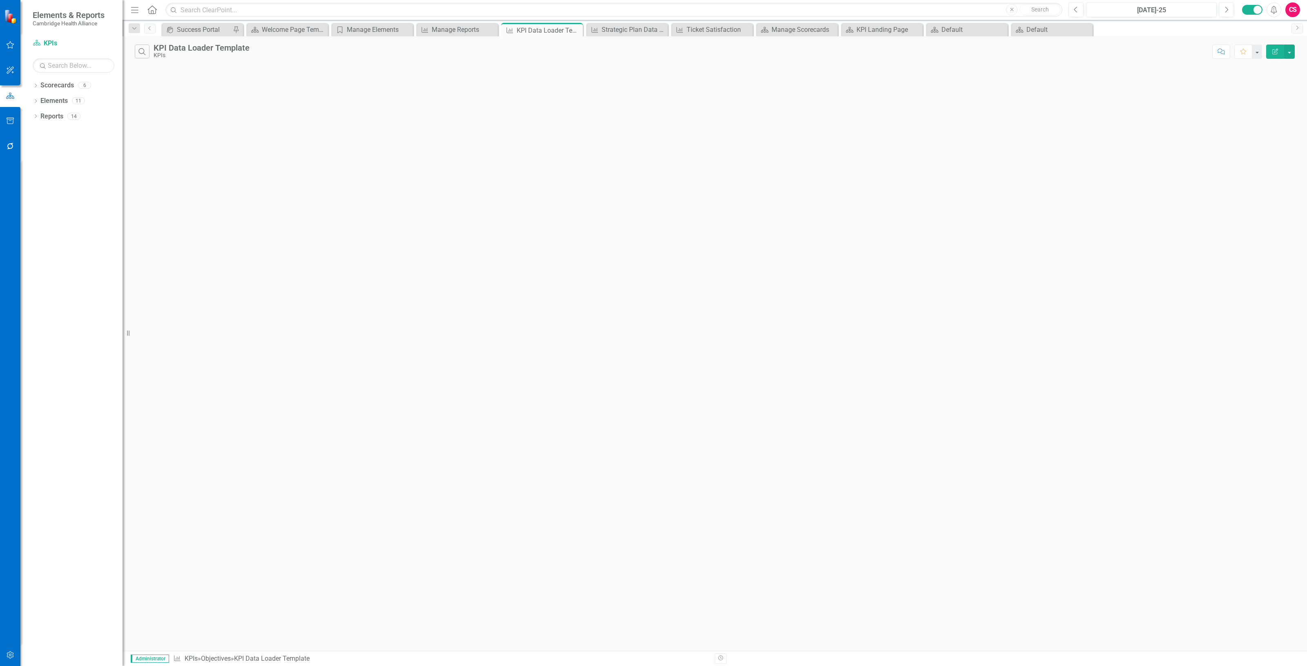
click at [1271, 57] on button "Edit Report" at bounding box center [1276, 52] width 18 height 14
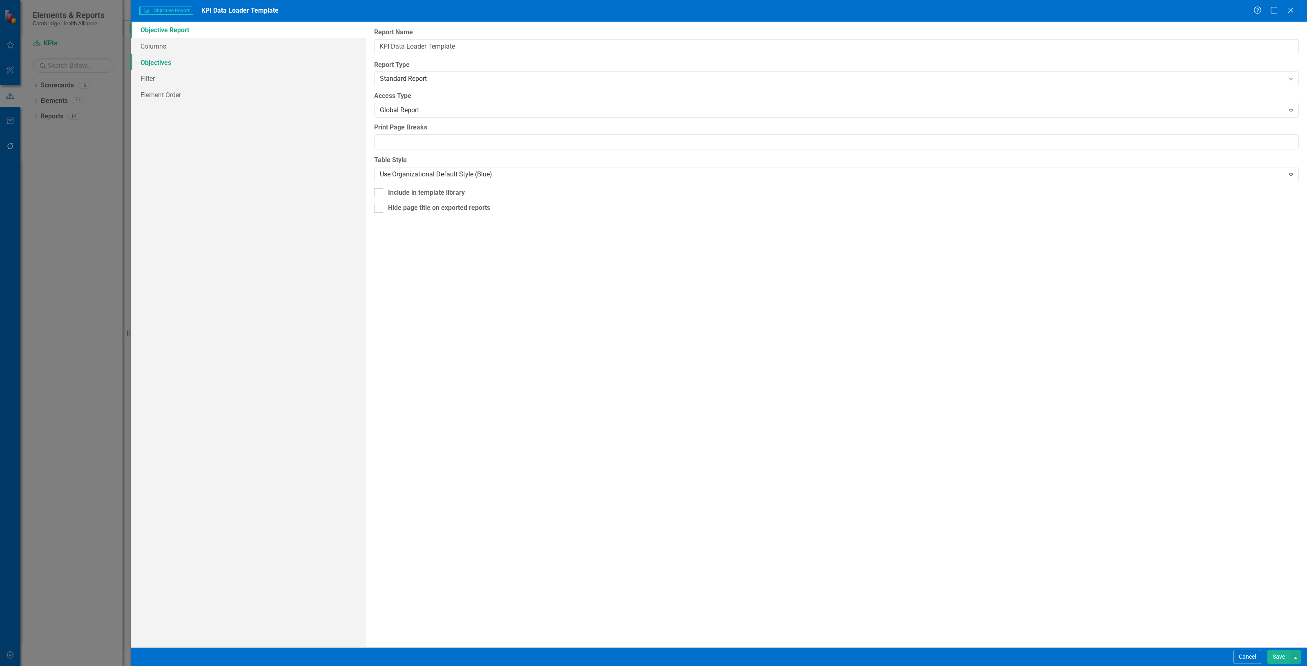
click at [201, 64] on link "Objectives" at bounding box center [248, 62] width 235 height 16
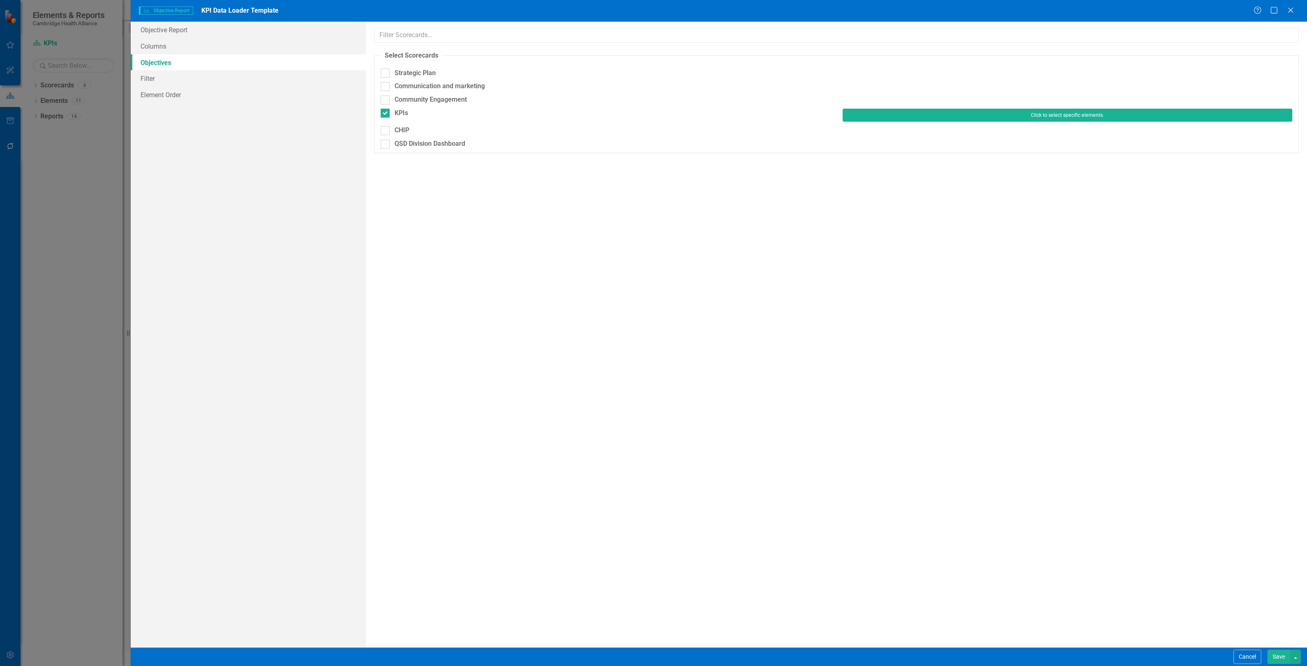
click at [967, 116] on button "Click to select specific elements." at bounding box center [1068, 115] width 450 height 13
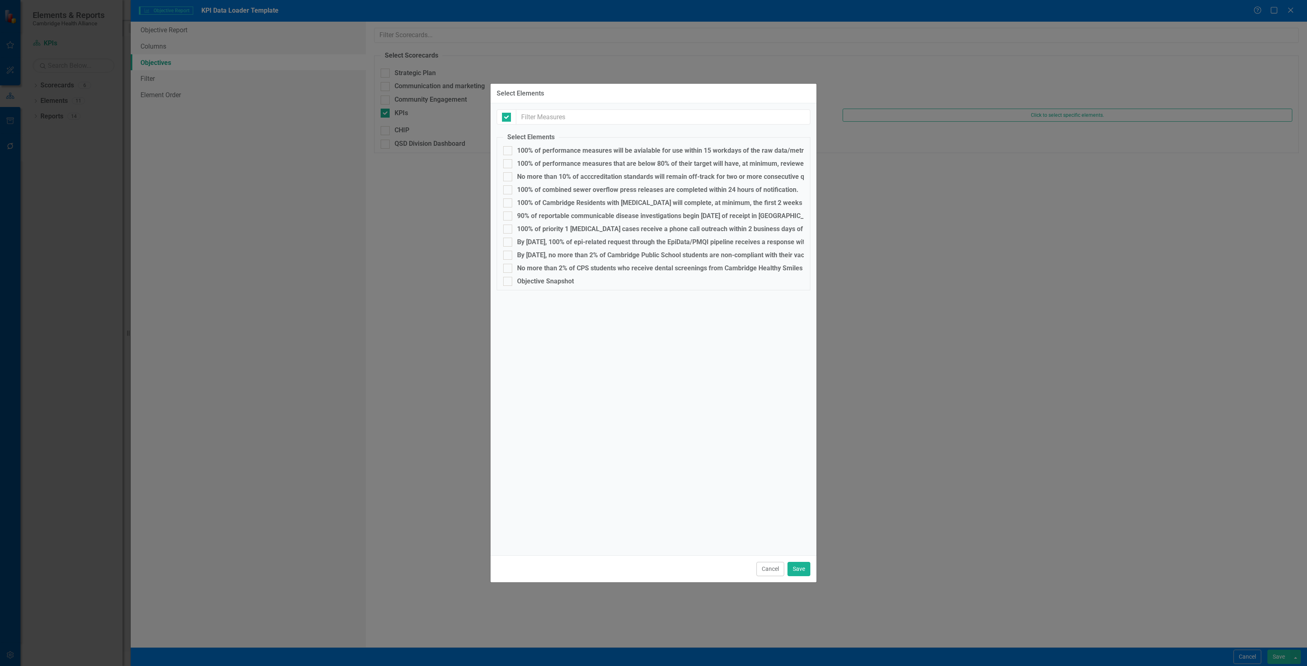
checkbox input "false"
click at [766, 573] on button "Cancel" at bounding box center [771, 569] width 28 height 14
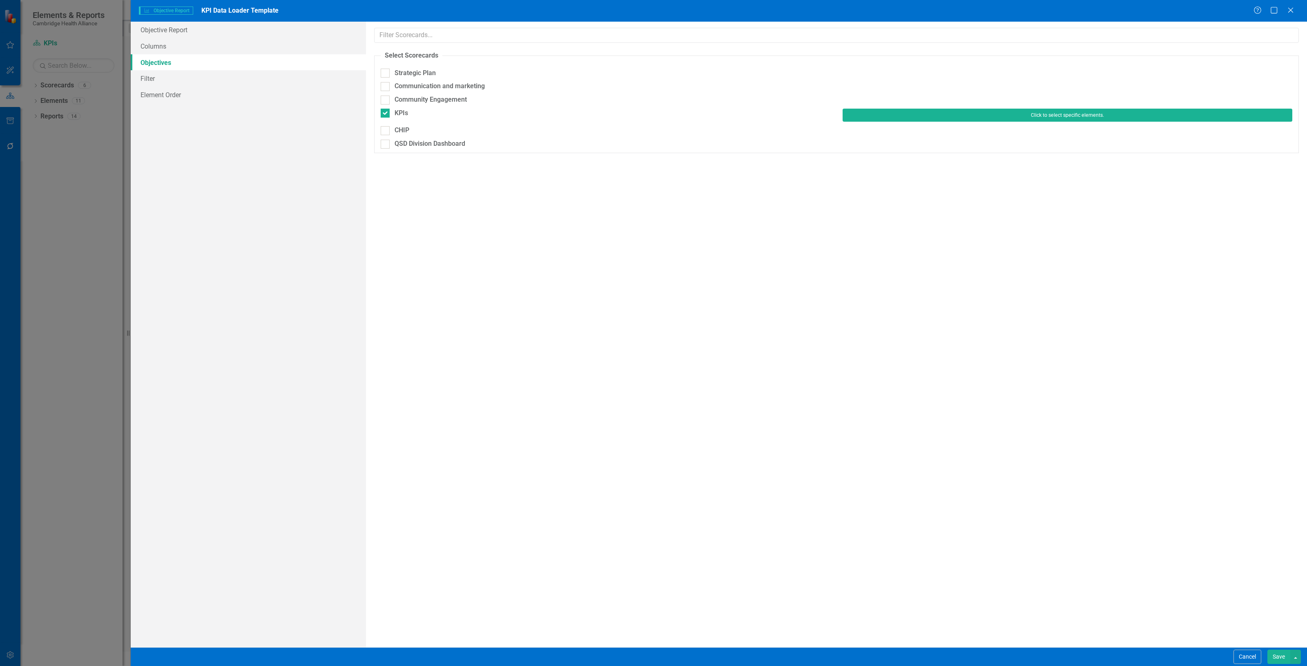
click at [862, 114] on button "Click to select specific elements." at bounding box center [1068, 115] width 450 height 13
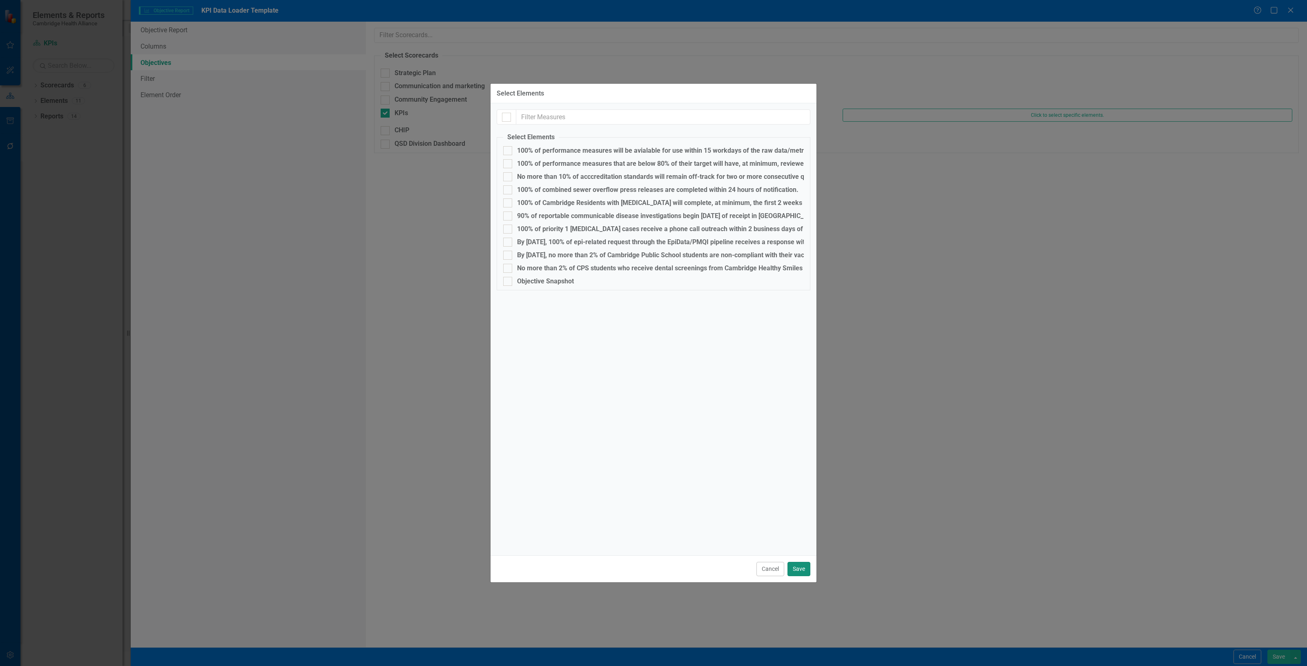
click at [798, 571] on button "Save" at bounding box center [799, 569] width 23 height 14
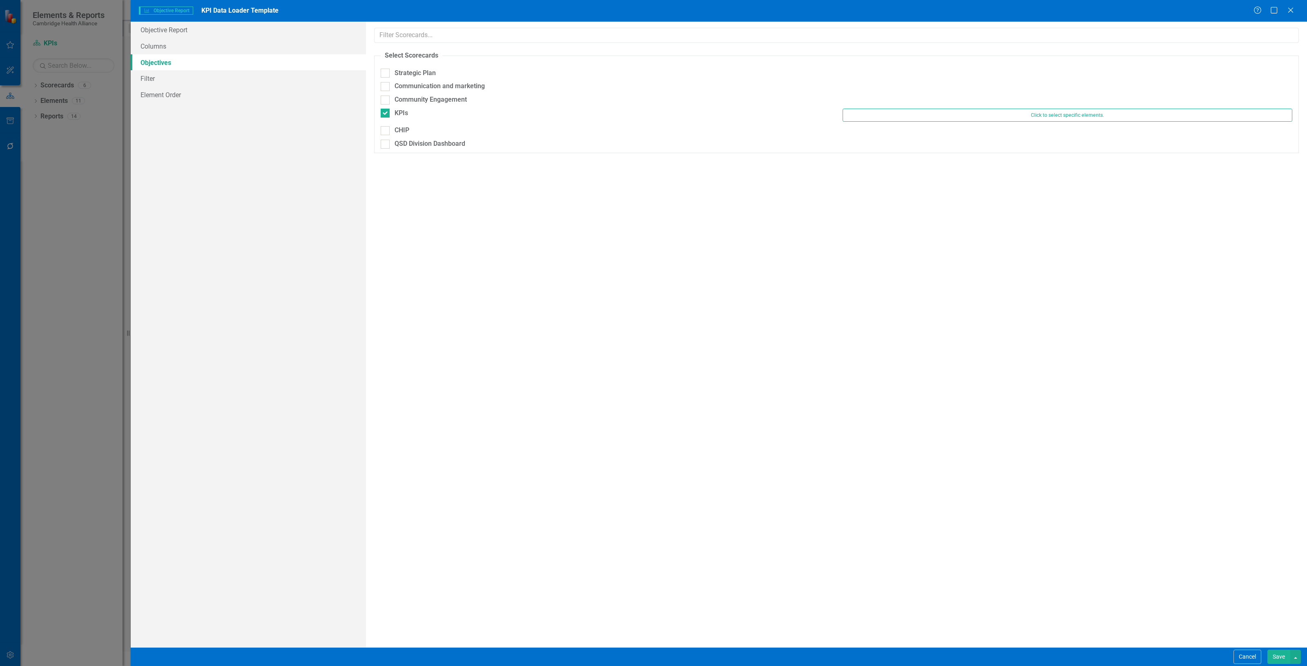
click at [1271, 658] on button "Save" at bounding box center [1279, 657] width 23 height 14
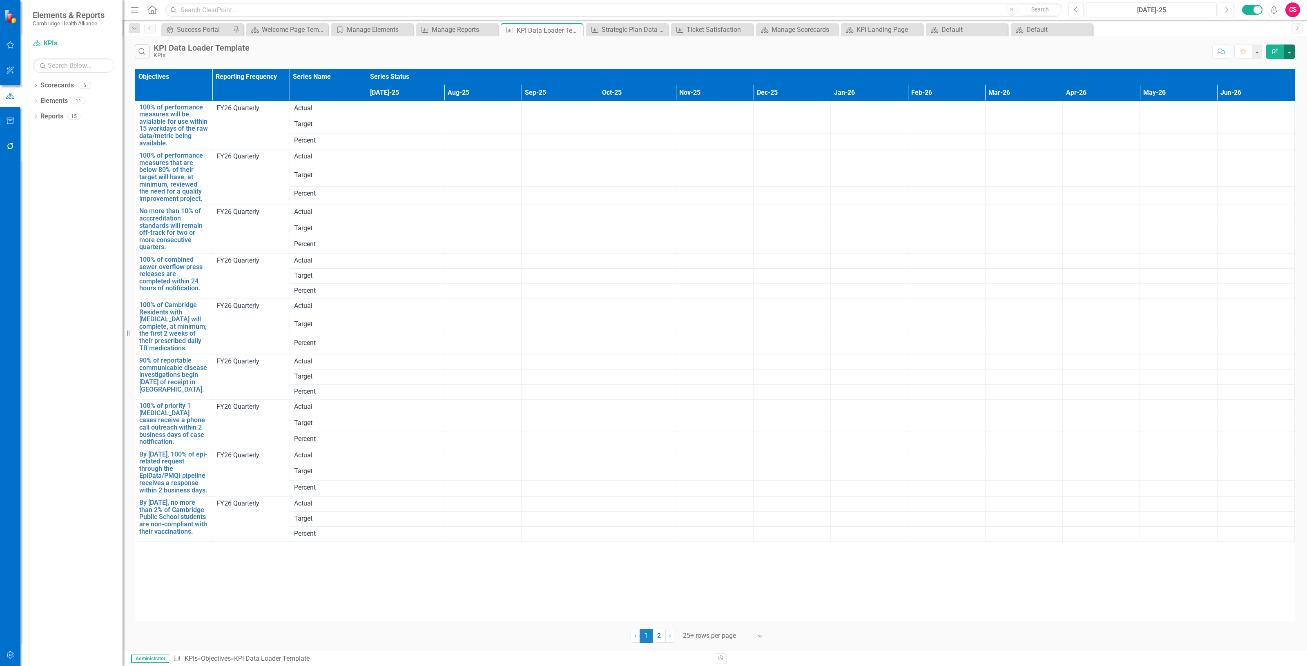
click at [1291, 53] on button "button" at bounding box center [1290, 52] width 11 height 14
click at [1277, 101] on link "Excel Export to Excel" at bounding box center [1262, 98] width 65 height 15
click at [63, 83] on link "Scorecards" at bounding box center [57, 85] width 34 height 9
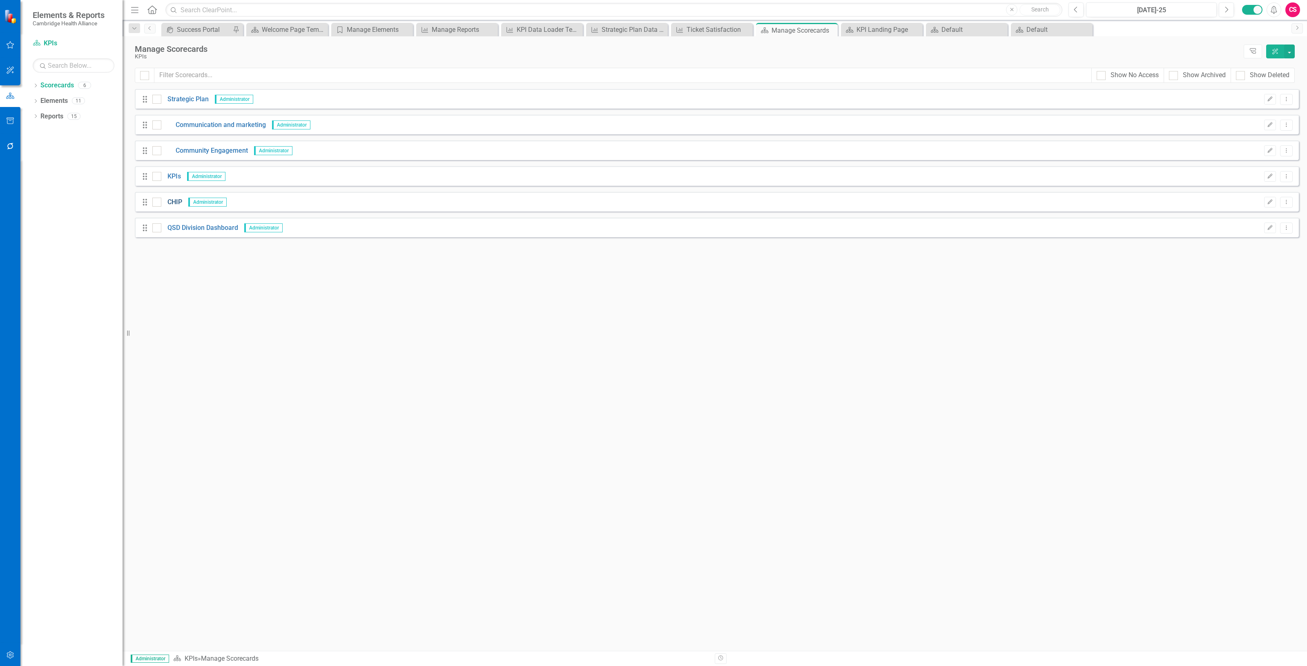
click at [173, 198] on link "CHIP" at bounding box center [171, 202] width 21 height 9
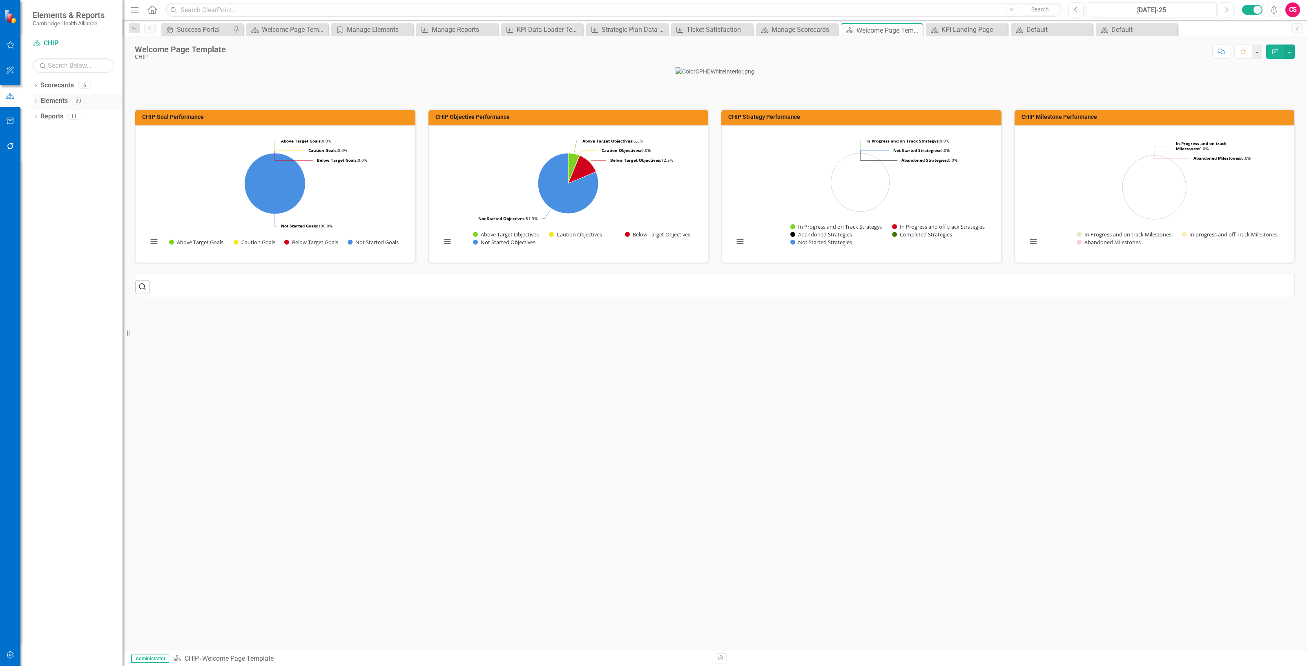
click at [58, 101] on link "Elements" at bounding box center [53, 100] width 27 height 9
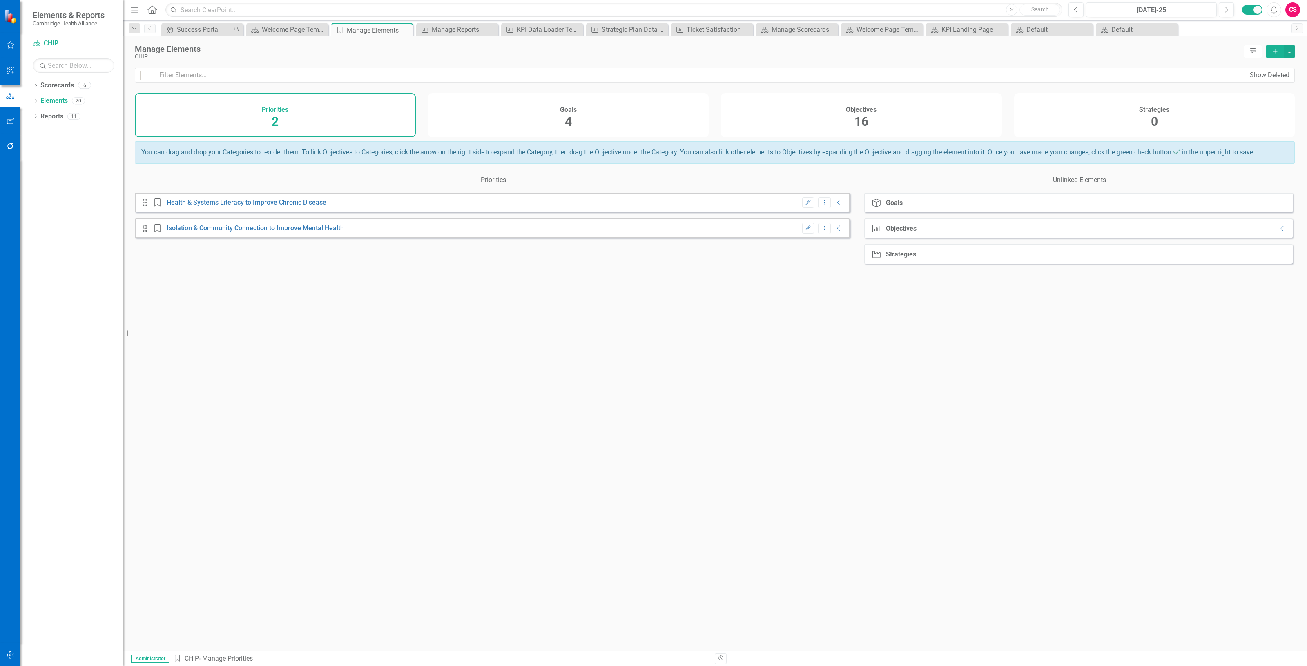
click at [885, 111] on div "Objectives 16" at bounding box center [861, 115] width 281 height 44
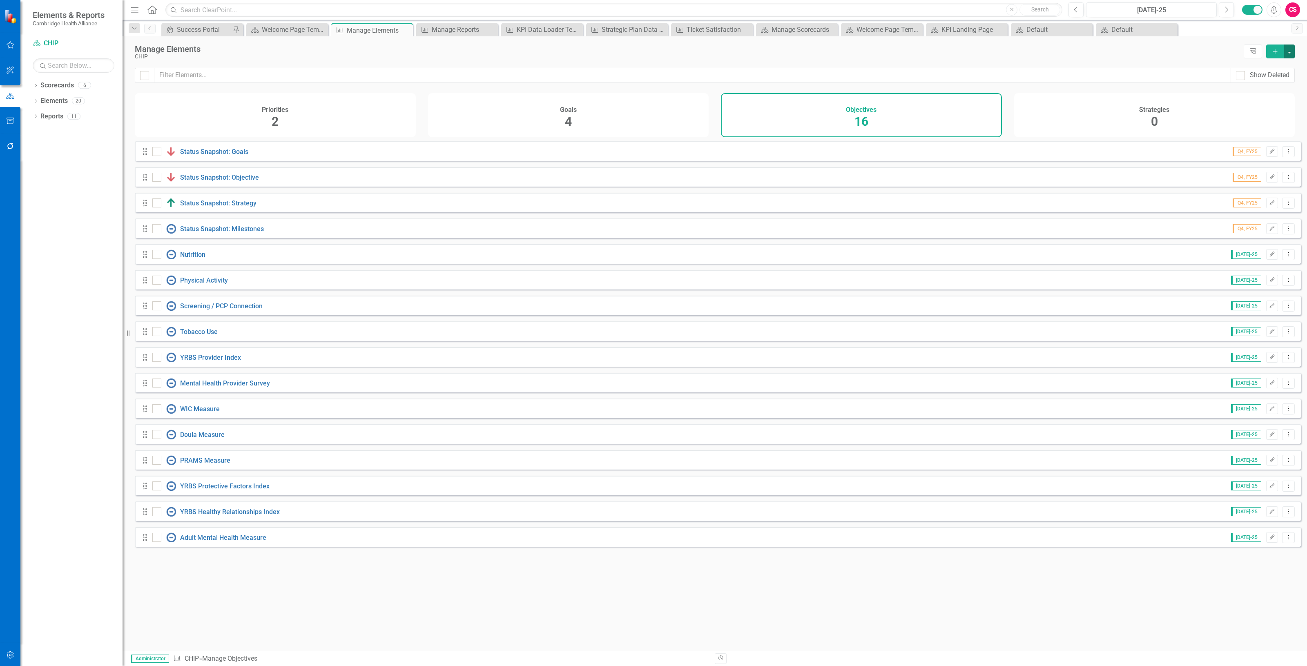
click at [1292, 46] on button "button" at bounding box center [1290, 52] width 11 height 14
drag, startPoint x: 1086, startPoint y: 54, endPoint x: 1032, endPoint y: 49, distance: 53.7
click at [1085, 54] on div "CHIP" at bounding box center [687, 57] width 1105 height 6
click at [57, 112] on link "Reports" at bounding box center [51, 116] width 23 height 9
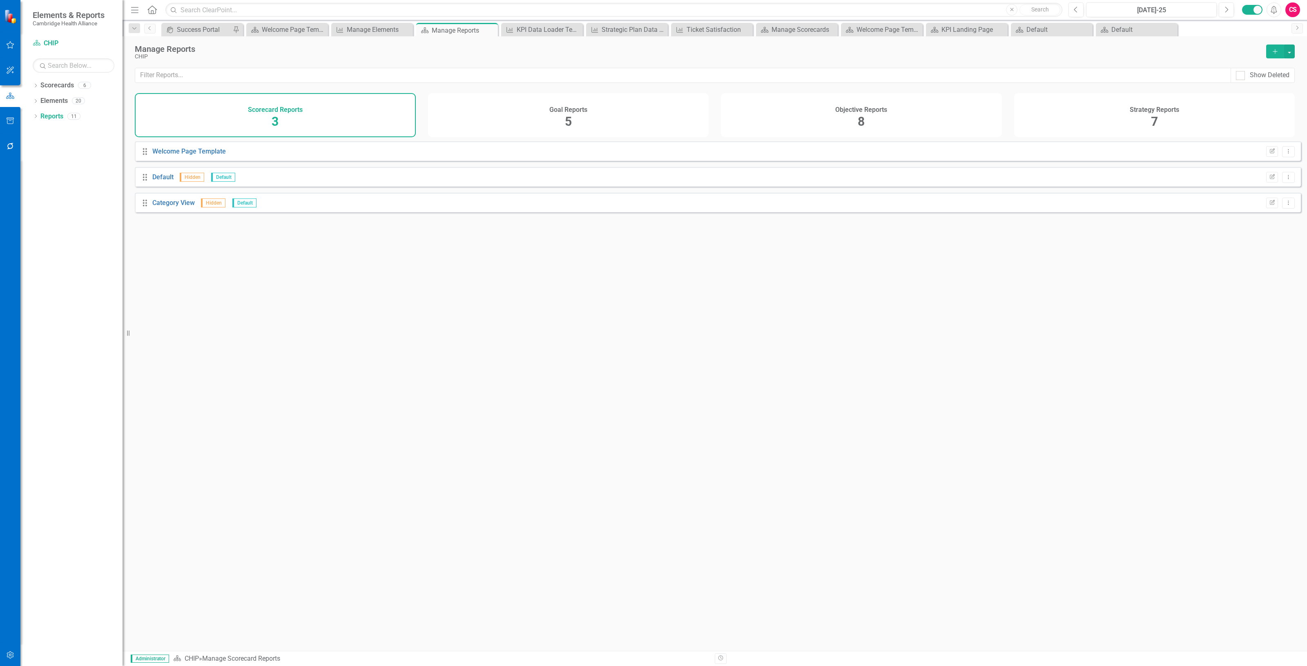
click at [887, 123] on div "Objective Reports 8" at bounding box center [861, 115] width 281 height 44
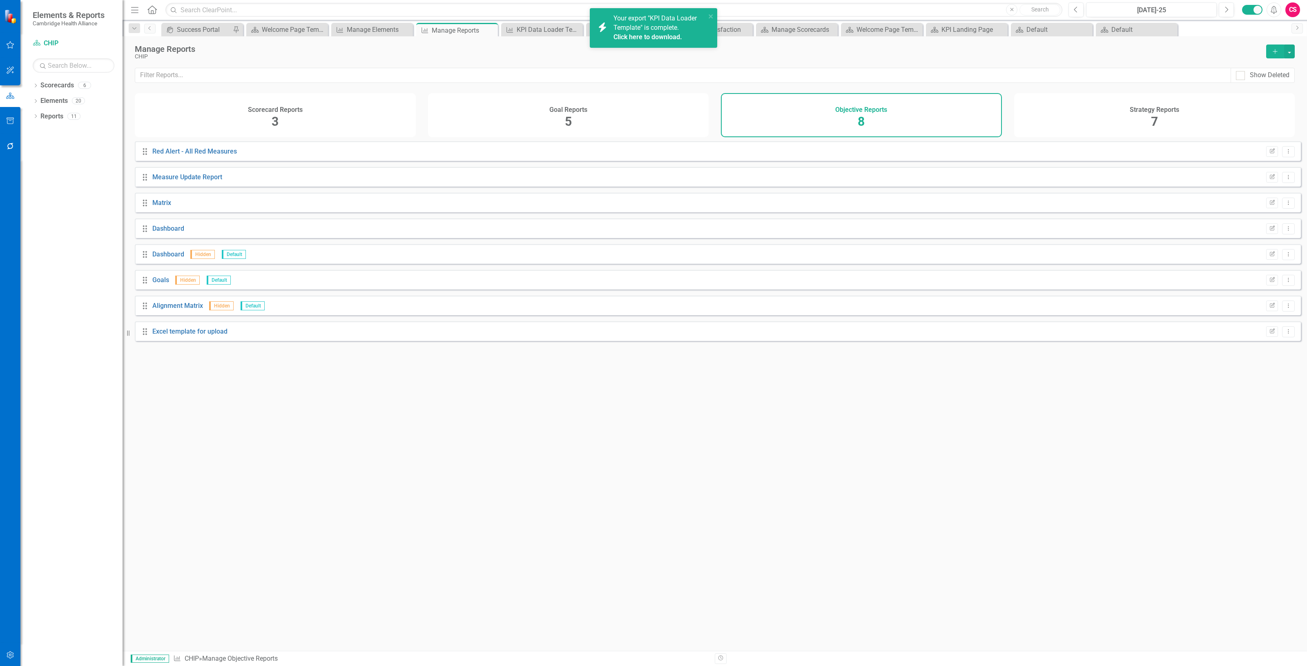
click at [666, 33] on div "Click here to download." at bounding box center [659, 37] width 90 height 9
click at [1288, 337] on button "Dropdown Menu" at bounding box center [1288, 331] width 13 height 11
click at [1256, 398] on link "Trash Delete Report" at bounding box center [1254, 396] width 67 height 15
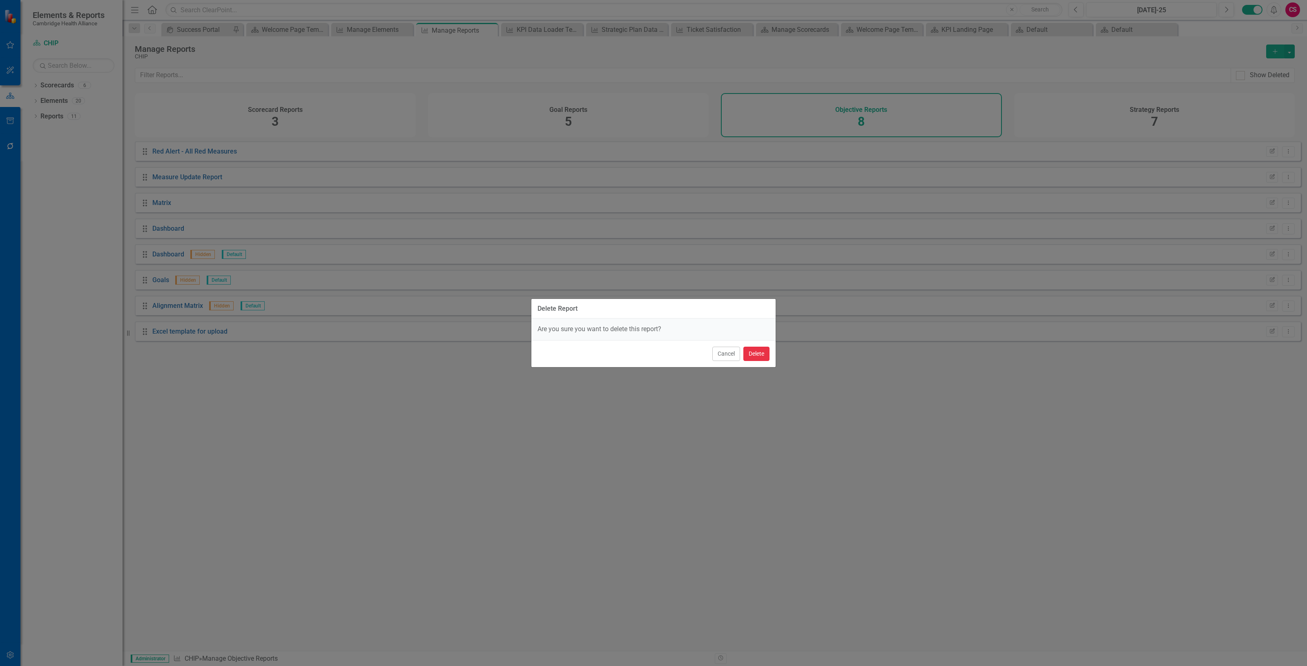
click at [760, 354] on button "Delete" at bounding box center [757, 354] width 26 height 14
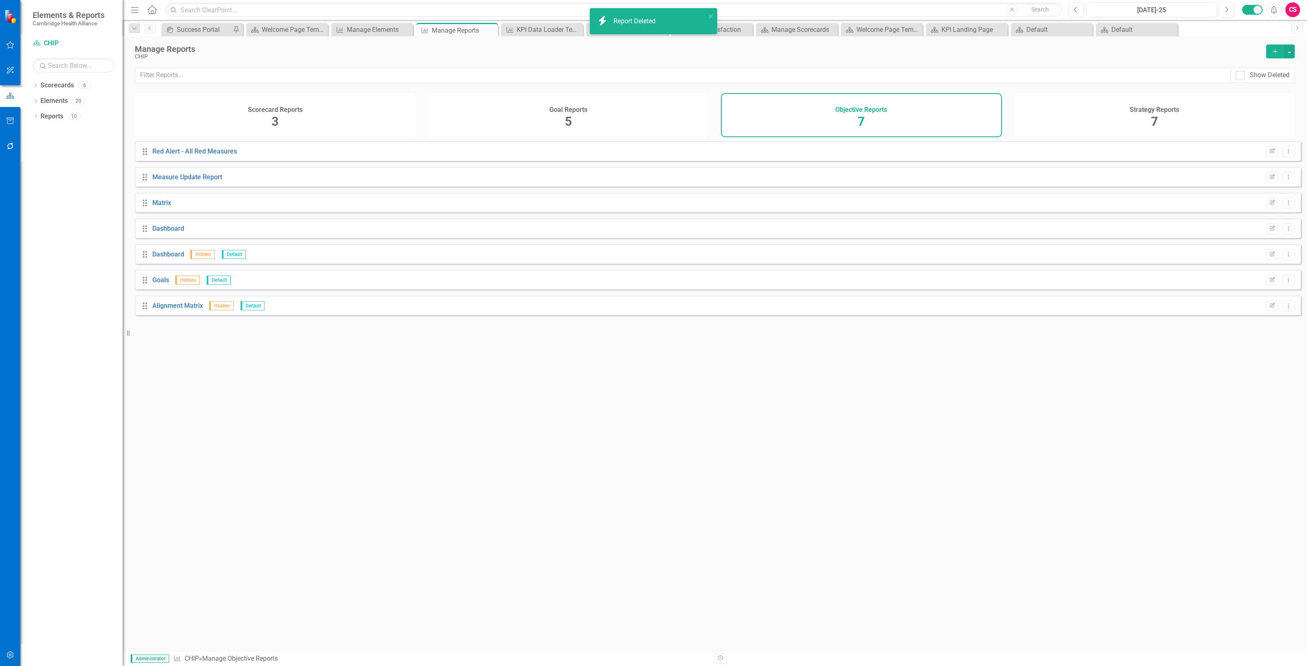
click at [1270, 13] on icon "Alerts" at bounding box center [1274, 10] width 9 height 8
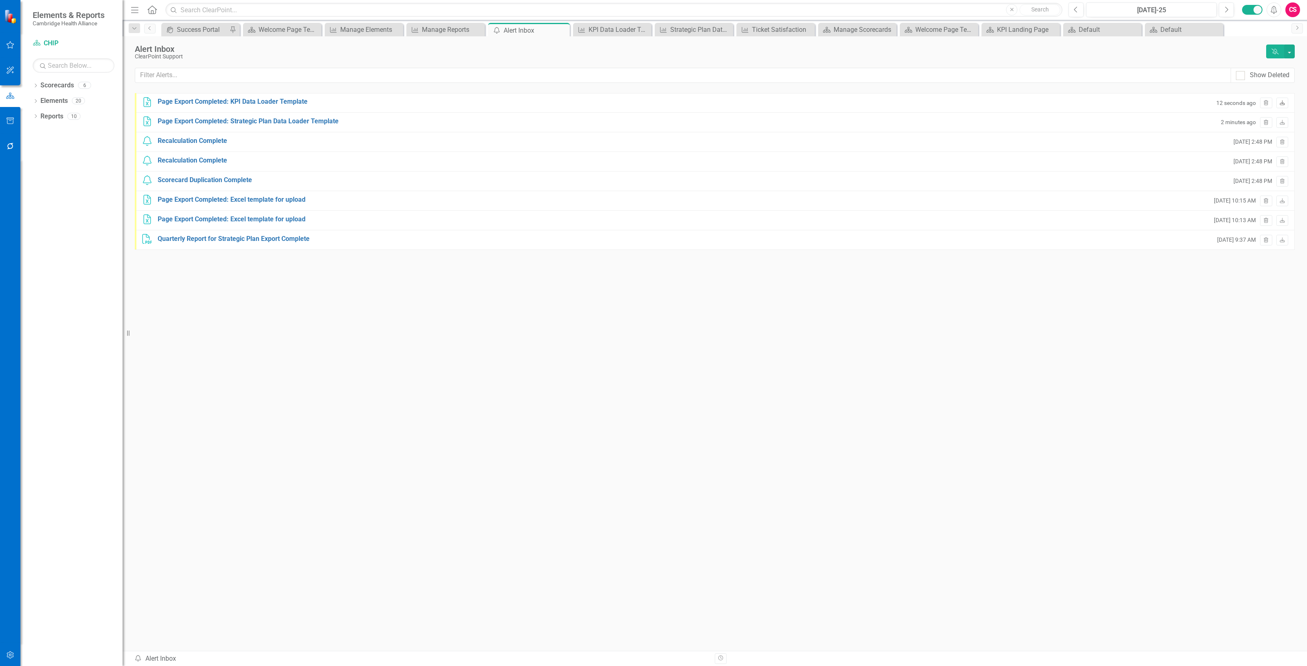
click at [1284, 101] on icon "Download" at bounding box center [1283, 103] width 6 height 5
click at [55, 116] on link "Reports" at bounding box center [51, 116] width 23 height 9
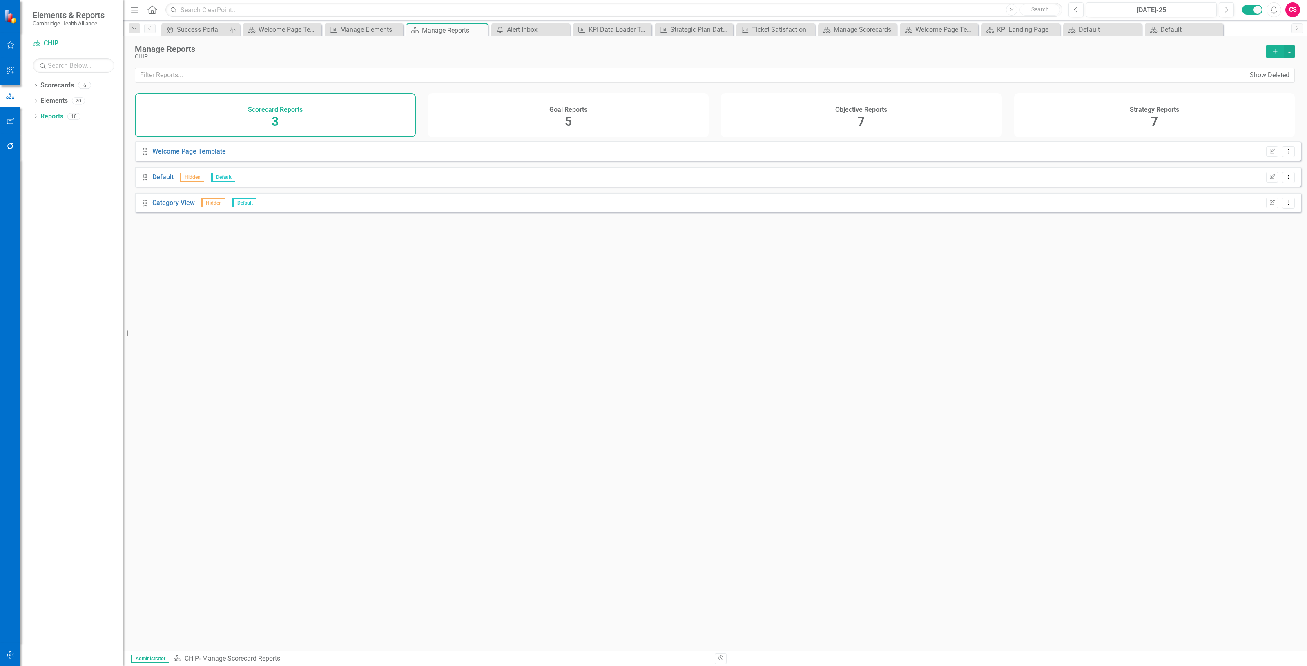
drag, startPoint x: 976, startPoint y: 116, endPoint x: 1012, endPoint y: 121, distance: 36.6
click at [975, 116] on div "Objective Reports 7" at bounding box center [861, 115] width 281 height 44
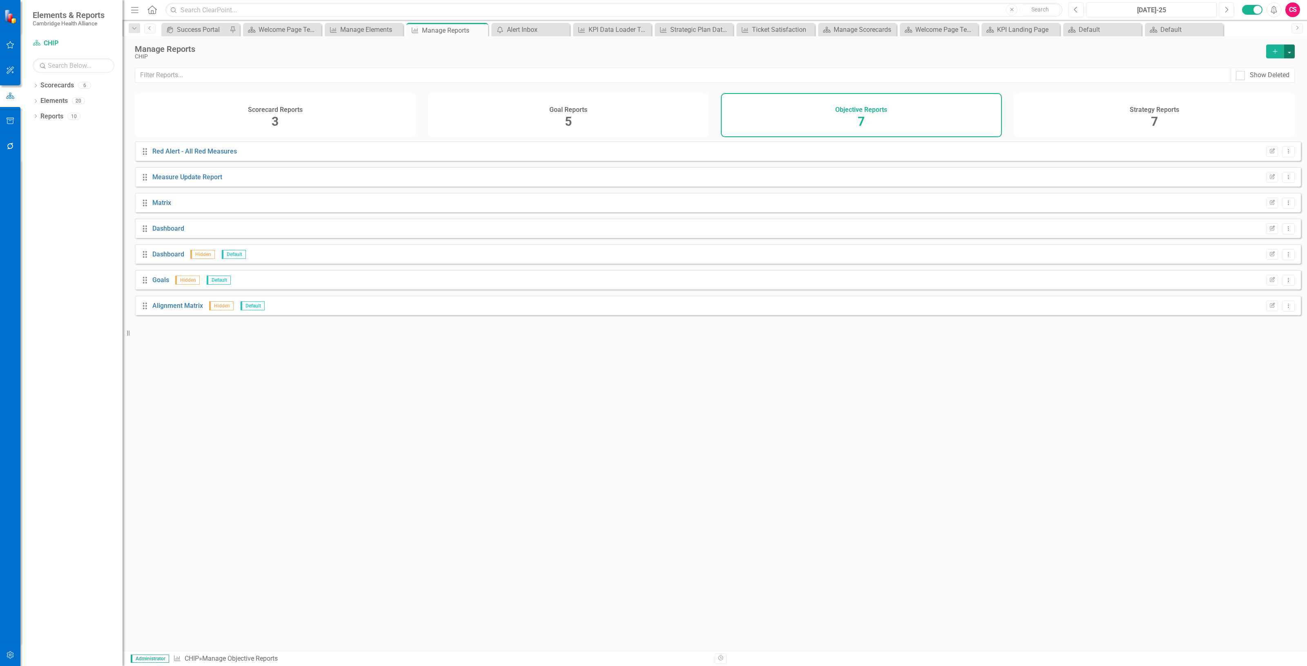
click at [1292, 56] on button "button" at bounding box center [1290, 52] width 11 height 14
click at [1276, 83] on link "Copy Add From Template" at bounding box center [1256, 81] width 76 height 15
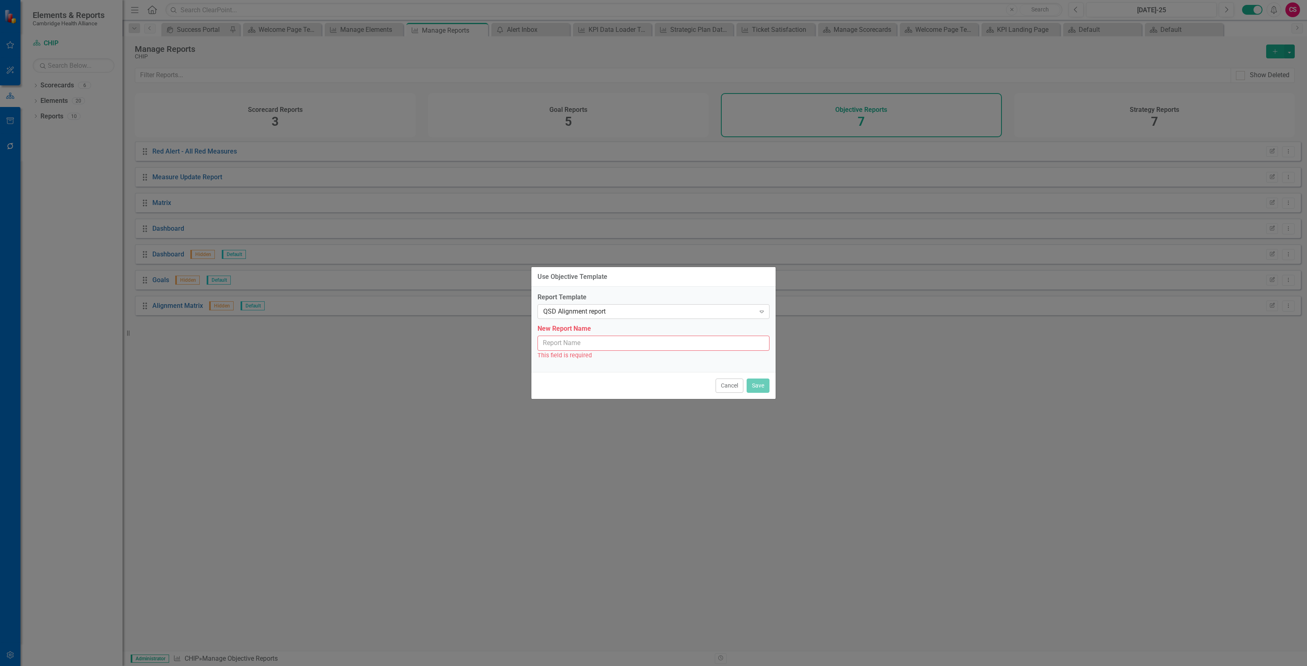
click at [657, 314] on div "QSD Alignment report" at bounding box center [649, 311] width 212 height 9
click at [632, 340] on div "Strategic Plan Data Loader Template" at bounding box center [655, 338] width 219 height 9
click at [609, 346] on input "New Report Name" at bounding box center [654, 343] width 232 height 15
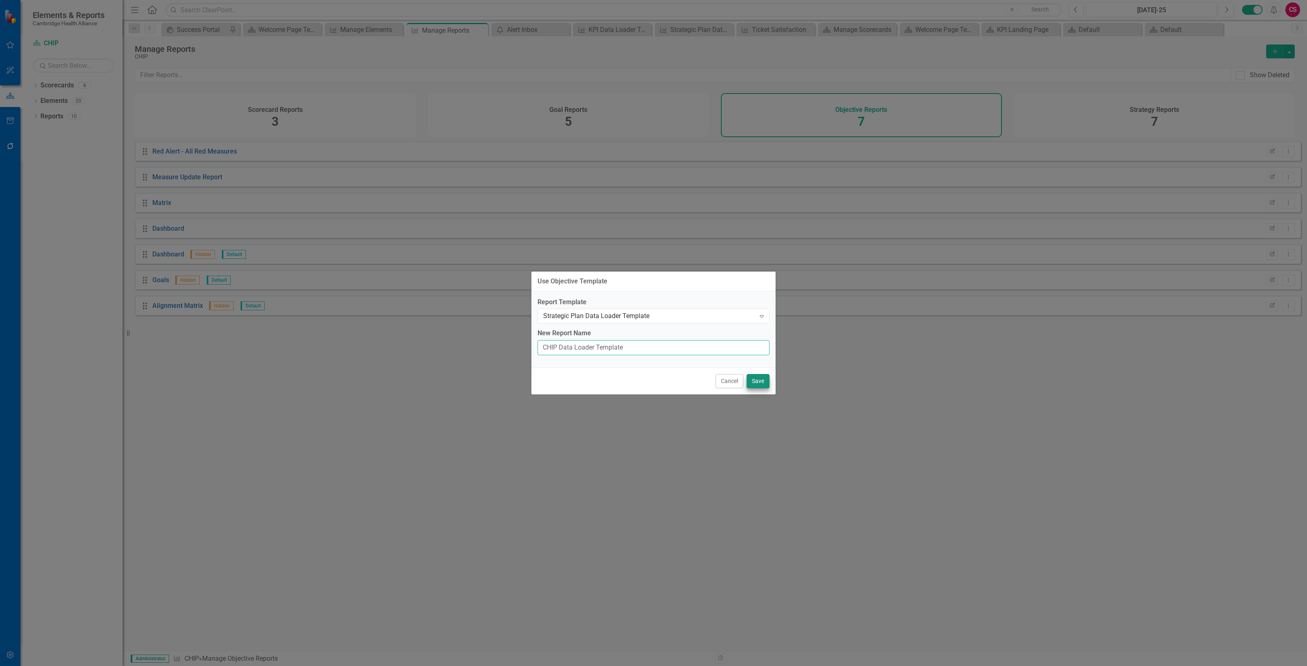
type input "CHIP Data Loader Template"
click at [763, 380] on button "Save" at bounding box center [758, 381] width 23 height 14
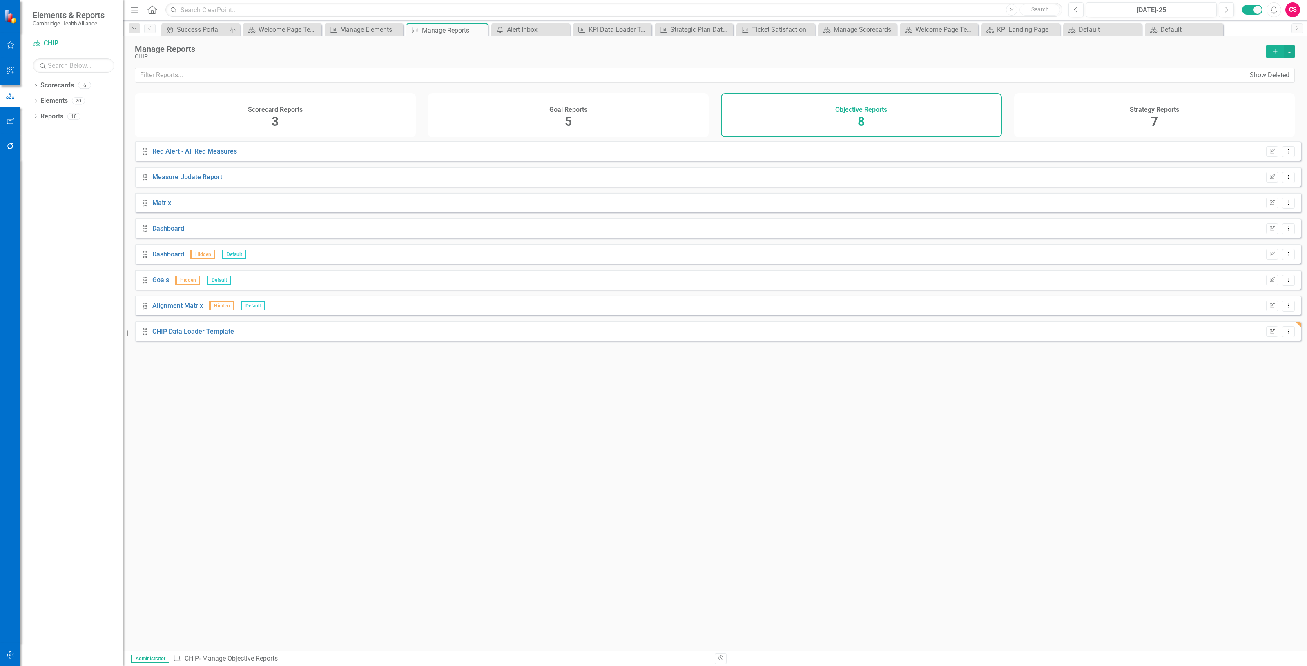
click at [1270, 333] on icon "button" at bounding box center [1272, 330] width 5 height 5
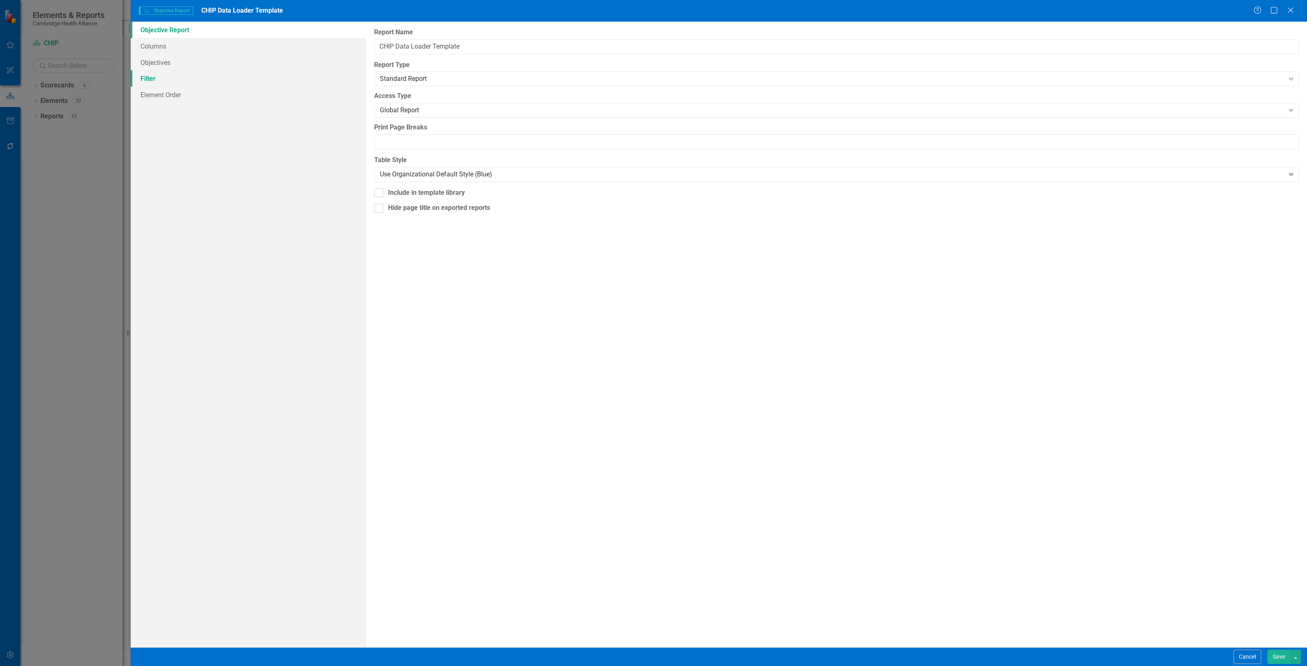
click at [236, 79] on link "Filter" at bounding box center [248, 78] width 235 height 16
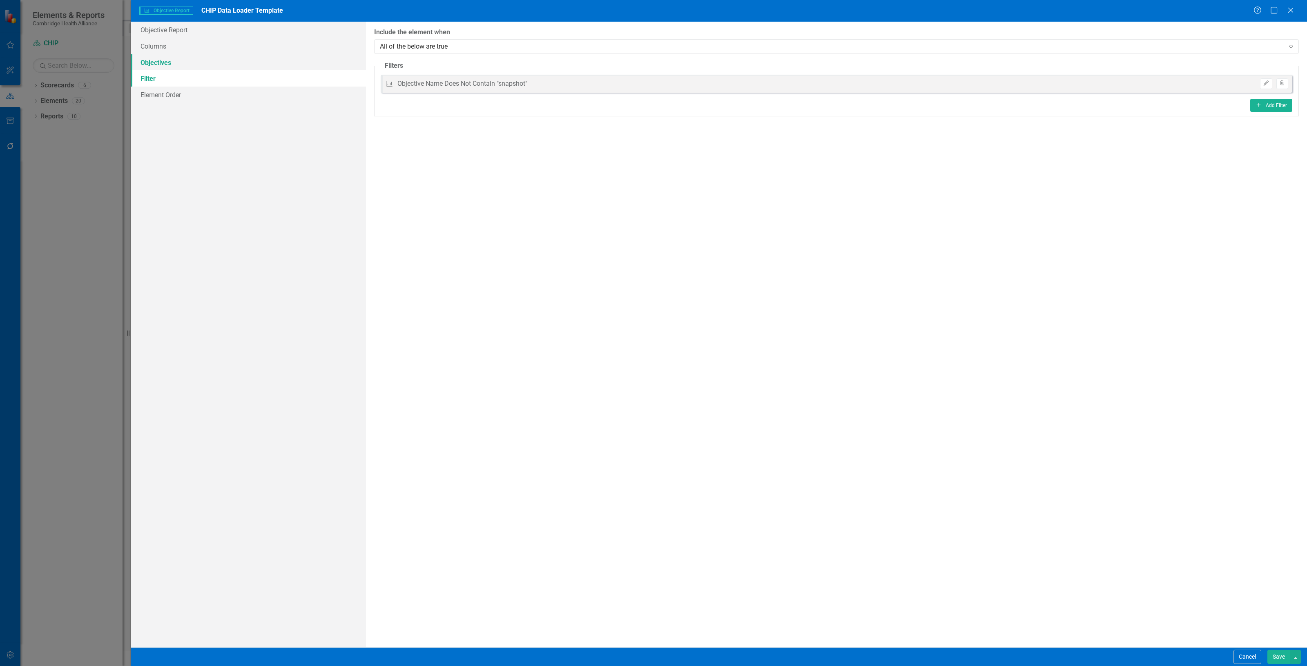
click at [227, 60] on link "Objectives" at bounding box center [248, 62] width 235 height 16
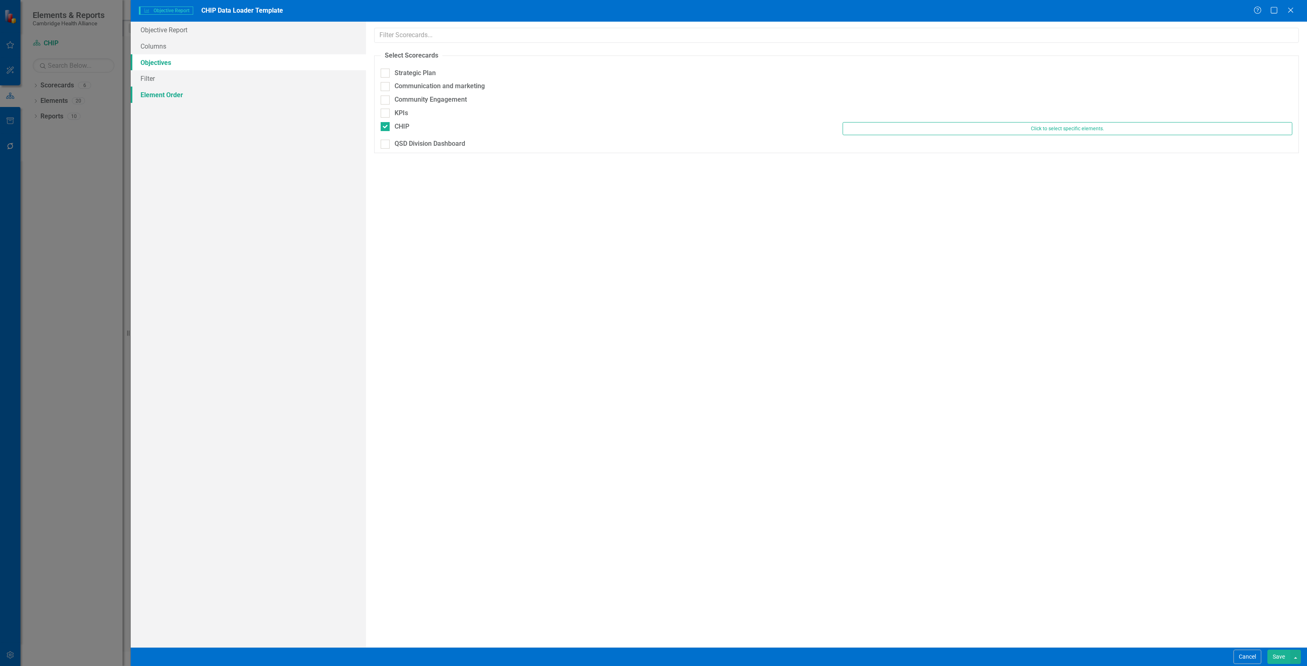
click at [233, 88] on link "Element Order" at bounding box center [248, 95] width 235 height 16
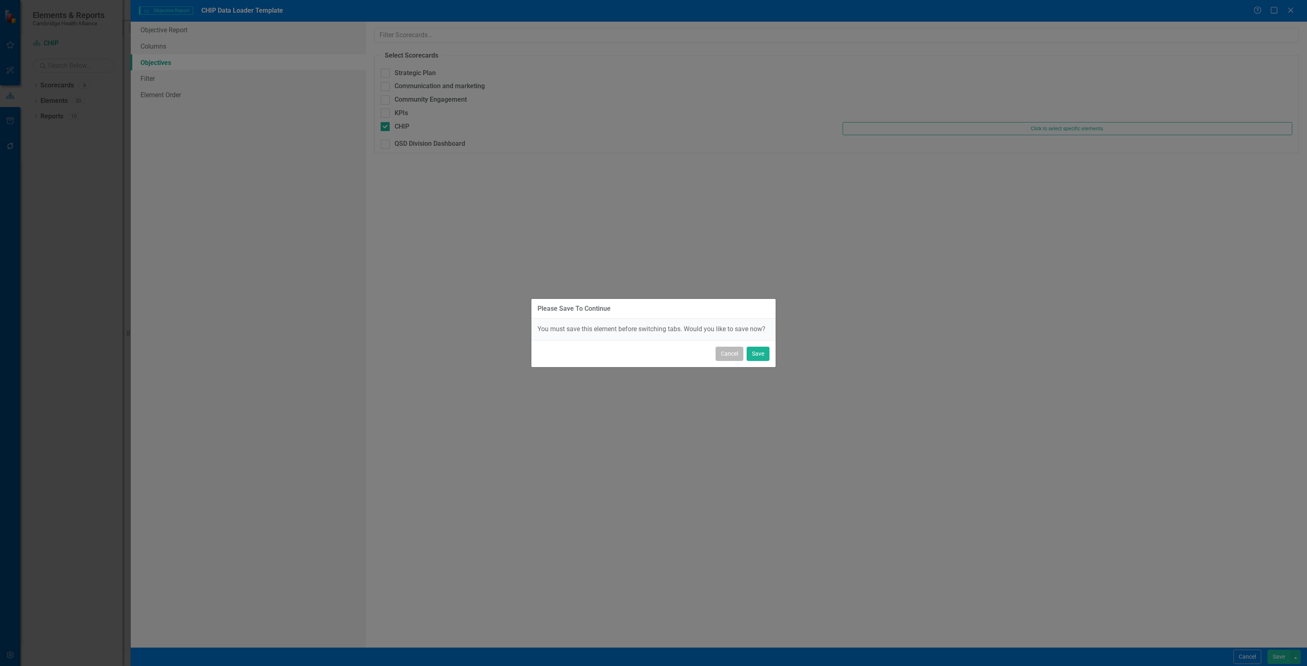
click at [733, 360] on button "Cancel" at bounding box center [730, 354] width 28 height 14
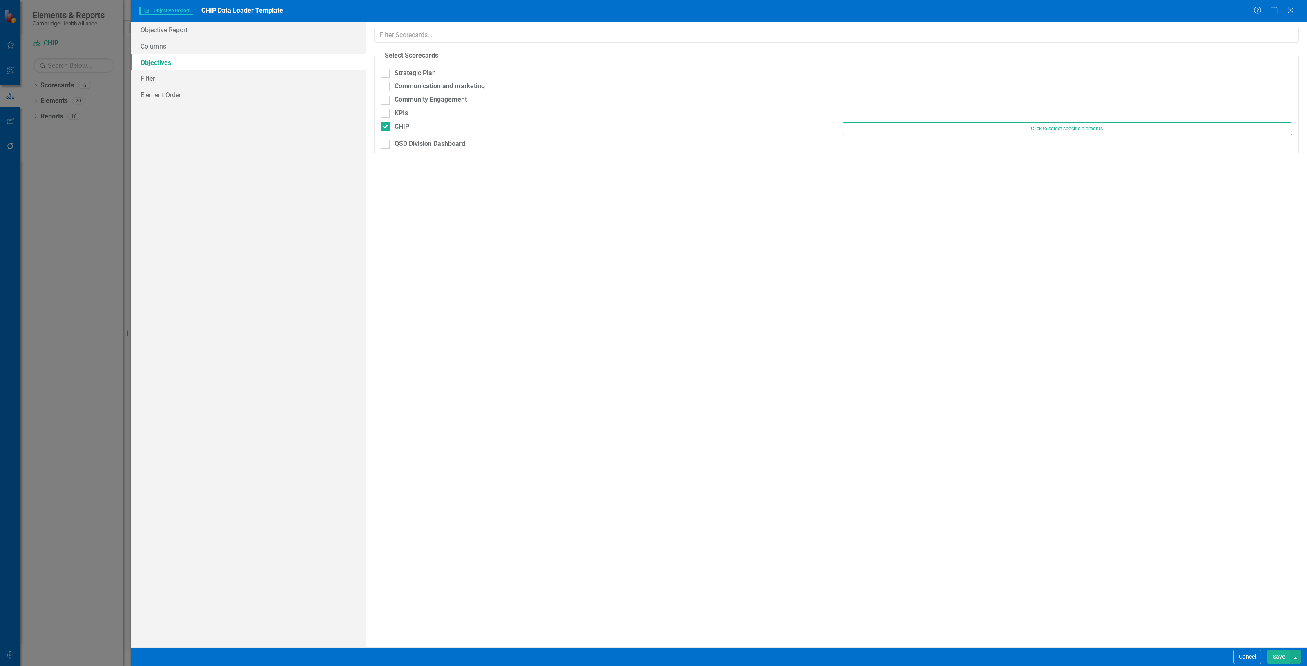
click at [1230, 656] on div "Cancel Save" at bounding box center [719, 657] width 1177 height 19
click at [1235, 656] on button "Cancel" at bounding box center [1248, 657] width 28 height 14
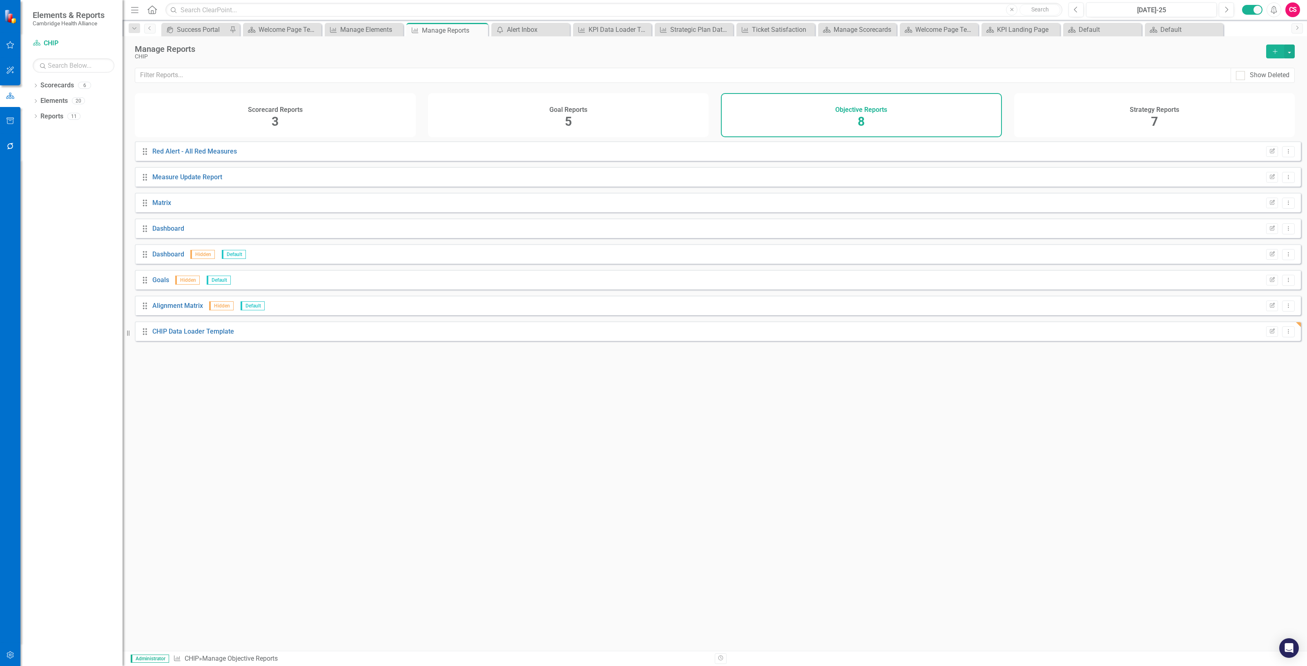
click at [223, 337] on div "CHIP Data Loader Template" at bounding box center [193, 331] width 82 height 9
click at [221, 335] on link "CHIP Data Loader Template" at bounding box center [193, 332] width 82 height 8
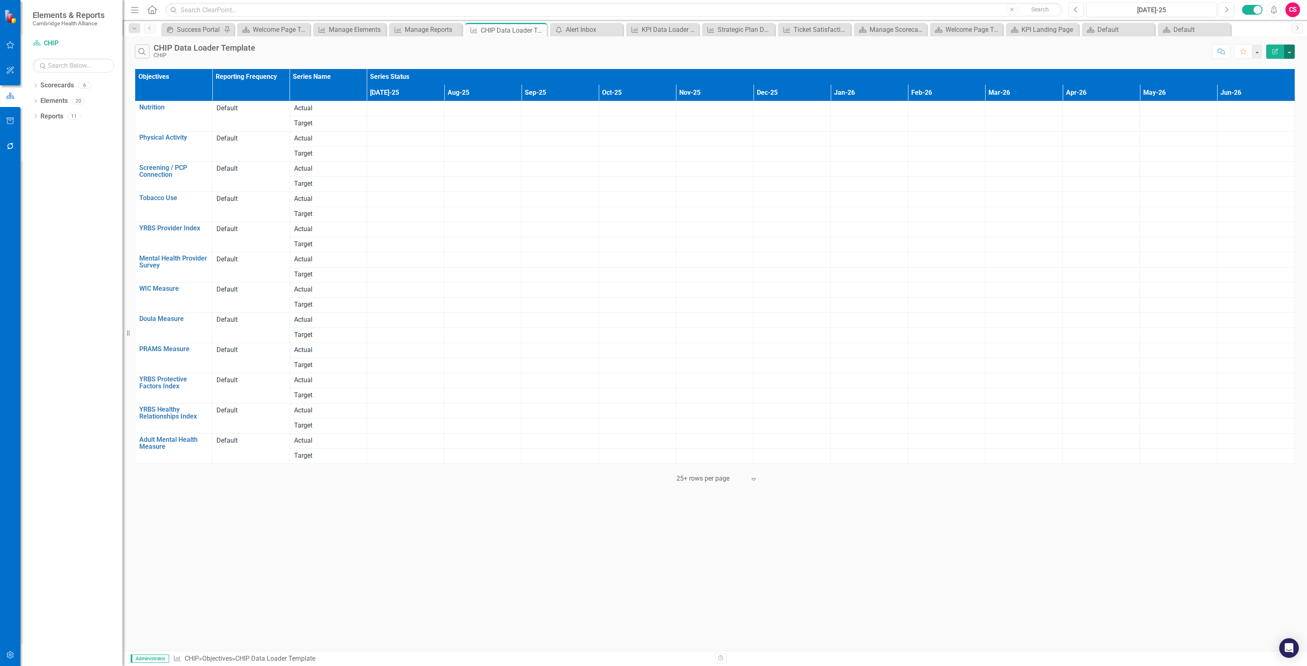
click at [1292, 50] on button "button" at bounding box center [1290, 52] width 11 height 14
click at [1260, 103] on link "Excel Export to Excel" at bounding box center [1262, 98] width 65 height 15
drag, startPoint x: 712, startPoint y: 21, endPoint x: 200, endPoint y: 63, distance: 513.3
click at [711, 21] on complete\ "icon.bolt Your export is generating and you will be notified when complete." at bounding box center [653, 28] width 127 height 40
click at [54, 83] on link "Scorecards" at bounding box center [57, 85] width 34 height 9
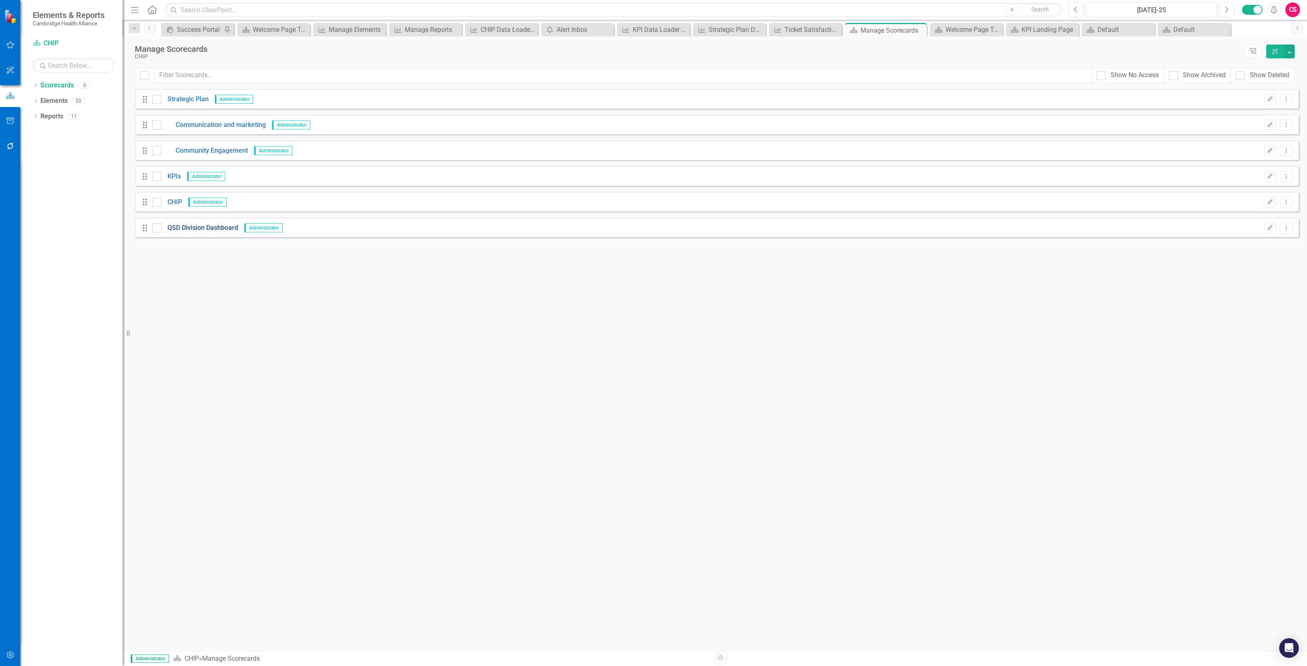
click at [177, 231] on link "QSD Division Dashboard" at bounding box center [199, 227] width 77 height 9
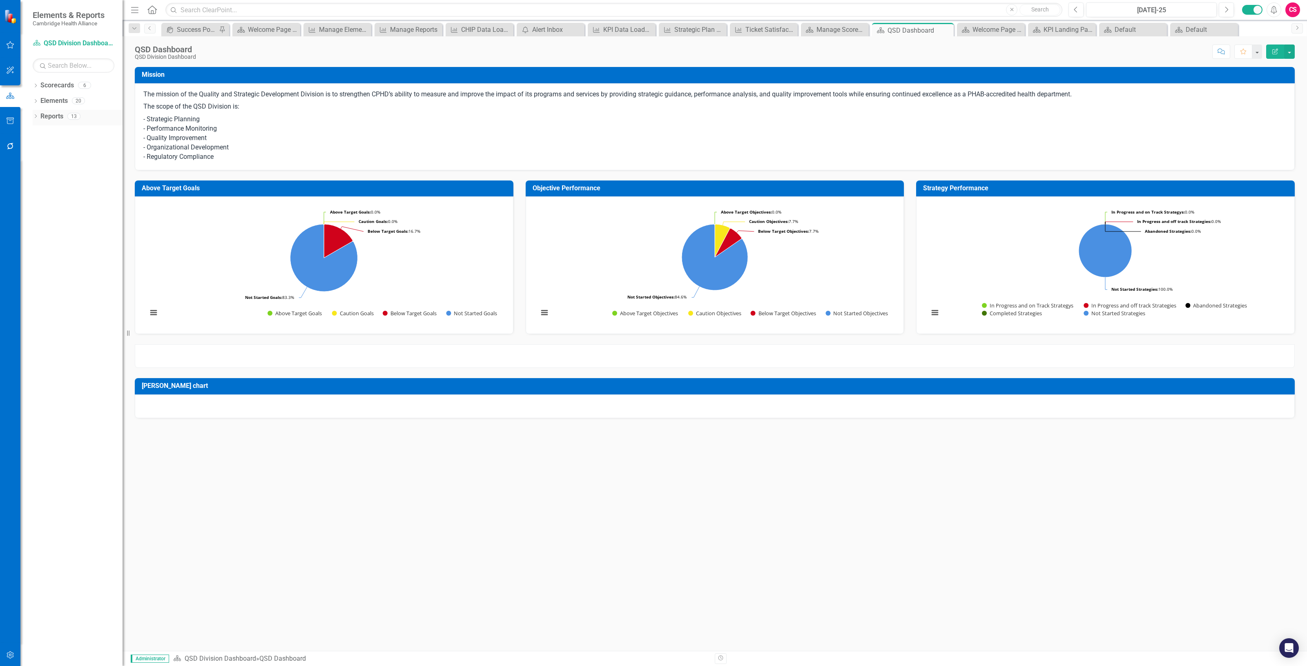
click at [48, 116] on link "Reports" at bounding box center [51, 116] width 23 height 9
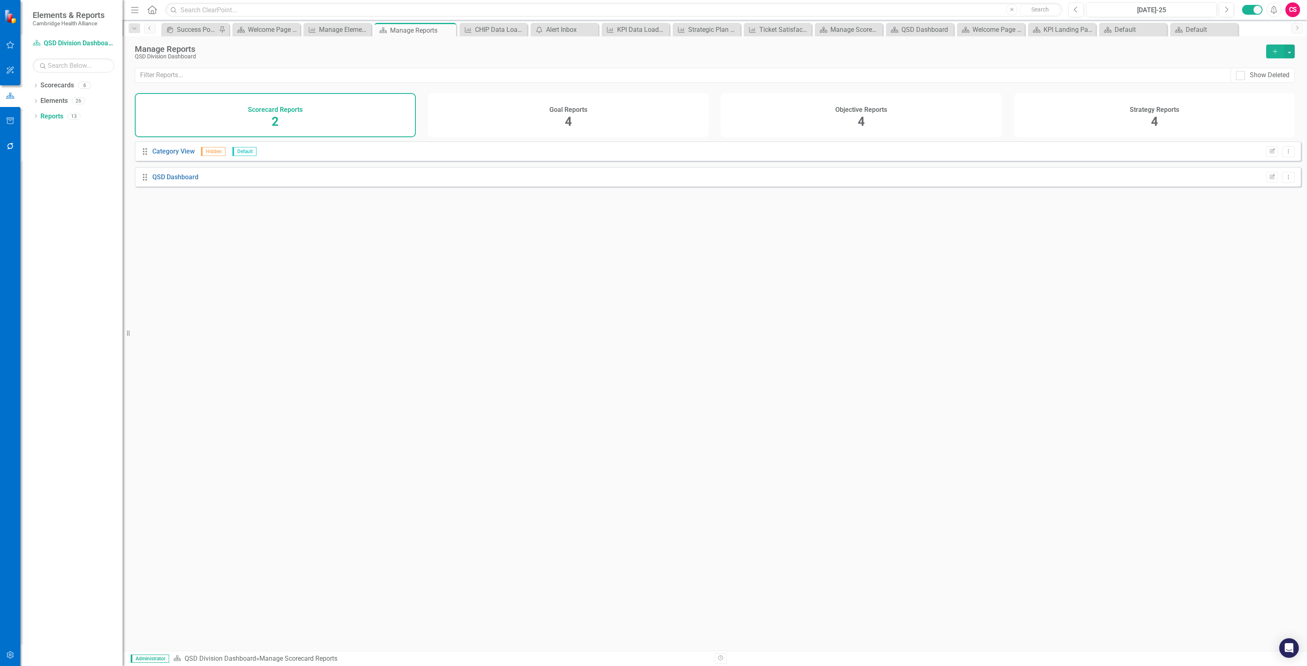
click at [944, 103] on div "Objective Reports 4" at bounding box center [861, 115] width 281 height 44
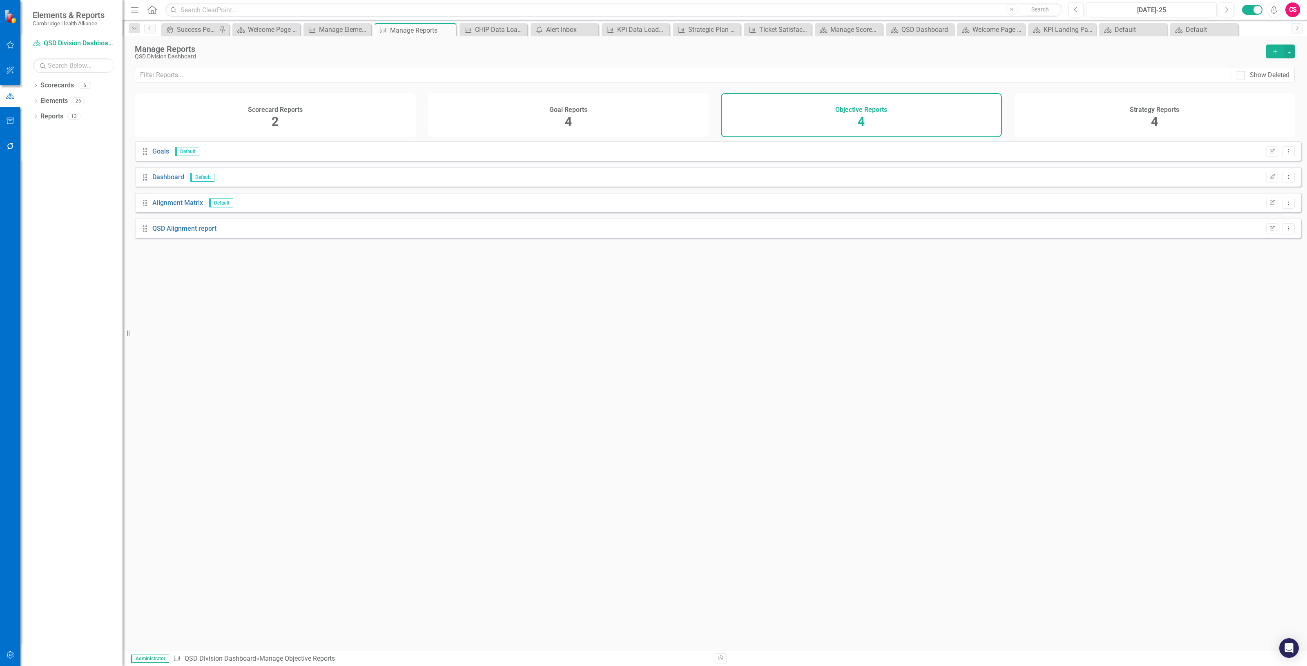
click at [1296, 54] on div "Manage Reports QSD Division Dashboard Add" at bounding box center [715, 51] width 1185 height 31
click at [1291, 56] on button "button" at bounding box center [1290, 52] width 11 height 14
click at [1283, 80] on link "Copy Add From Template" at bounding box center [1256, 81] width 76 height 15
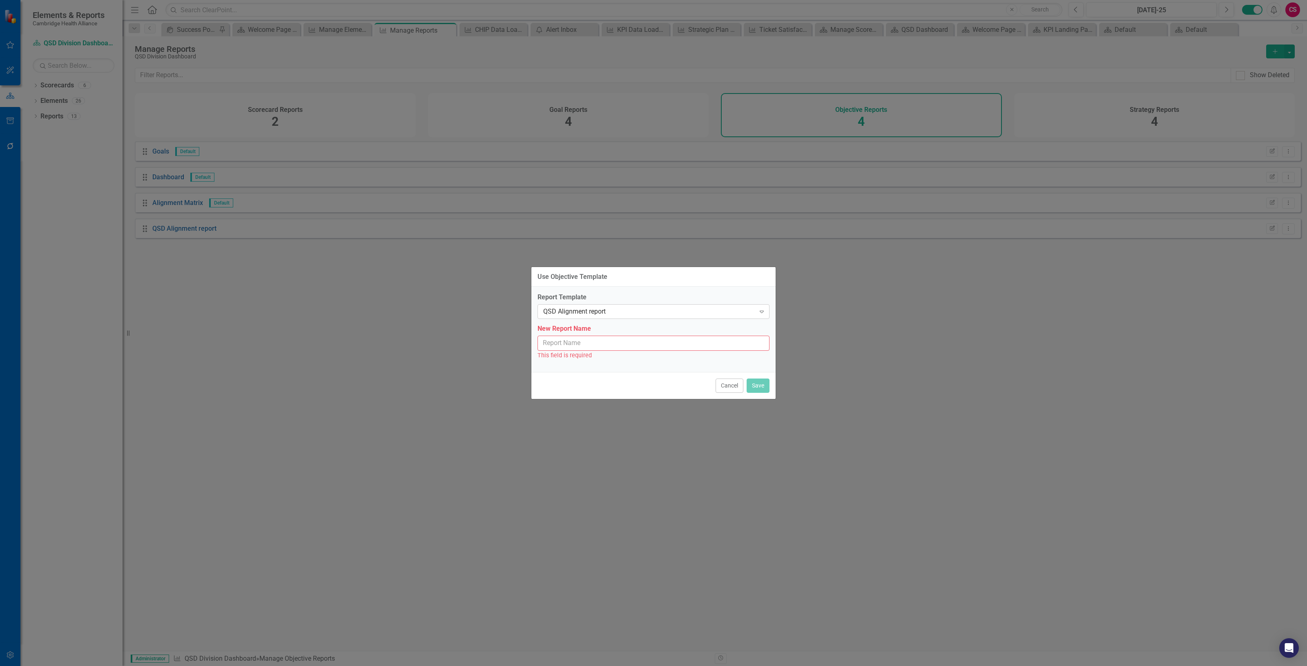
click at [599, 317] on div "QSD Alignment report Expand" at bounding box center [654, 311] width 232 height 15
click at [583, 345] on input "New Report Name" at bounding box center [654, 343] width 232 height 15
click at [599, 311] on div "QSD Alignment report" at bounding box center [649, 311] width 212 height 9
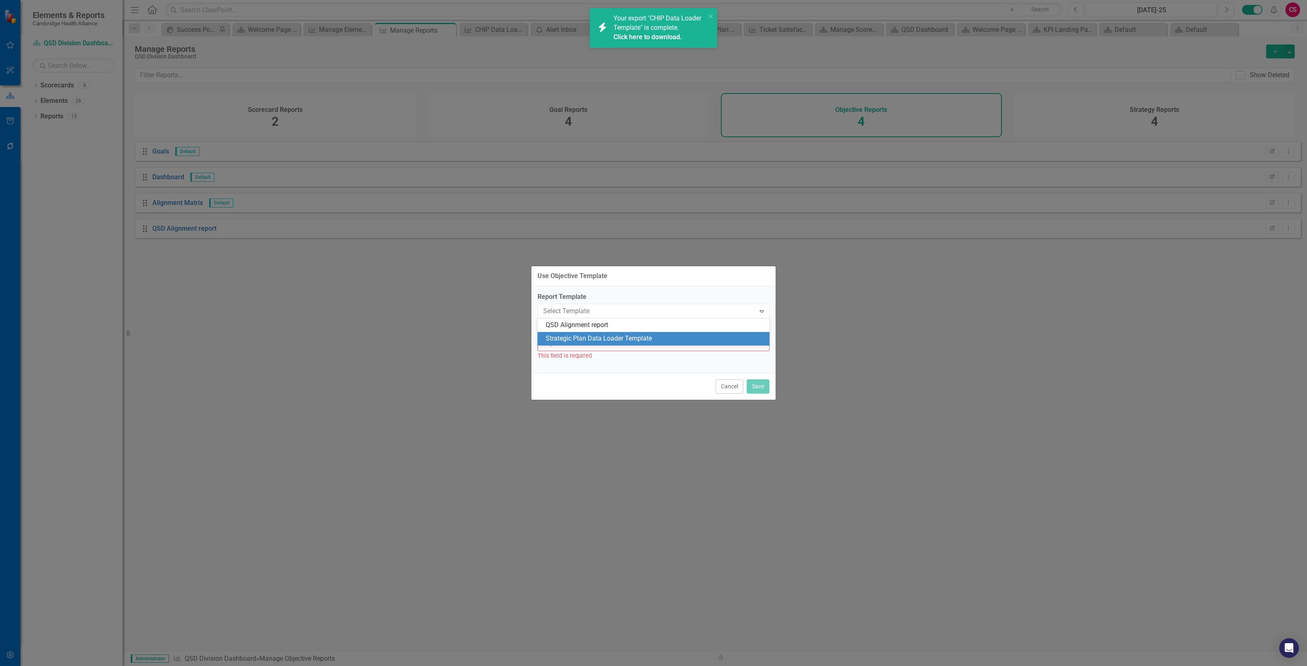
click at [593, 334] on div "Strategic Plan Data Loader Template" at bounding box center [655, 338] width 219 height 9
click at [587, 342] on input "New Report Name" at bounding box center [654, 343] width 232 height 15
click at [634, 34] on link "Click here to download." at bounding box center [648, 37] width 69 height 8
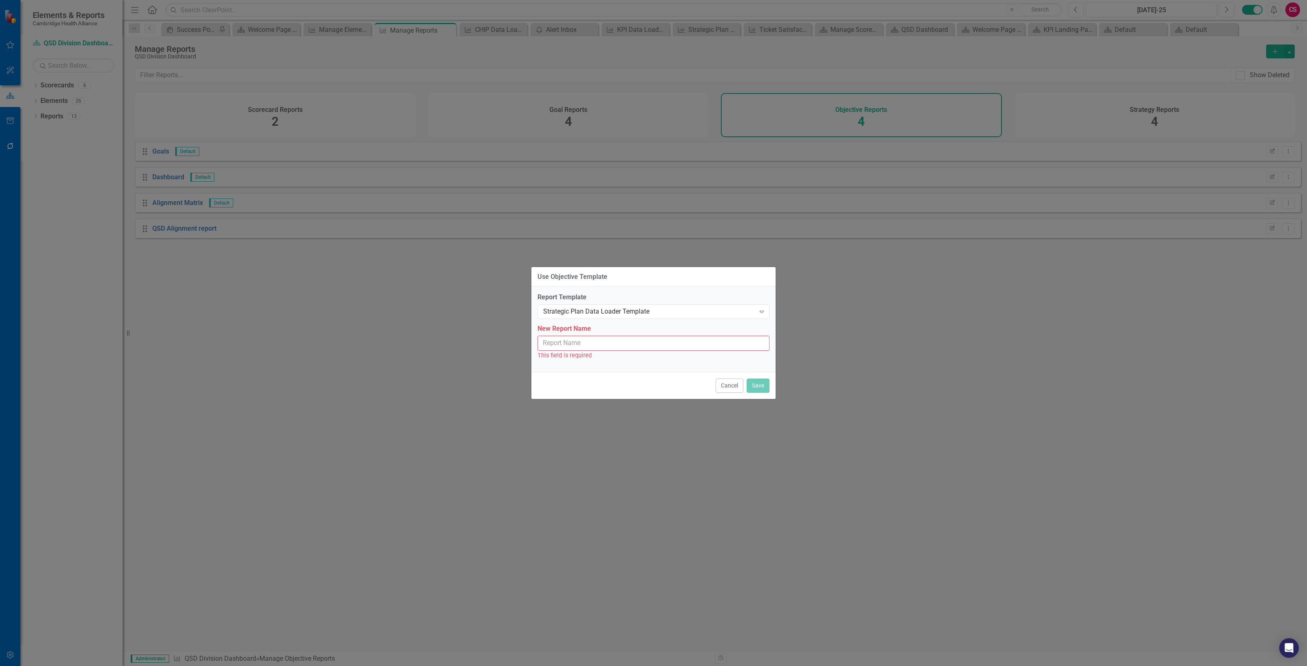
click at [575, 342] on input "New Report Name" at bounding box center [654, 343] width 232 height 15
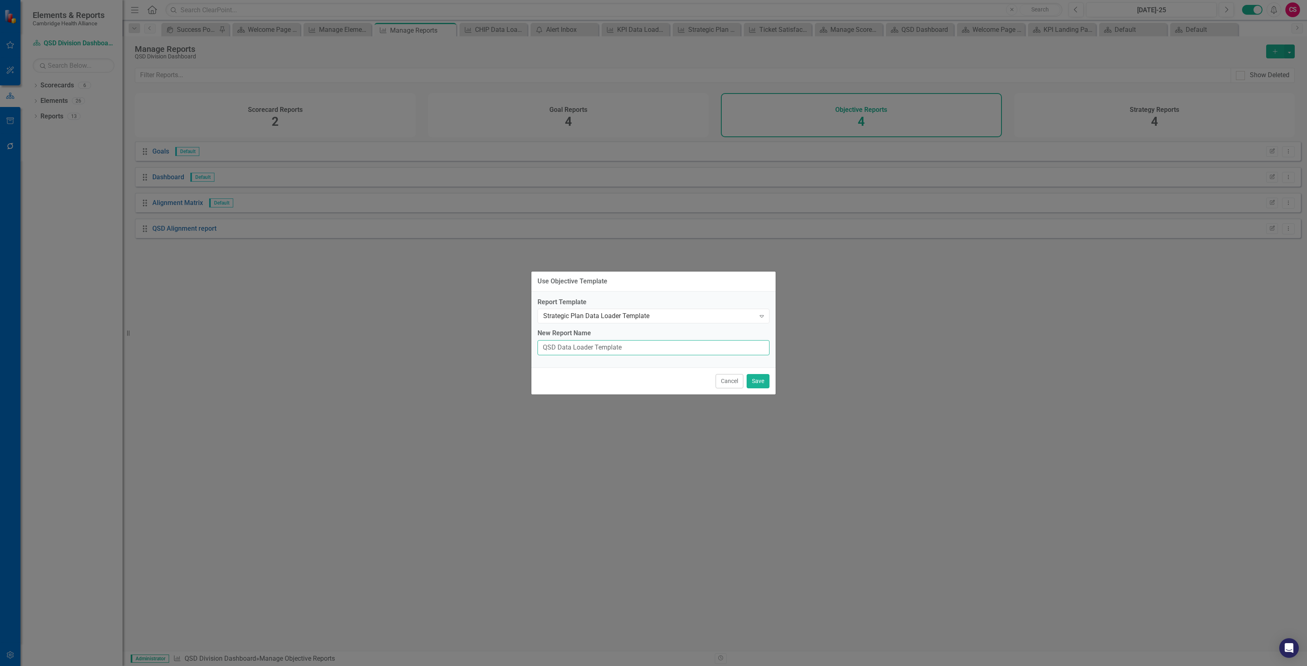
type input "QSD Data Loader Template"
click at [760, 386] on button "Save" at bounding box center [758, 381] width 23 height 14
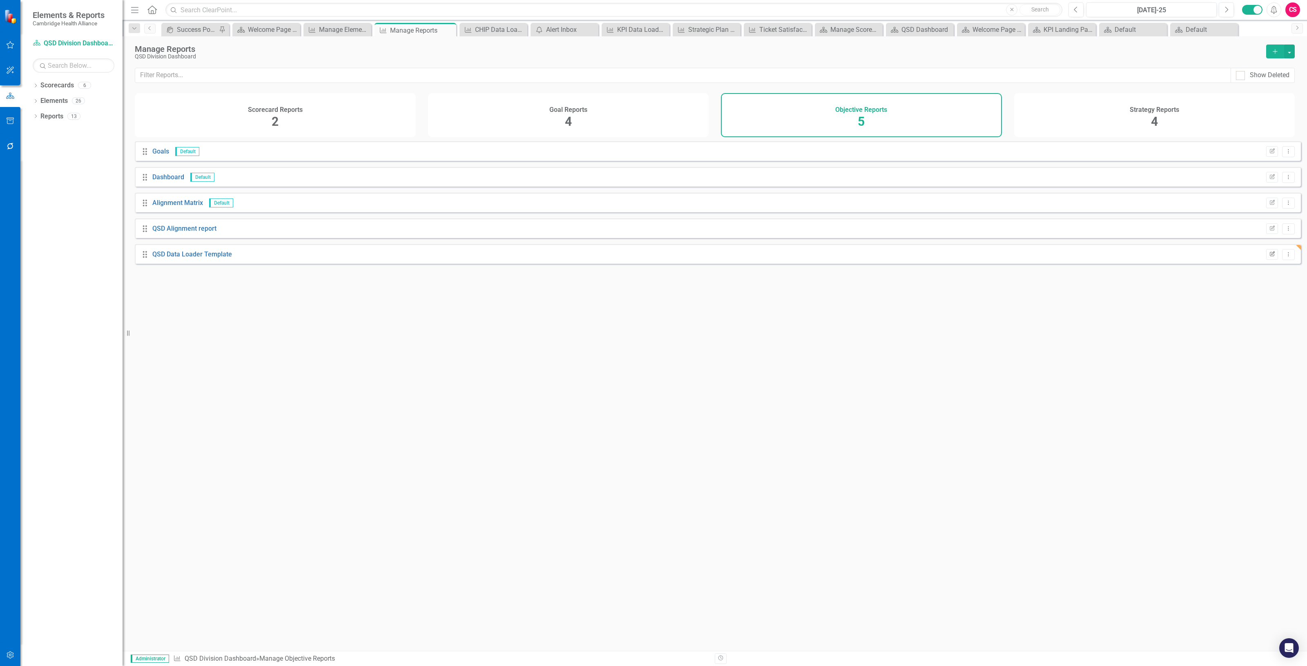
click at [1269, 257] on icon "Edit Report" at bounding box center [1272, 254] width 6 height 5
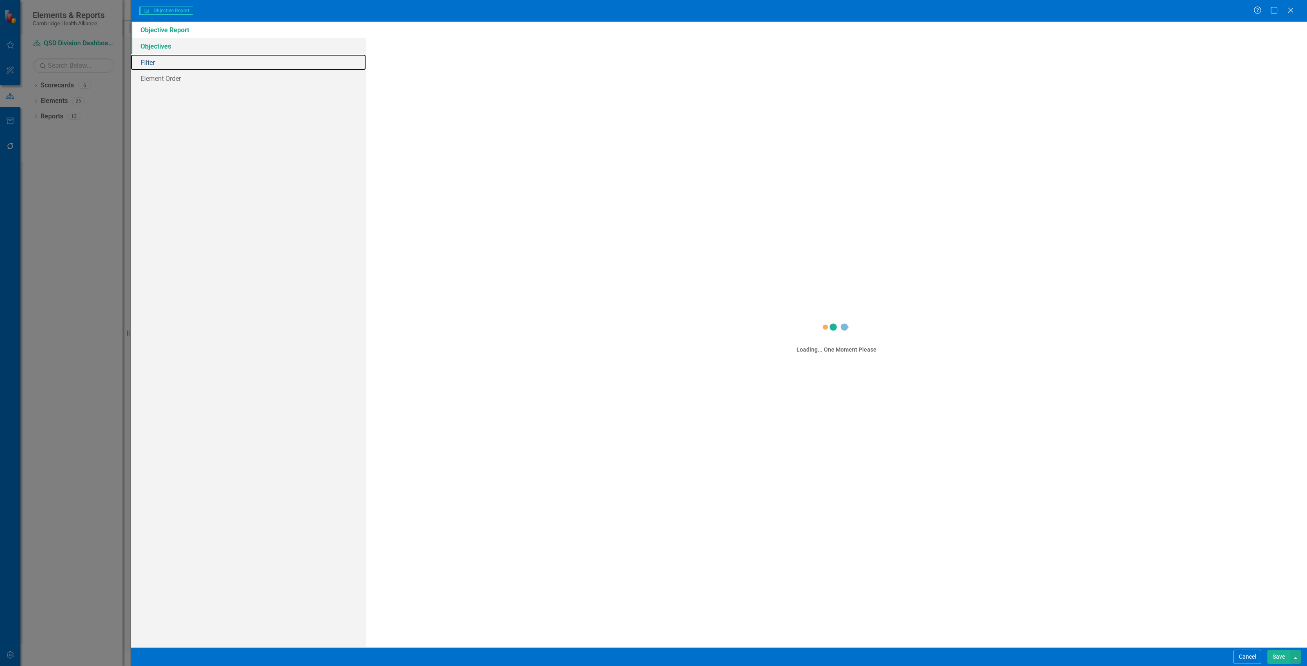
click at [229, 64] on link "Filter" at bounding box center [248, 62] width 235 height 16
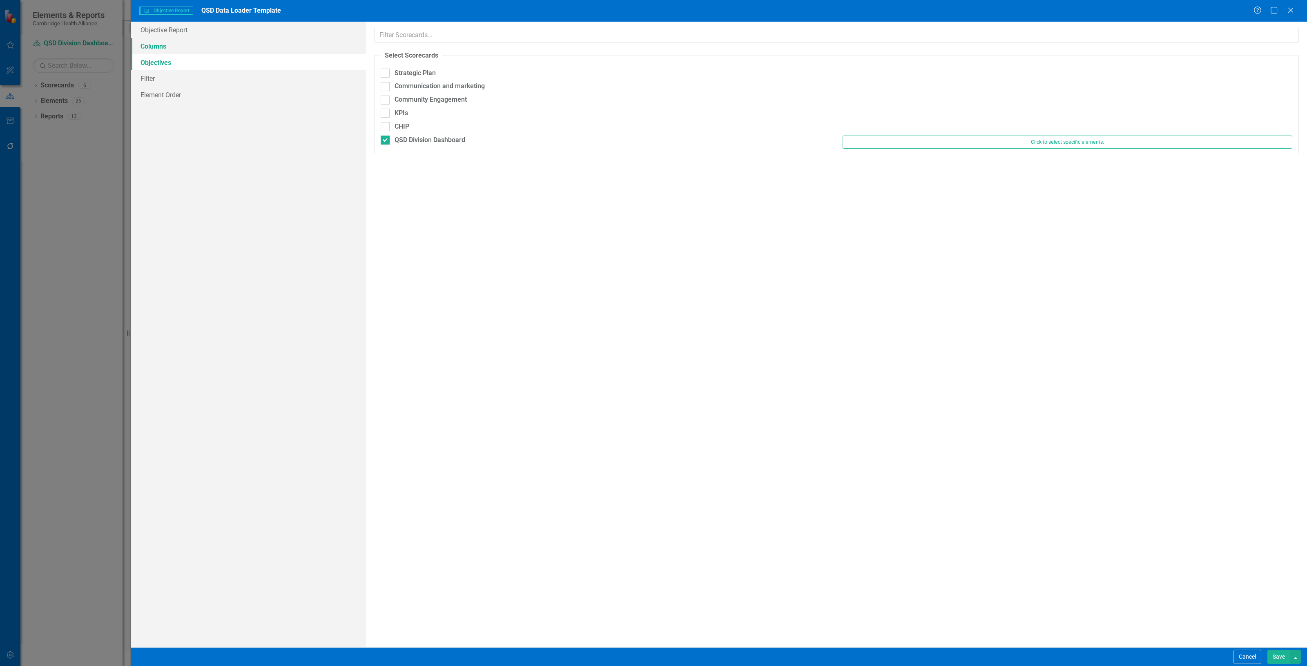
click at [220, 47] on link "Columns" at bounding box center [248, 46] width 235 height 16
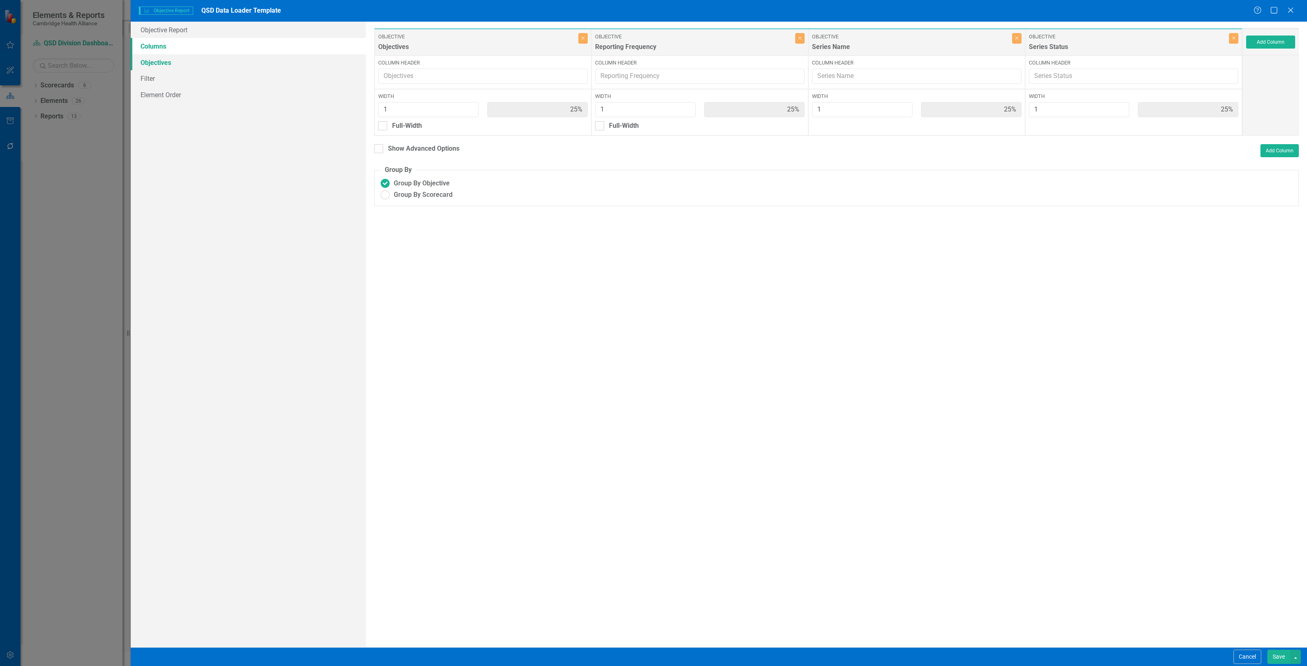
click at [219, 63] on link "Objectives" at bounding box center [248, 62] width 235 height 16
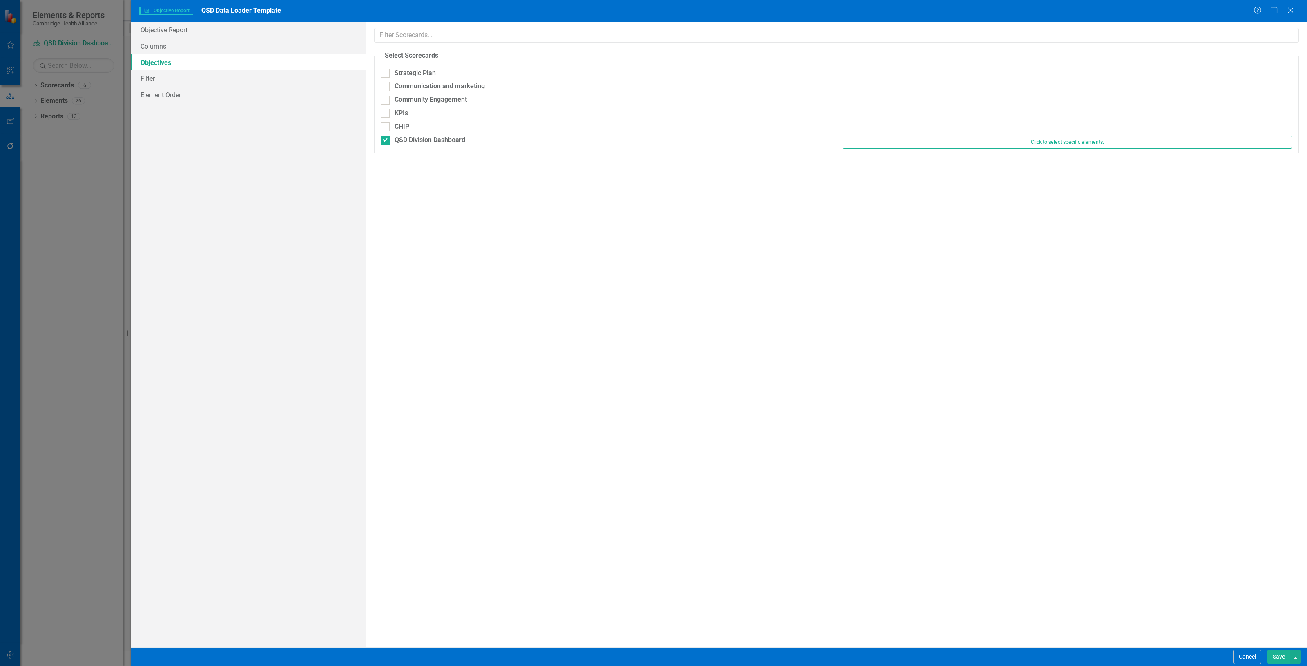
click at [1240, 655] on button "Cancel" at bounding box center [1248, 657] width 28 height 14
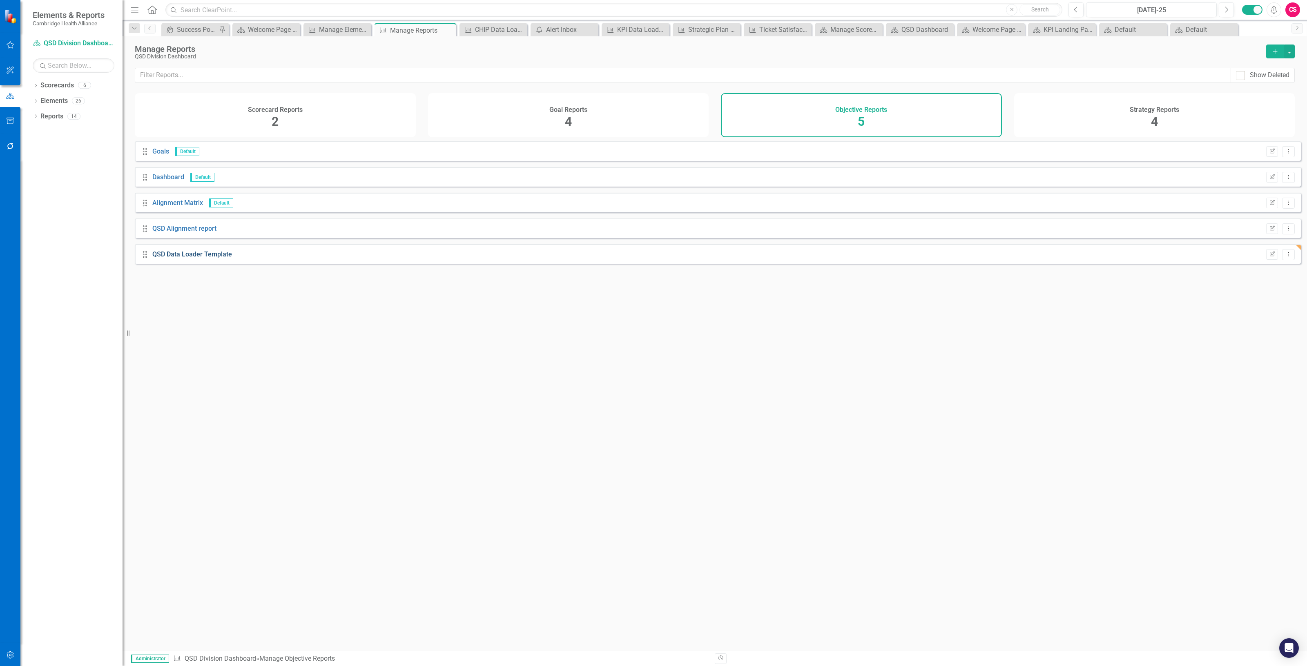
click at [221, 258] on link "QSD Data Loader Template" at bounding box center [192, 254] width 80 height 8
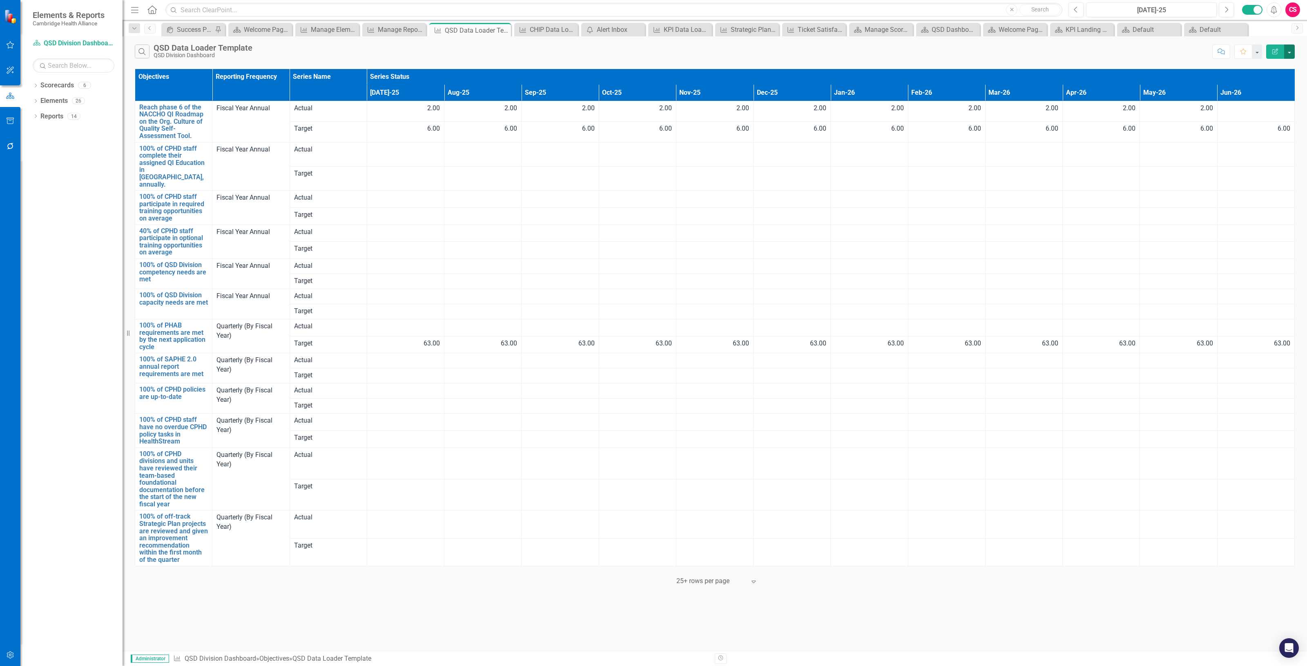
click at [1292, 50] on button "button" at bounding box center [1290, 52] width 11 height 14
click at [1269, 97] on link "Excel Export to Excel" at bounding box center [1262, 98] width 65 height 15
click at [84, 213] on div "Dropdown Scorecards 6 Dropdown Strategic Plan Communication and marketing Commu…" at bounding box center [71, 373] width 102 height 588
click at [659, 34] on link "Click here to download." at bounding box center [648, 37] width 69 height 8
click at [626, 25] on span "Your export "QSD Data Loader Template" is complete. Click here to download." at bounding box center [659, 28] width 90 height 28
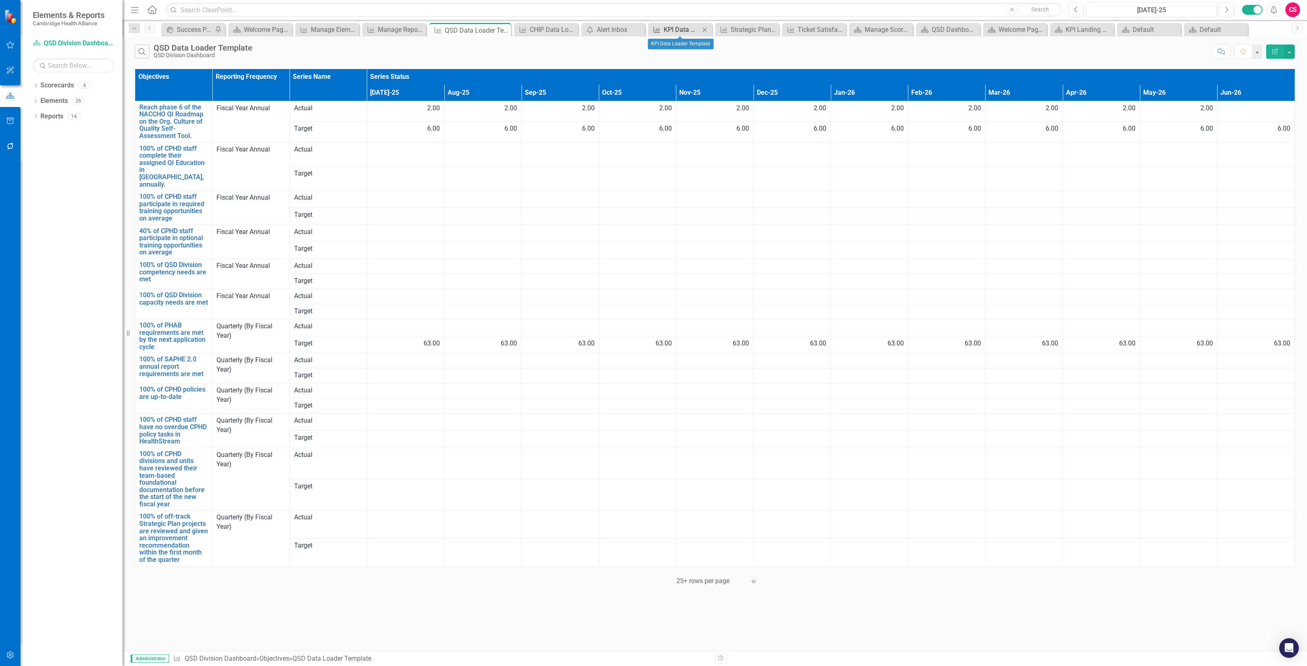
click at [666, 29] on div "KPI Data Loader Template" at bounding box center [682, 30] width 36 height 10
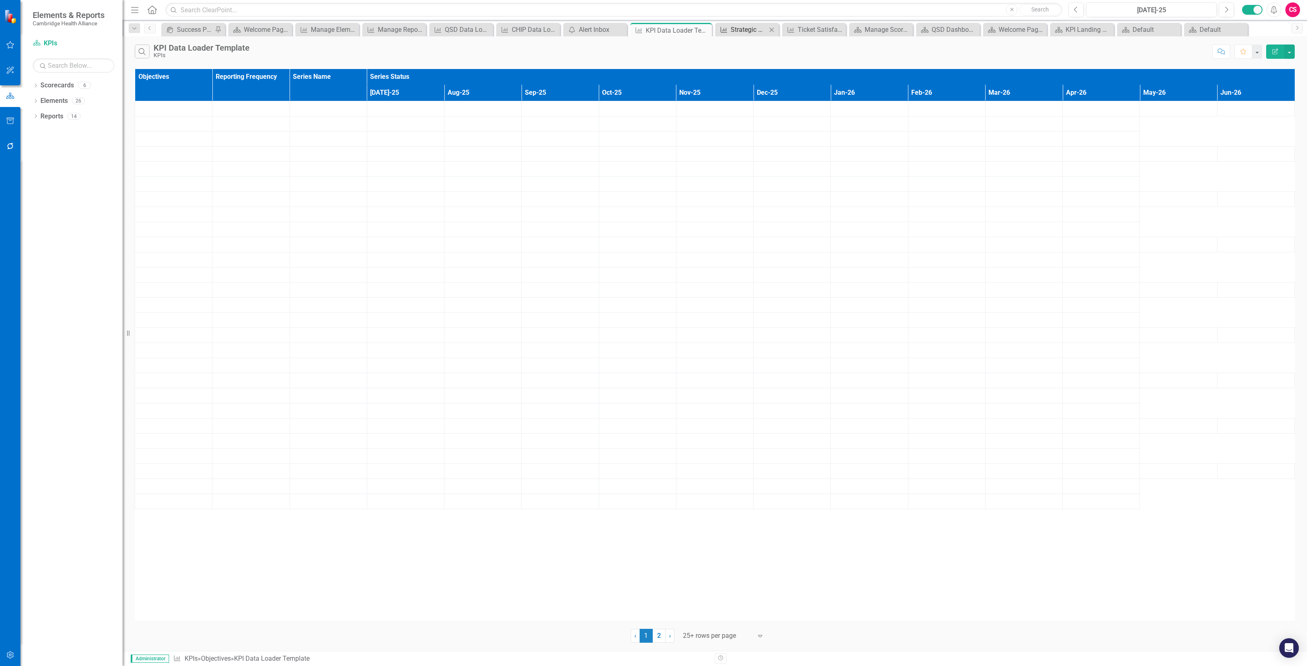
click at [751, 29] on div "Strategic Plan Data Loader Template" at bounding box center [749, 30] width 36 height 10
click at [520, 38] on div "Search Strategic Plan Data Loader Template Strategic Plan Comment Favorite Edit…" at bounding box center [715, 49] width 1185 height 27
click at [519, 34] on div "CHIP Data Loader Template" at bounding box center [530, 30] width 36 height 10
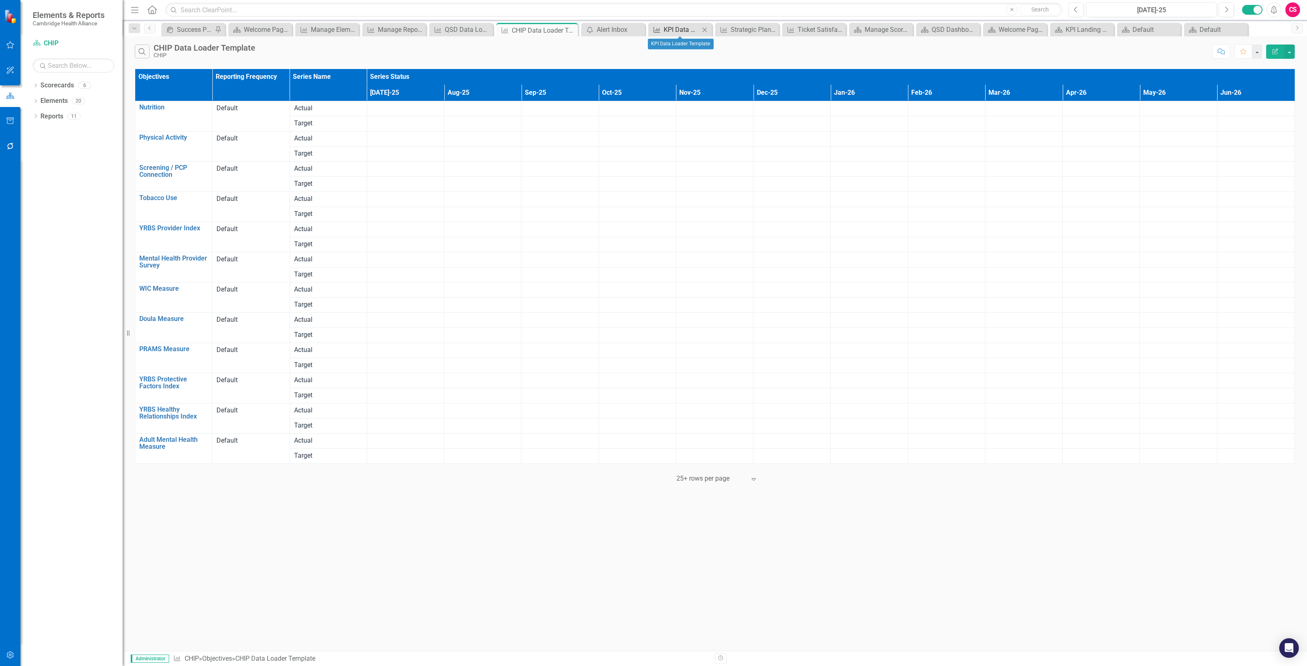
click at [665, 27] on div "KPI Data Loader Template" at bounding box center [682, 30] width 36 height 10
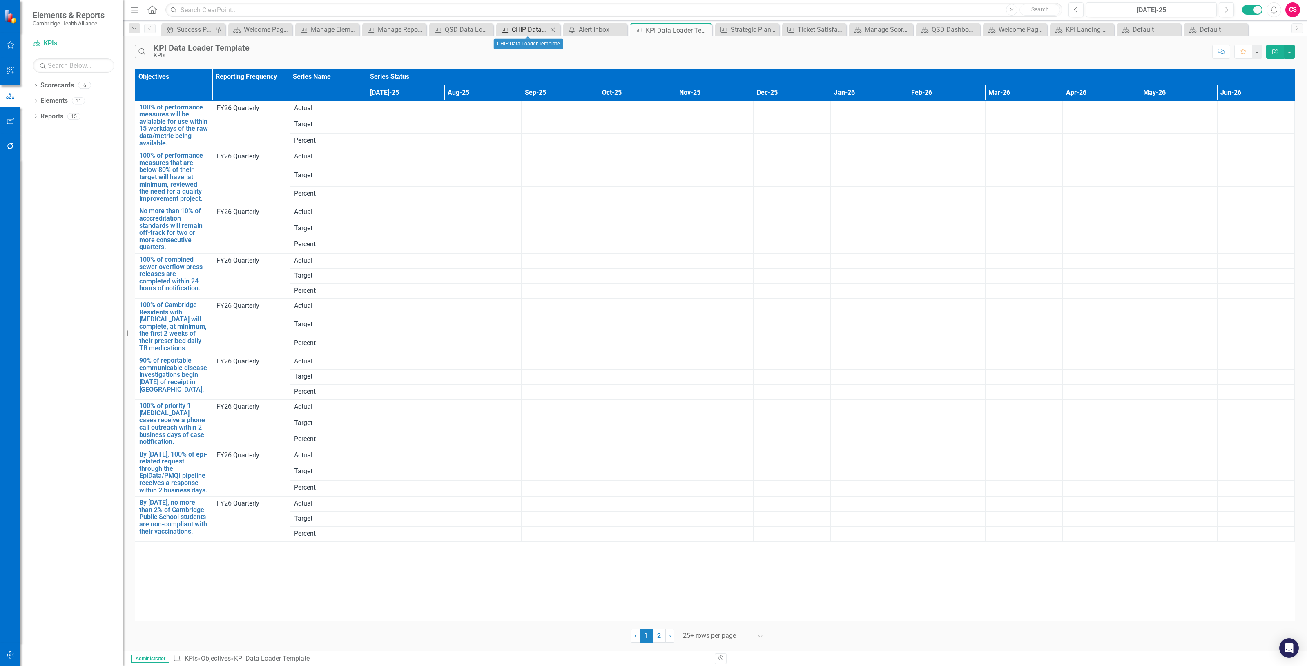
click at [533, 27] on div "CHIP Data Loader Template" at bounding box center [530, 30] width 36 height 10
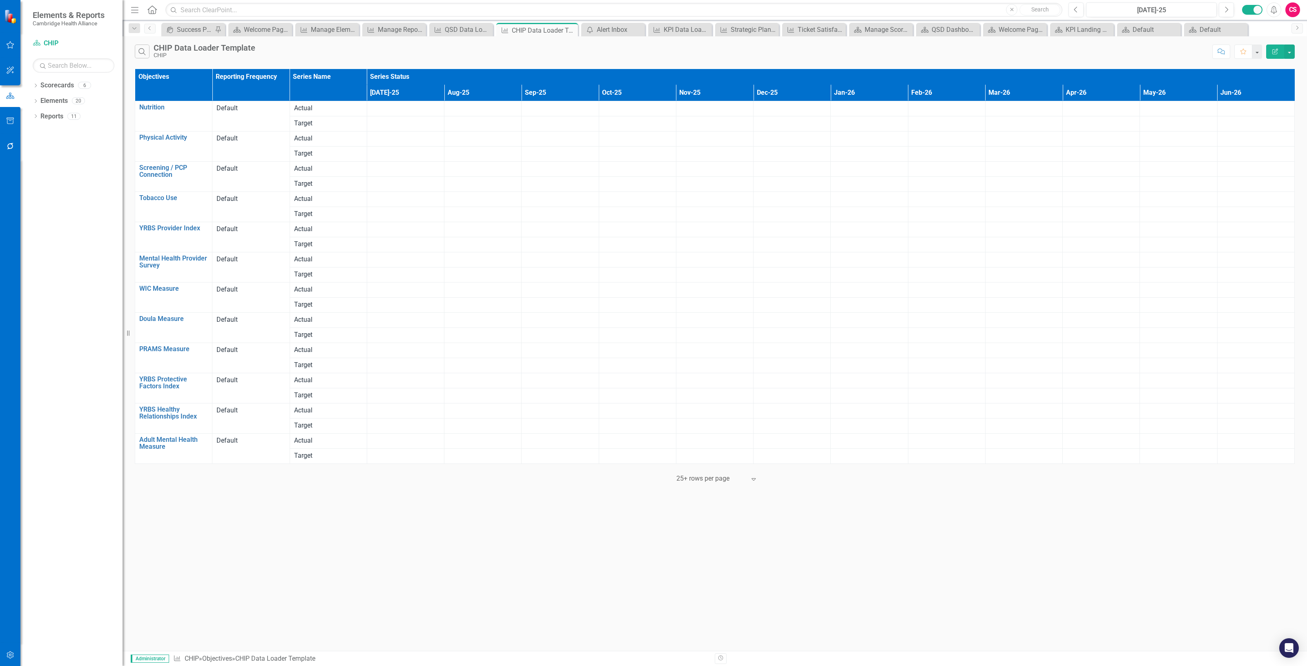
click at [15, 646] on div at bounding box center [10, 645] width 20 height 4
click at [10, 652] on icon "button" at bounding box center [10, 655] width 7 height 7
click at [52, 189] on link "System Setup" at bounding box center [74, 188] width 82 height 9
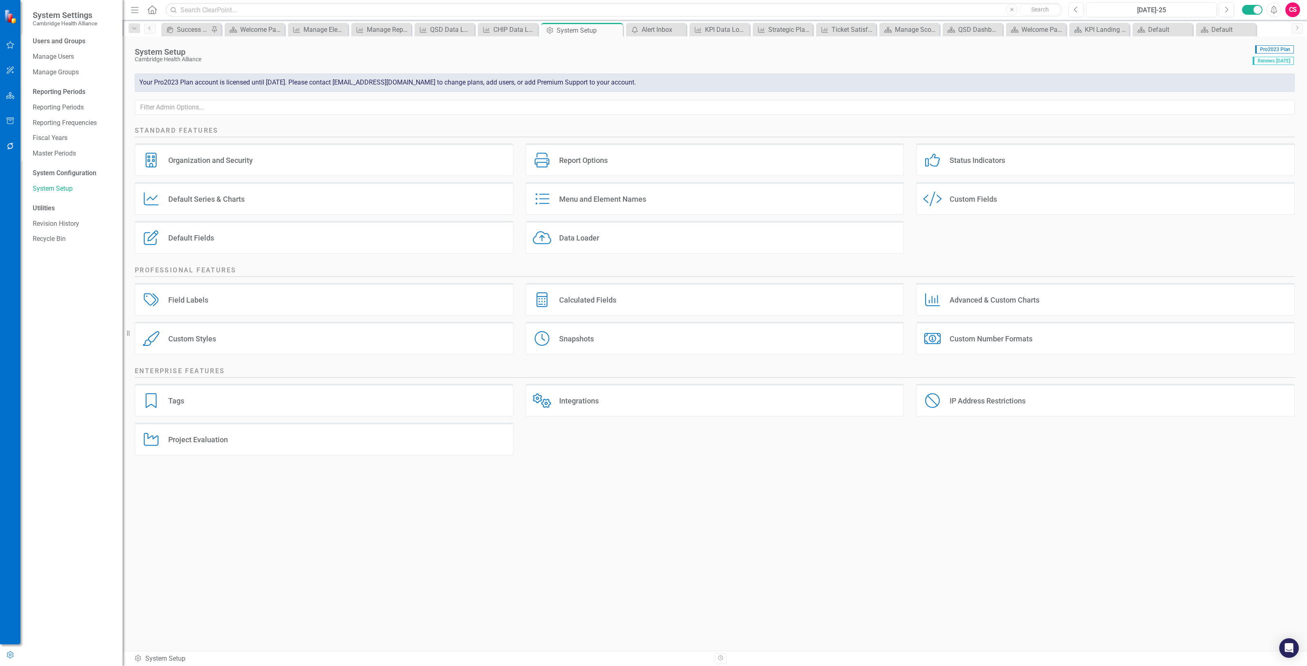
click at [583, 246] on div "Data Loader Data Loader" at bounding box center [715, 237] width 379 height 33
